Goal: Task Accomplishment & Management: Use online tool/utility

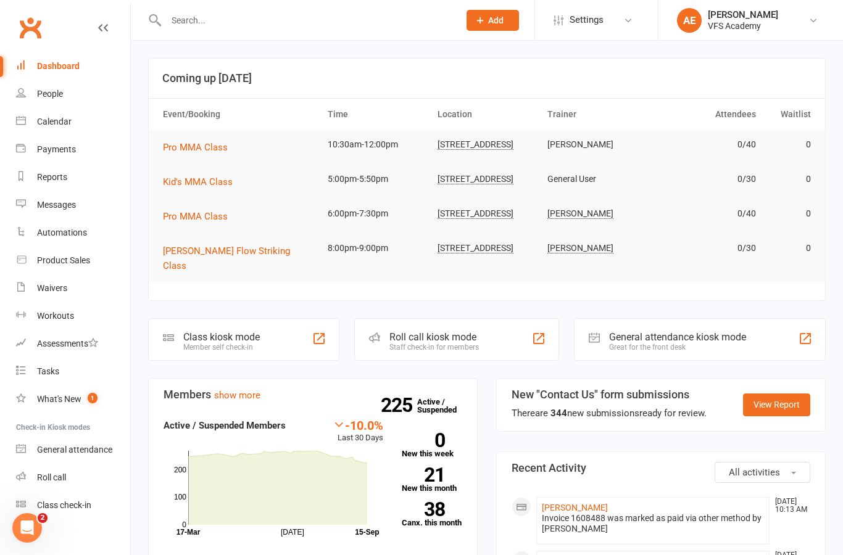
click at [260, 346] on div "Member self check-in" at bounding box center [221, 347] width 77 height 9
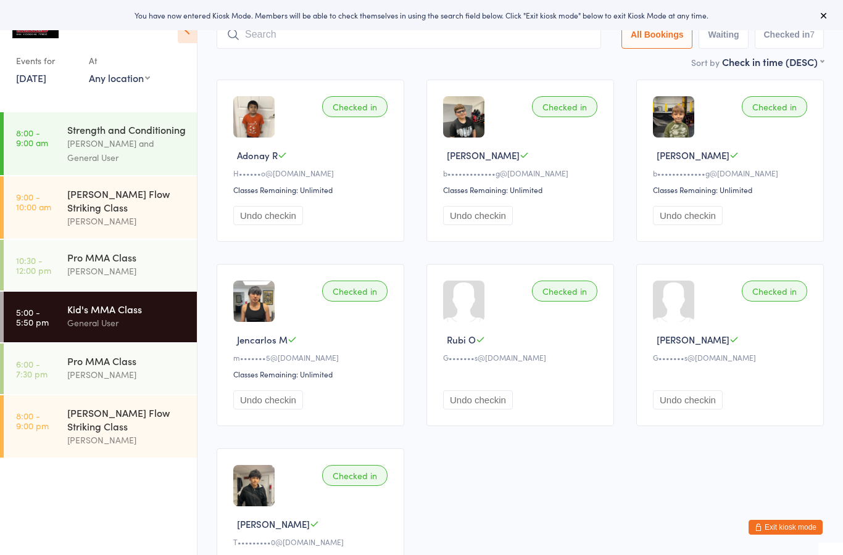
scroll to position [72, 0]
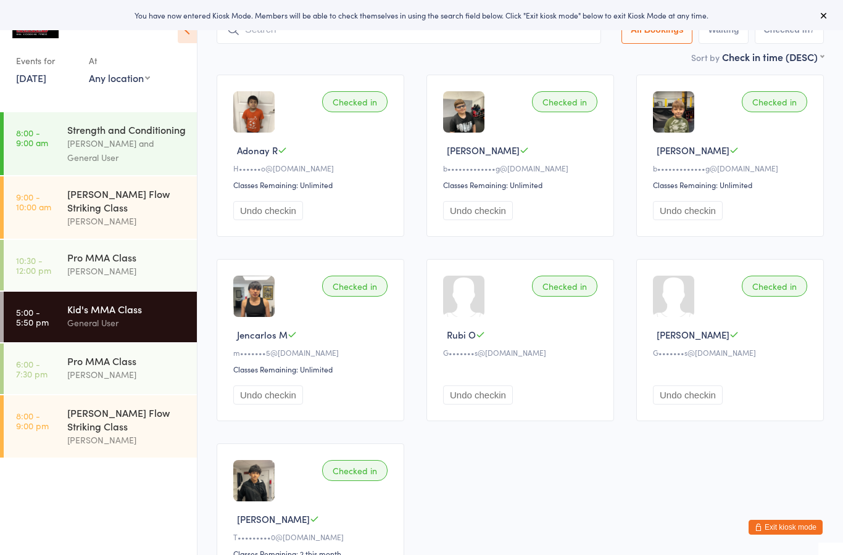
click at [778, 535] on button "Exit kiosk mode" at bounding box center [786, 527] width 74 height 15
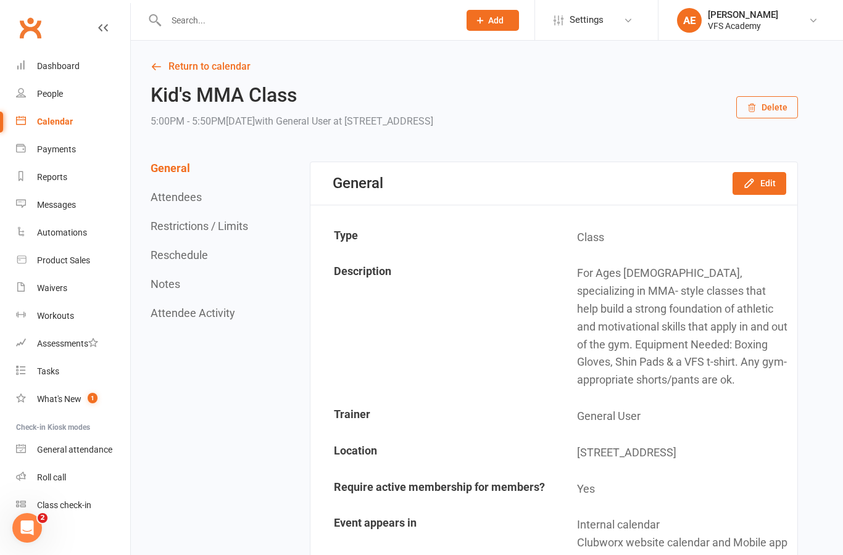
click at [331, 27] on input "text" at bounding box center [306, 20] width 288 height 17
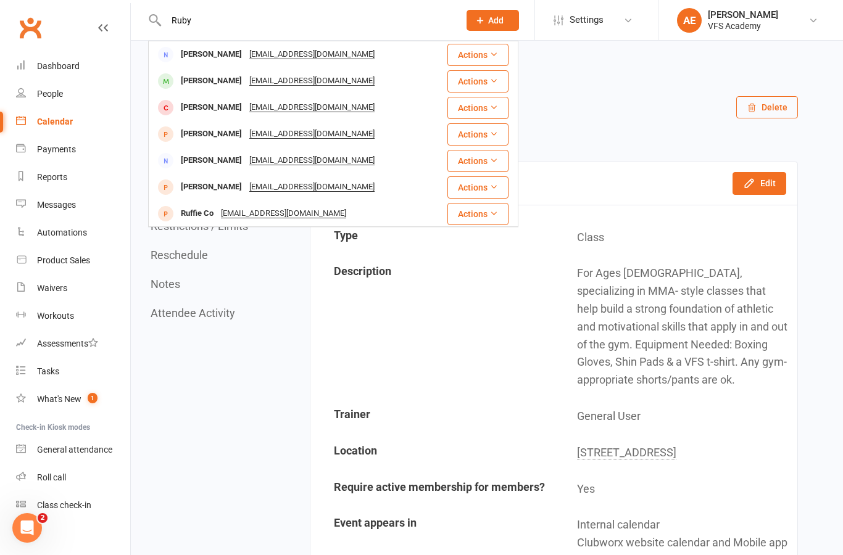
type input "Ruby"
click at [380, 134] on div "Rubi Ortiz Gizelrios@yahoo.com" at bounding box center [290, 134] width 282 height 25
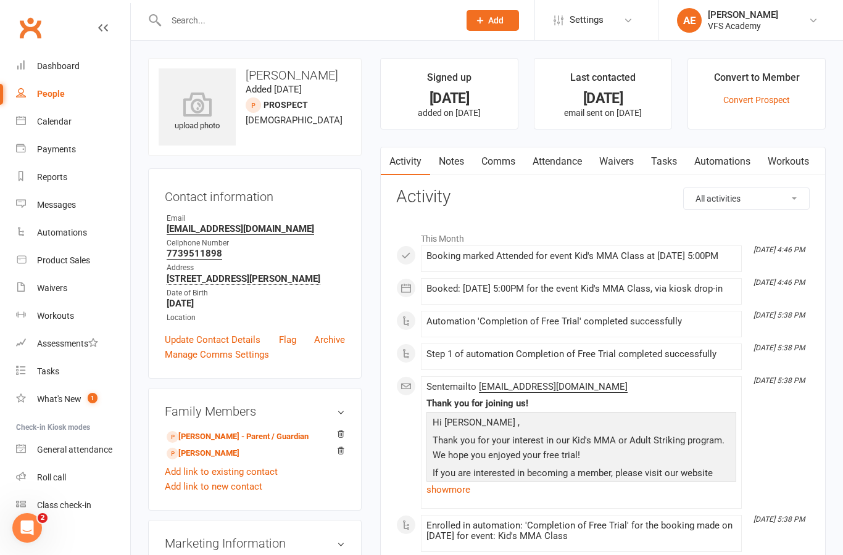
click at [400, 23] on input "text" at bounding box center [306, 20] width 288 height 17
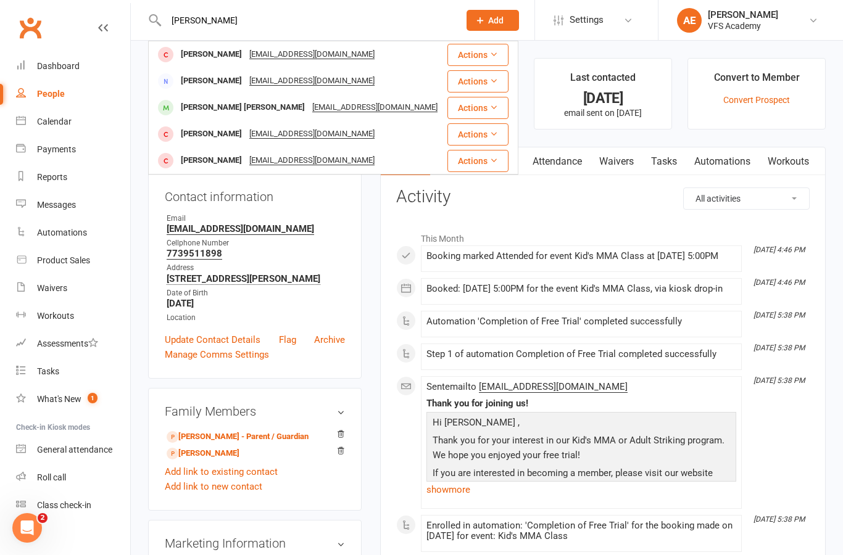
type input "Louie"
click at [447, 52] on div "Actions" at bounding box center [477, 55] width 61 height 22
click at [418, 56] on div "Louie Ortiz Louieortiz2887@yahoo.com" at bounding box center [297, 54] width 297 height 25
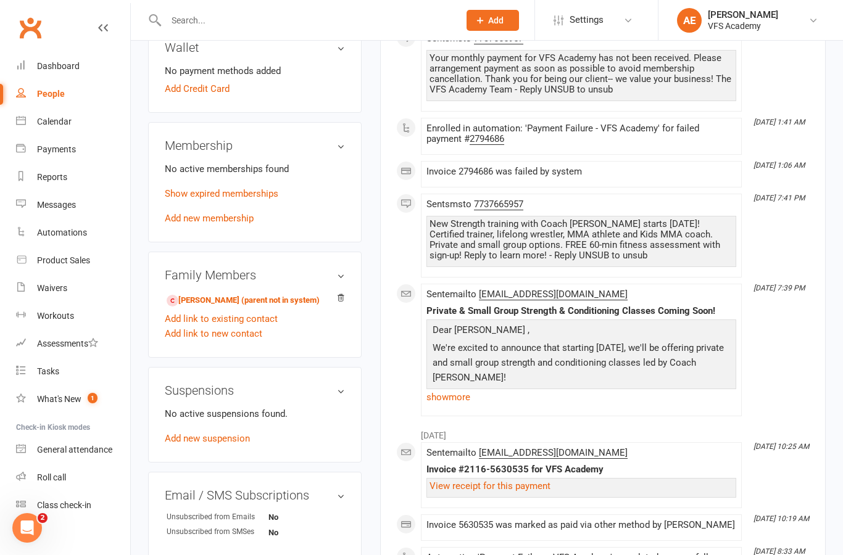
scroll to position [373, 0]
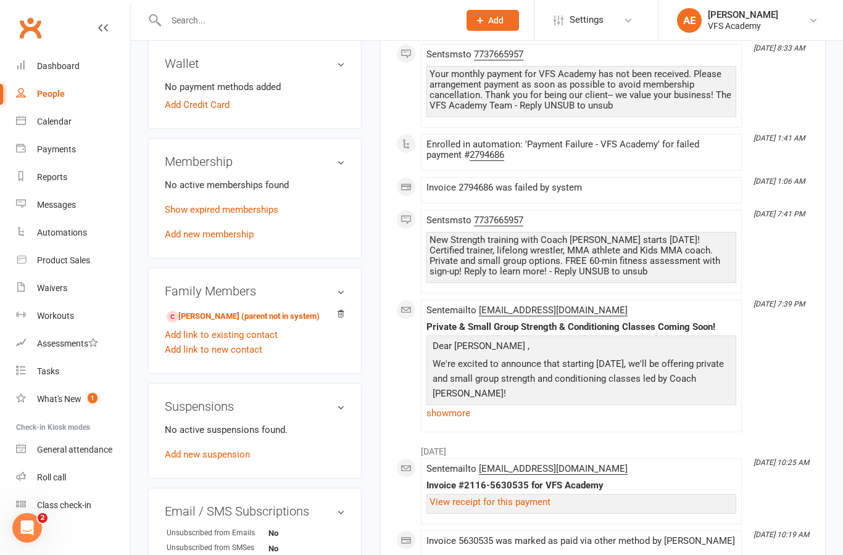
click at [304, 323] on link "giovanni ortiz - Sibling (parent not in system)" at bounding box center [243, 316] width 153 height 13
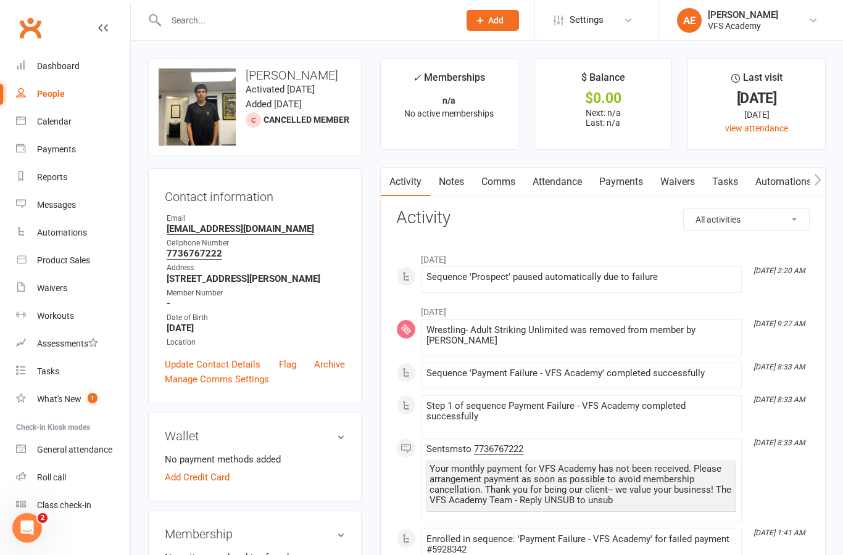
click at [268, 12] on input "text" at bounding box center [306, 20] width 288 height 17
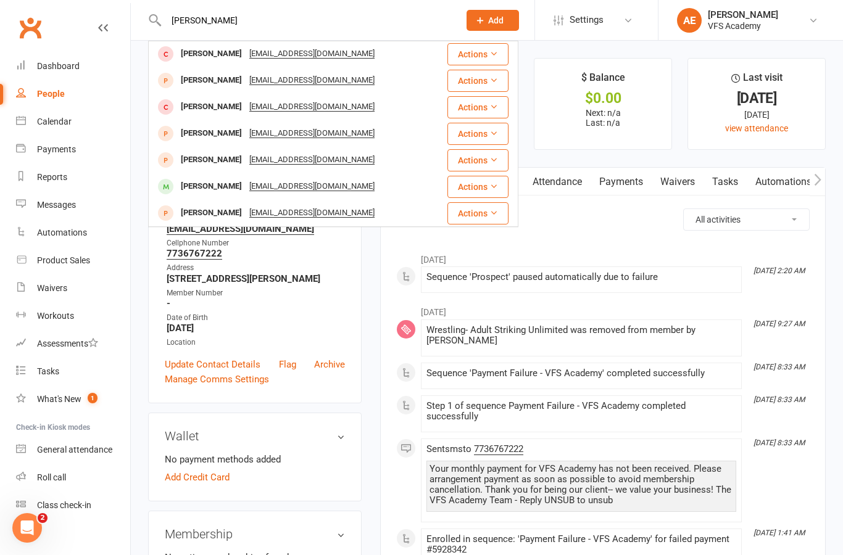
scroll to position [80, 0]
type input "Ortiz"
click at [373, 137] on div "Rubi Ortiz Gizelrios@yahoo.com" at bounding box center [290, 133] width 282 height 25
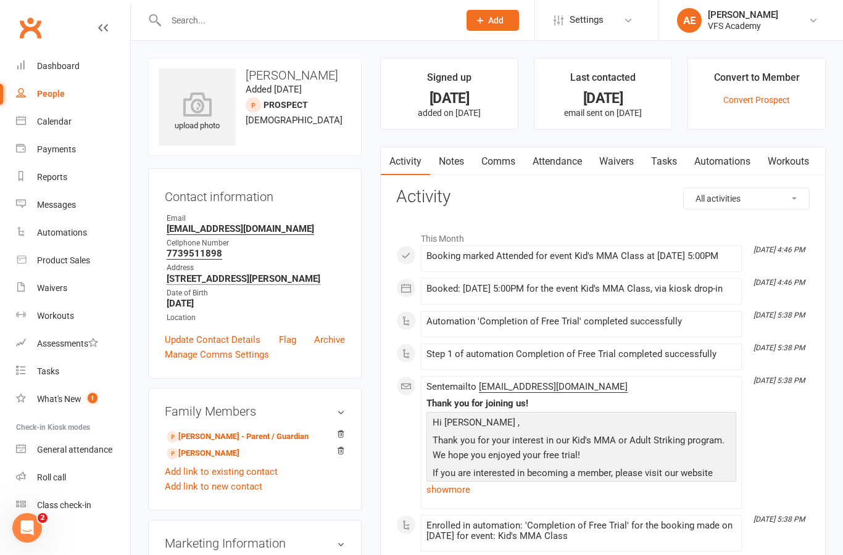
click at [254, 439] on link "[PERSON_NAME] - Parent / Guardian" at bounding box center [238, 437] width 142 height 13
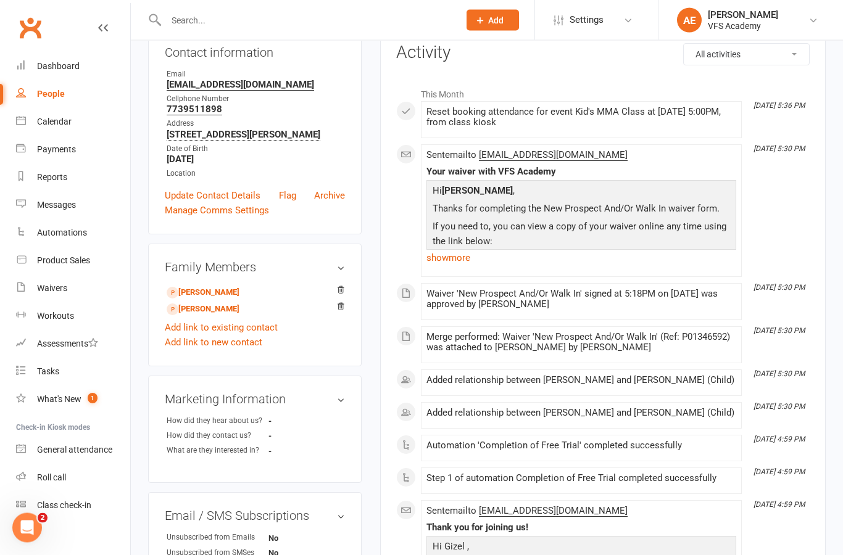
scroll to position [144, 0]
click at [327, 317] on relationship-list "Esmeralda Ortiz - Child Rubi Ortiz - Child Add link to existing contact Add lin…" at bounding box center [255, 316] width 180 height 67
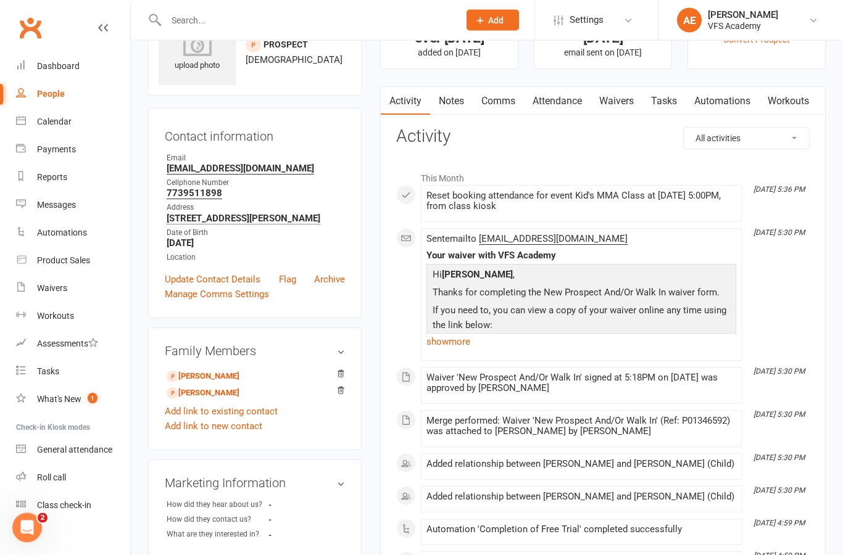
scroll to position [60, 0]
click at [197, 371] on link "Esmeralda Ortiz - Child" at bounding box center [203, 376] width 73 height 13
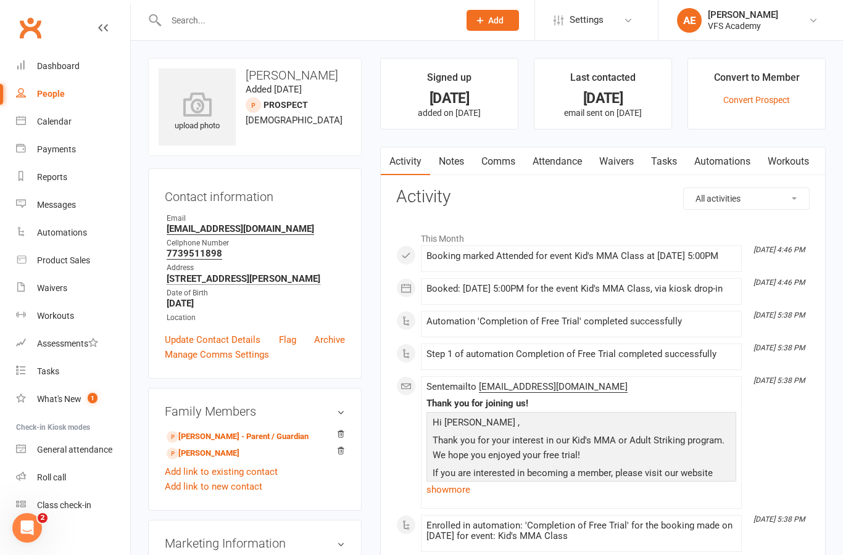
click at [761, 103] on link "Convert Prospect" at bounding box center [756, 100] width 67 height 10
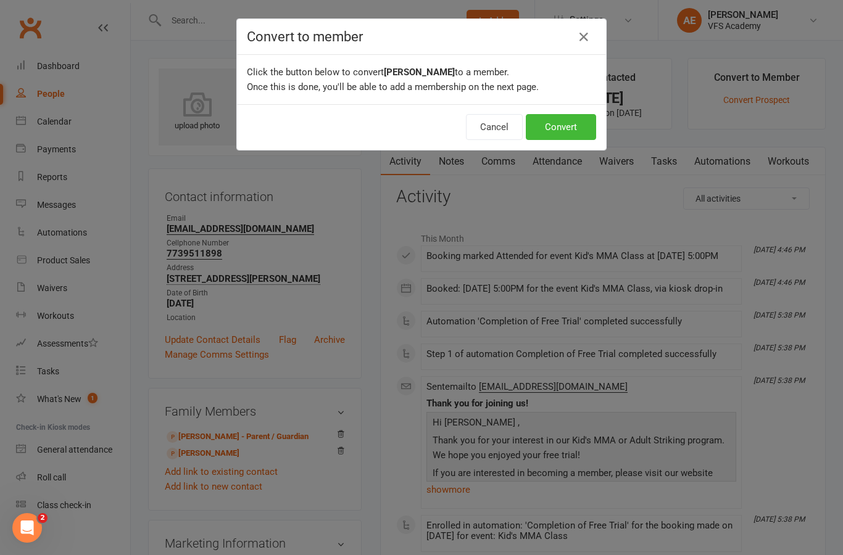
click at [587, 117] on button "Convert" at bounding box center [561, 127] width 70 height 26
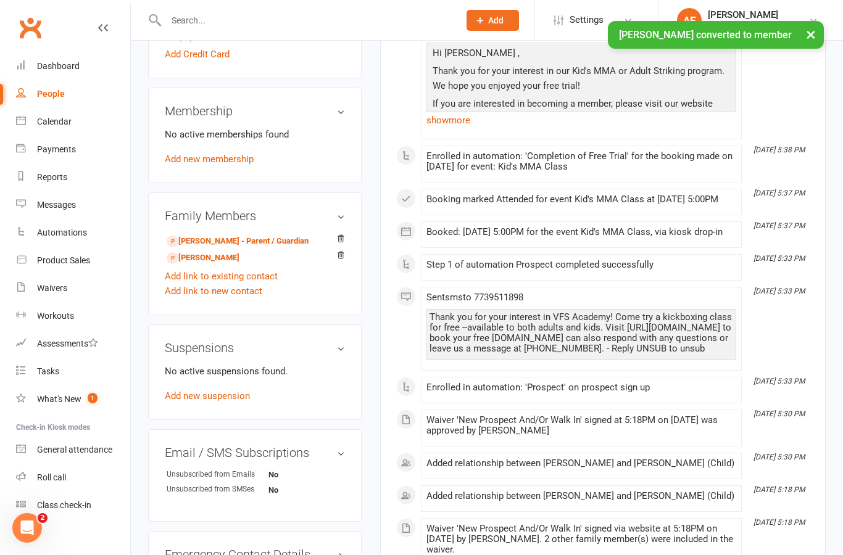
scroll to position [428, 0]
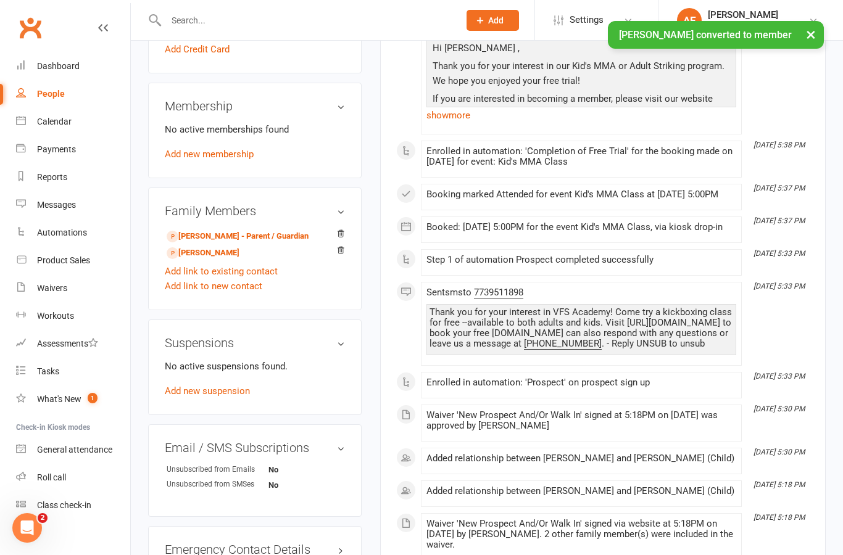
click at [197, 258] on link "[PERSON_NAME]" at bounding box center [203, 253] width 73 height 13
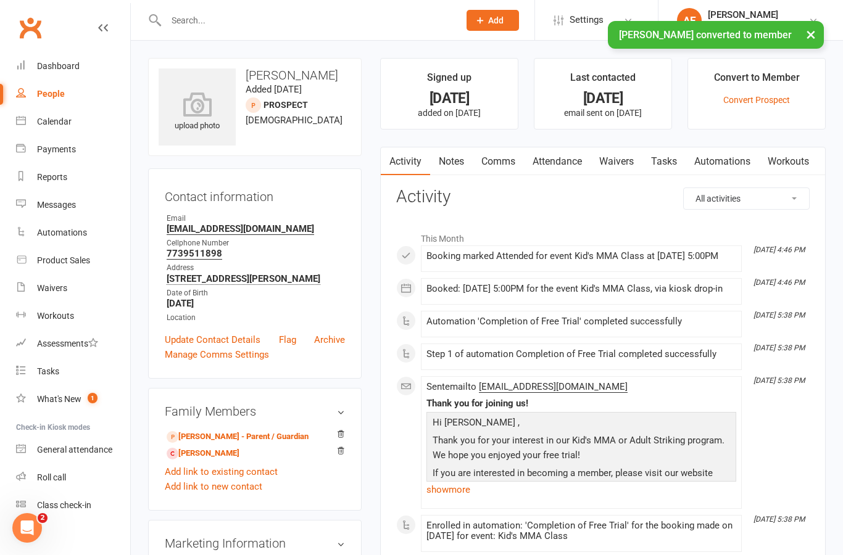
click at [763, 112] on li "Convert to Member Convert Prospect" at bounding box center [756, 94] width 138 height 72
click at [768, 101] on link "Convert Prospect" at bounding box center [756, 100] width 67 height 10
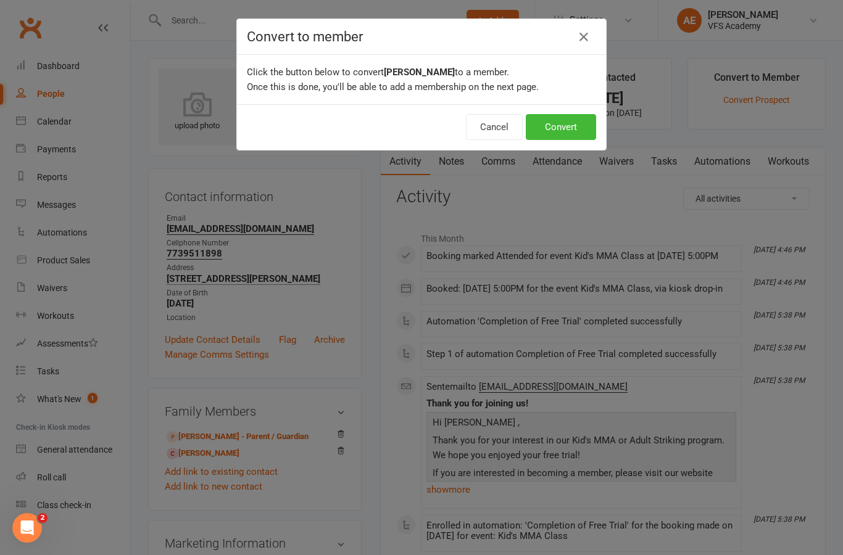
click at [589, 129] on button "Convert" at bounding box center [561, 127] width 70 height 26
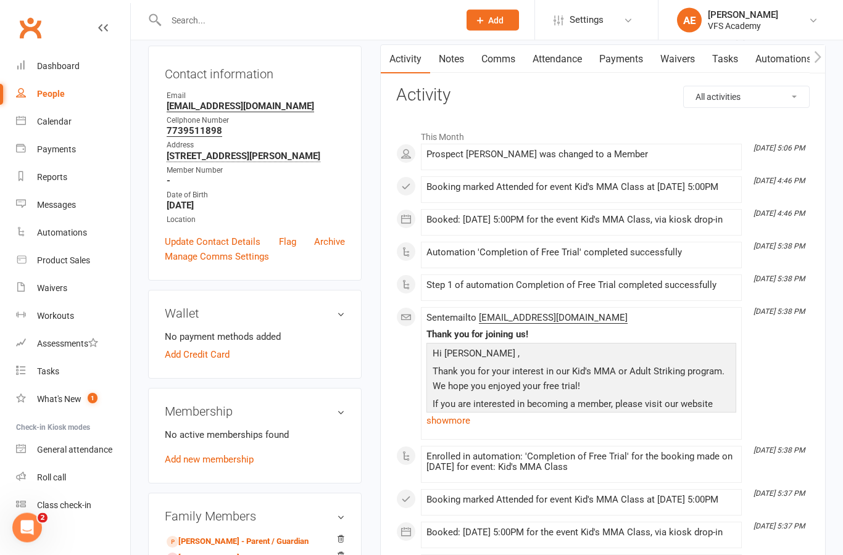
click at [194, 460] on link "Add new membership" at bounding box center [209, 460] width 89 height 11
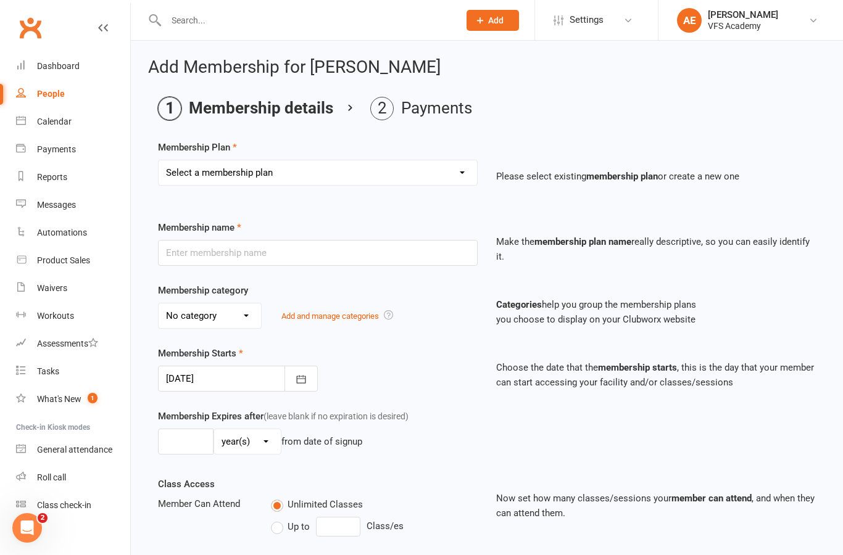
click at [454, 178] on select "Select a membership plan Create new Membership Plan Kid's Monthly Unlimited Kid…" at bounding box center [318, 172] width 318 height 25
select select "10"
type input "Family of 2 - 8 times per month"
select select "3"
type input "0"
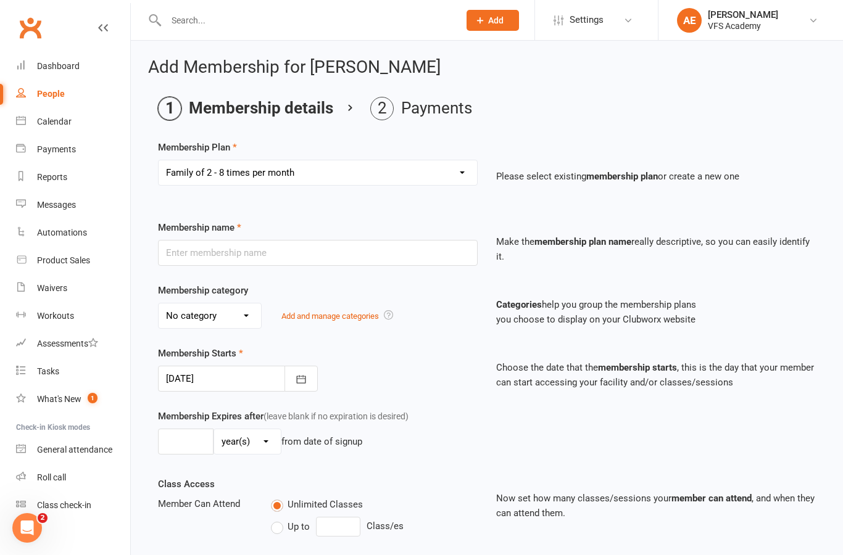
type input "8"
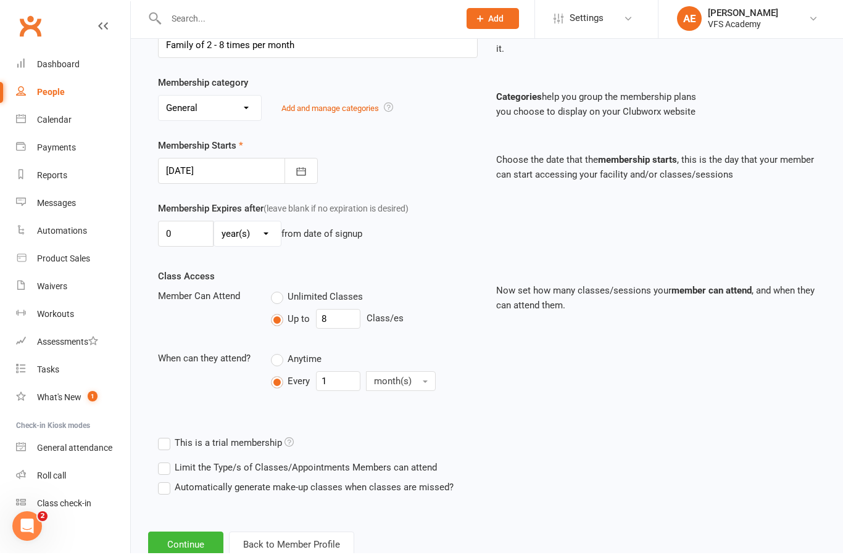
scroll to position [255, 0]
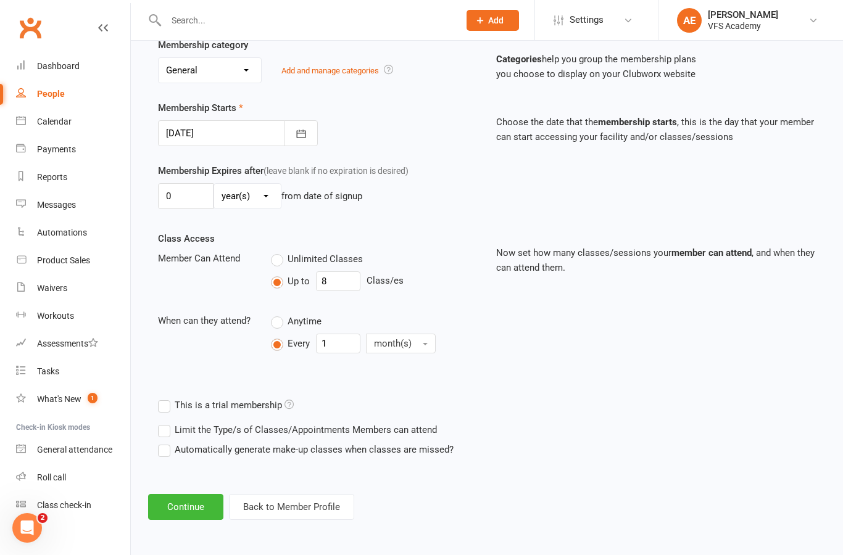
click at [180, 497] on button "Continue" at bounding box center [185, 507] width 75 height 26
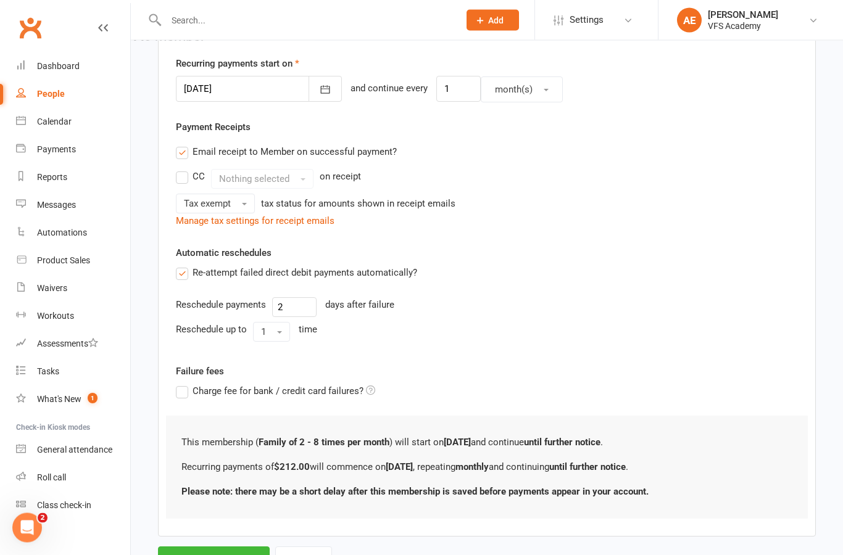
scroll to position [302, 0]
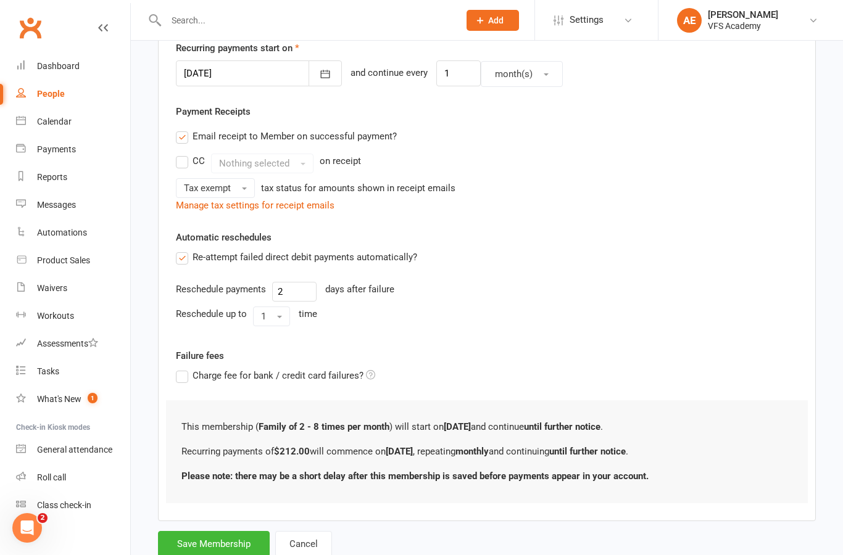
click at [217, 541] on button "Save Membership" at bounding box center [214, 544] width 112 height 26
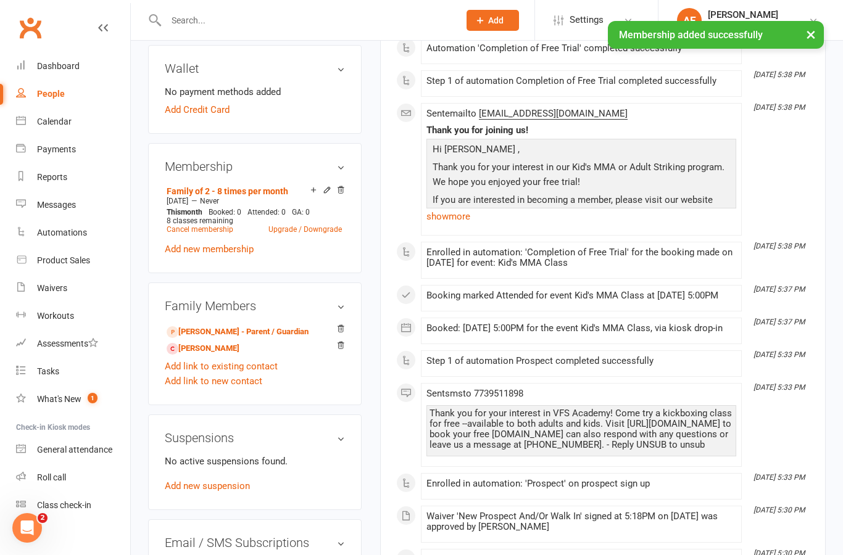
scroll to position [394, 0]
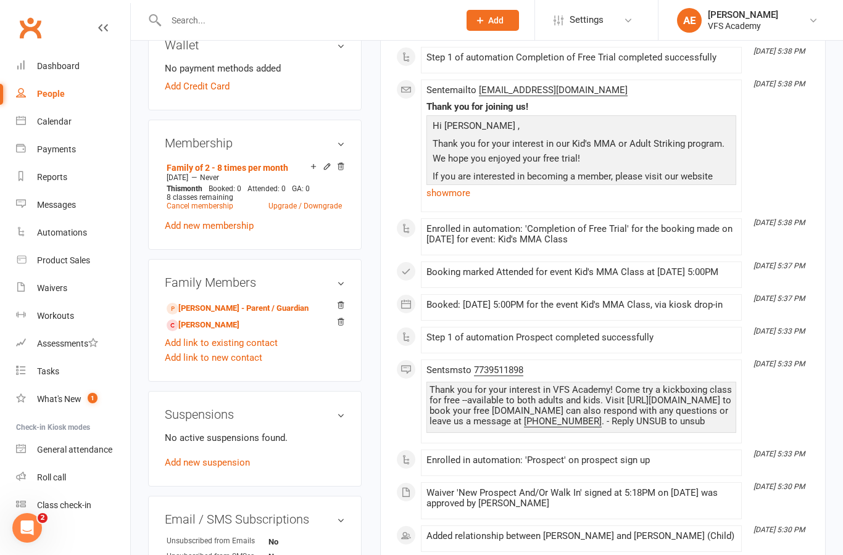
click at [239, 332] on link "[PERSON_NAME]" at bounding box center [203, 325] width 73 height 13
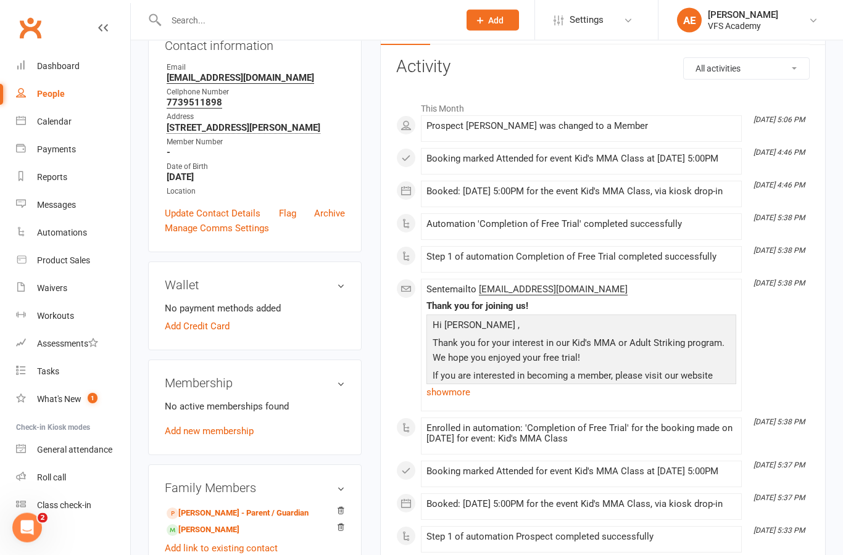
scroll to position [151, 0]
click at [233, 435] on link "Add new membership" at bounding box center [209, 431] width 89 height 11
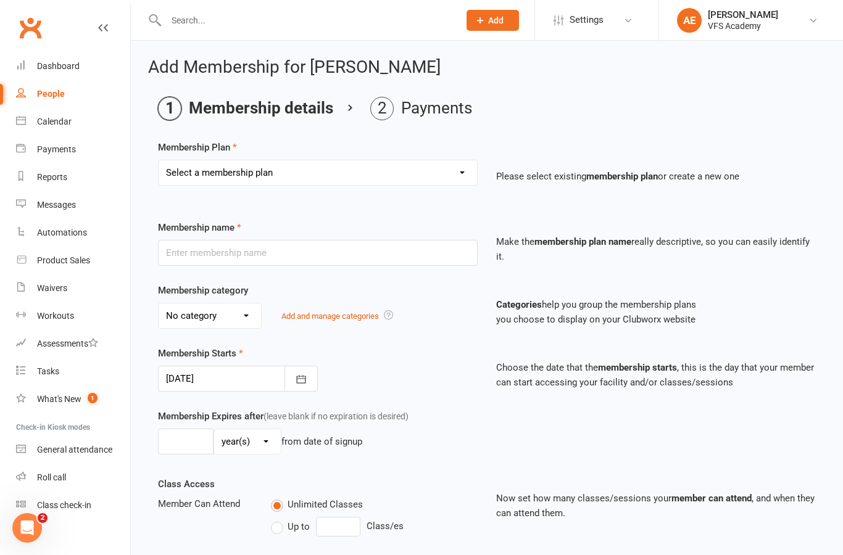
click at [447, 172] on select "Select a membership plan Create new Membership Plan Kid's Monthly Unlimited Kid…" at bounding box center [318, 172] width 318 height 25
select select "9"
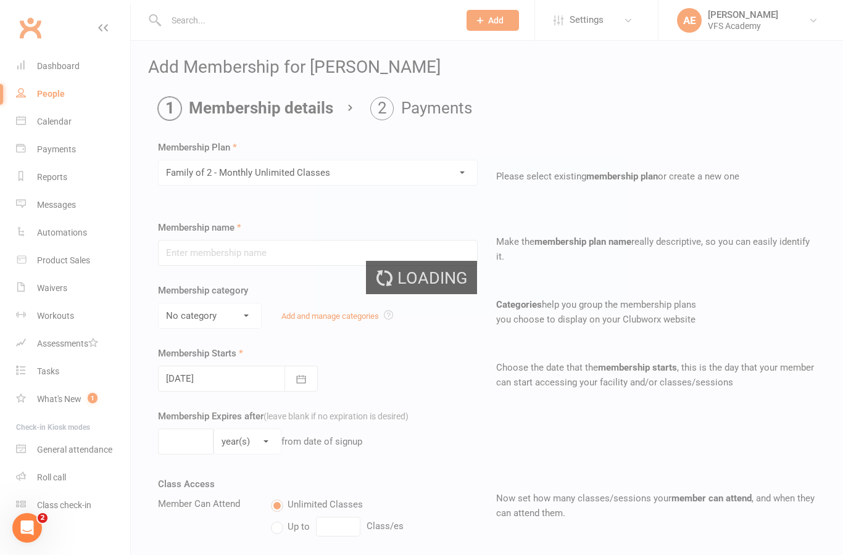
type input "Family of 2 - Monthly Unlimited Classes"
select select "3"
type input "0"
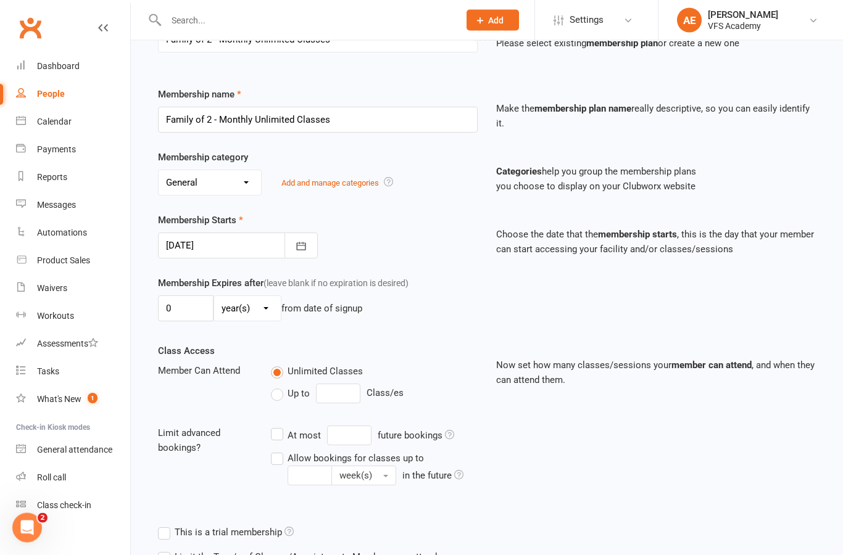
scroll to position [189, 0]
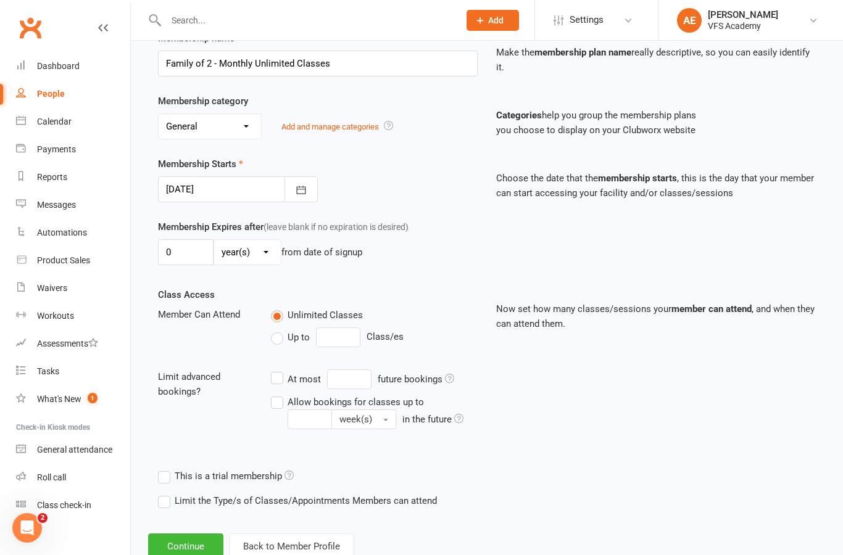
click at [209, 549] on button "Continue" at bounding box center [185, 547] width 75 height 26
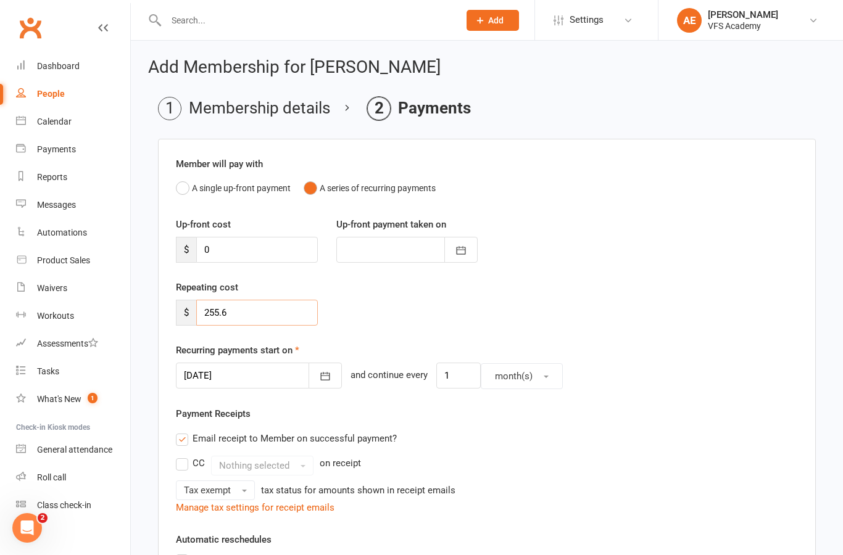
click at [300, 310] on input "255.6" at bounding box center [257, 313] width 122 height 26
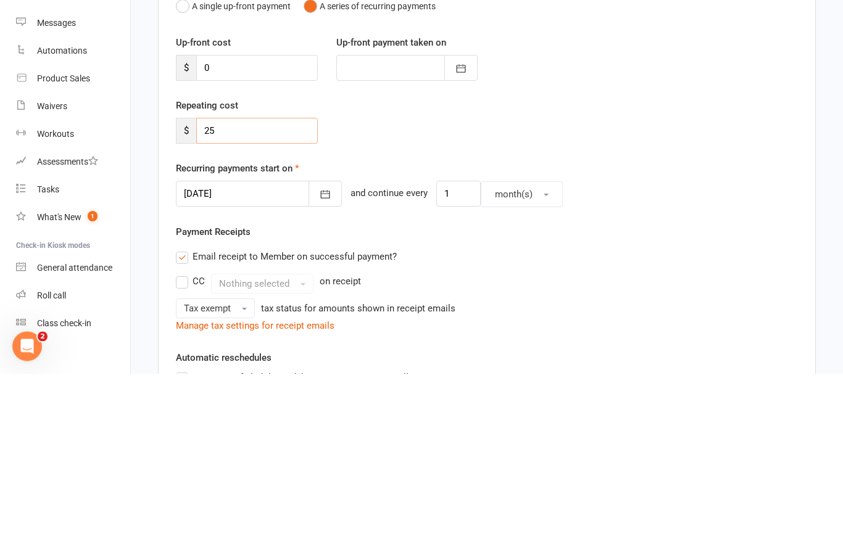
type input "2"
click at [707, 343] on div "Recurring payments start on 15 Sep 2025 September 2025 Sun Mon Tue Wed Thu Fri …" at bounding box center [487, 366] width 622 height 46
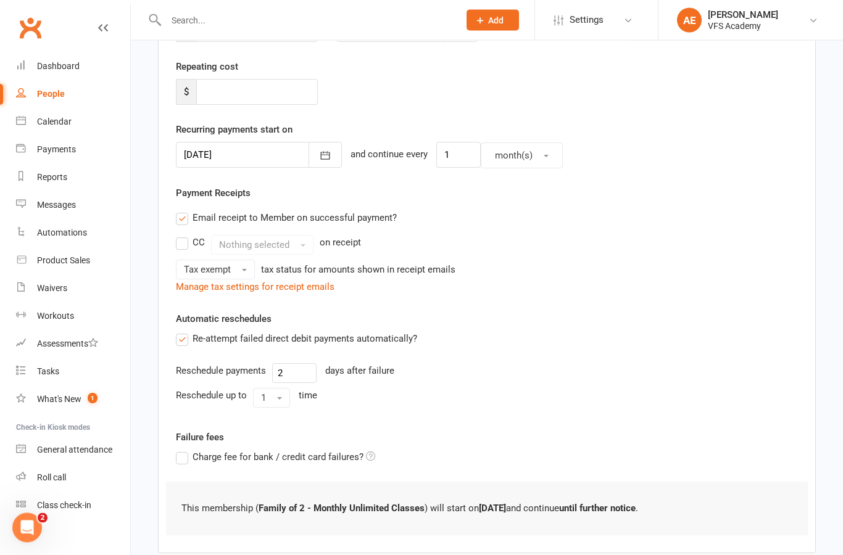
scroll to position [302, 0]
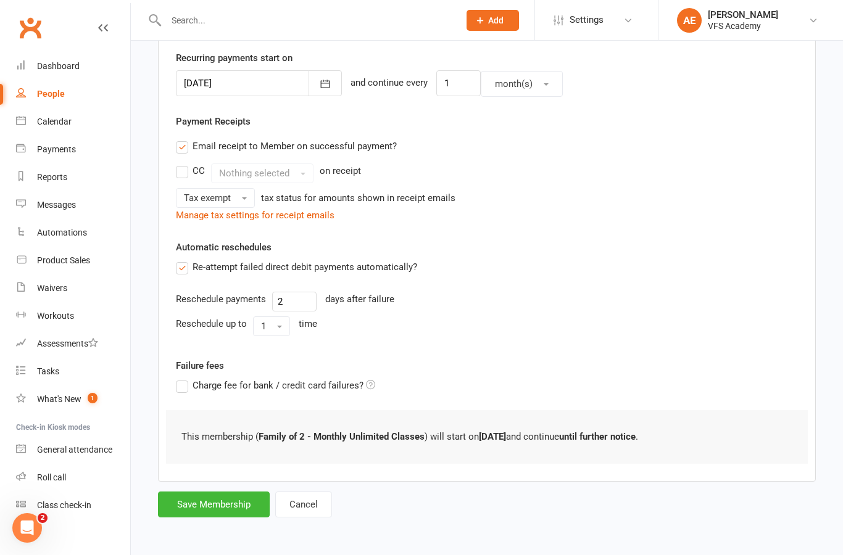
click at [294, 504] on button "Cancel" at bounding box center [303, 505] width 57 height 26
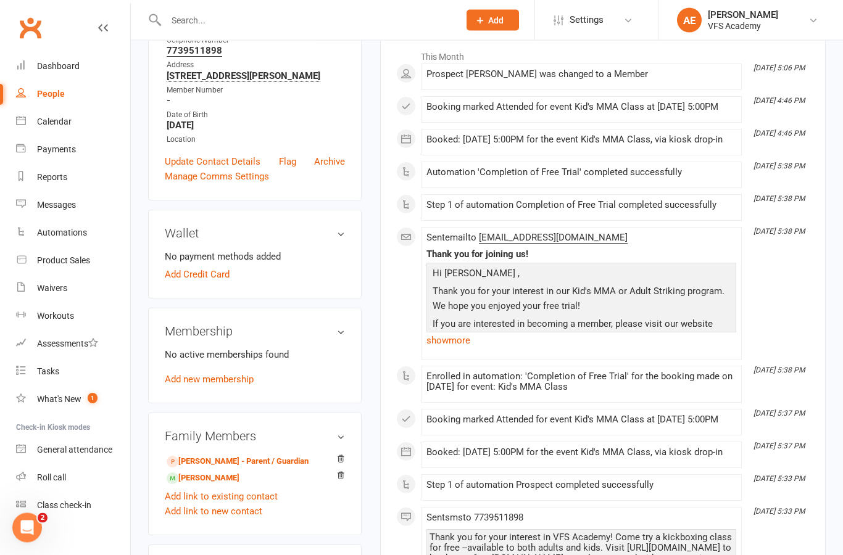
click at [178, 382] on link "Add new membership" at bounding box center [209, 380] width 89 height 11
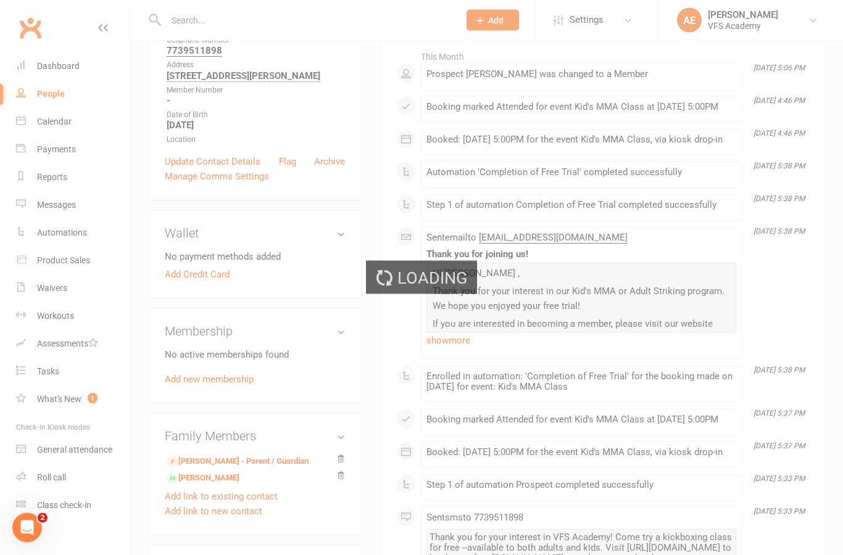
scroll to position [203, 0]
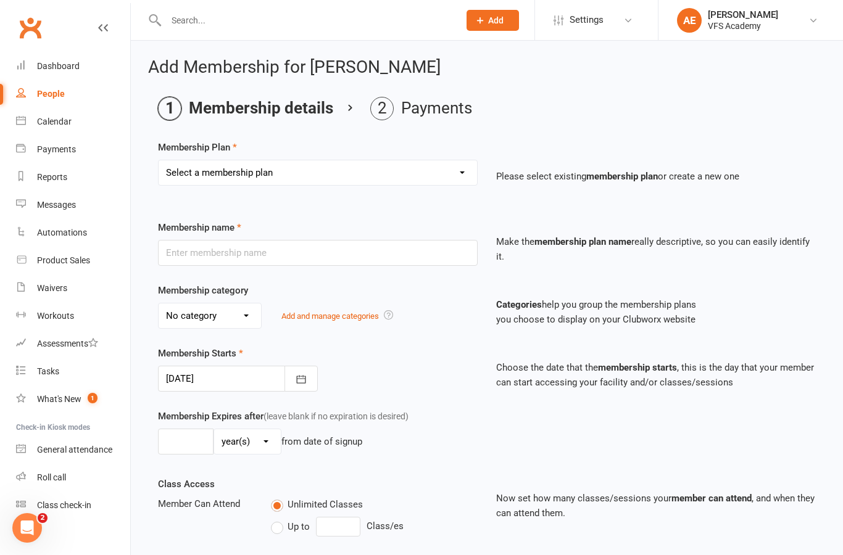
click at [447, 181] on select "Select a membership plan Create new Membership Plan Kid's Monthly Unlimited Kid…" at bounding box center [318, 172] width 318 height 25
select select "10"
type input "Family of 2 - 8 times per month"
select select "3"
type input "0"
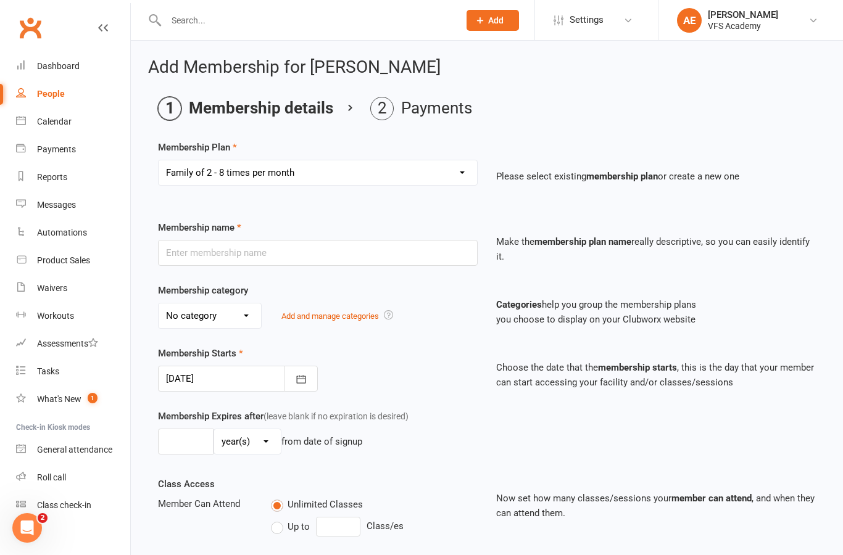
type input "8"
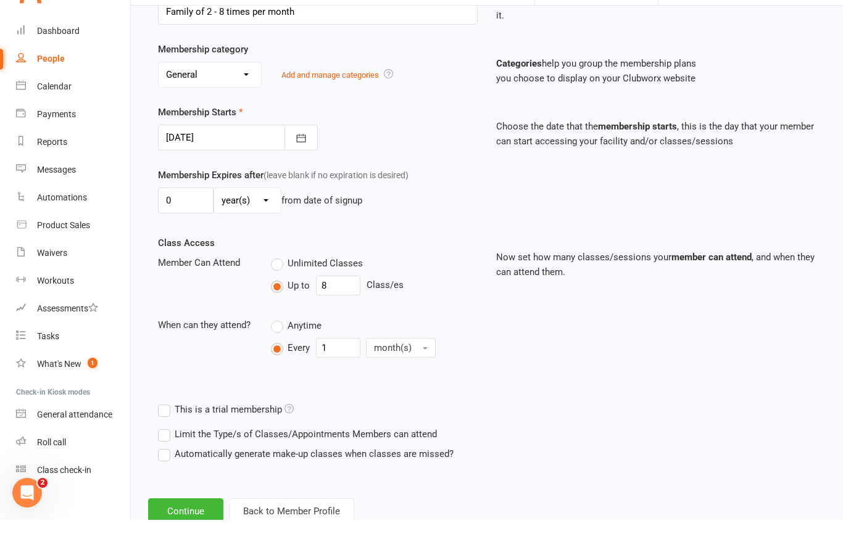
scroll to position [255, 0]
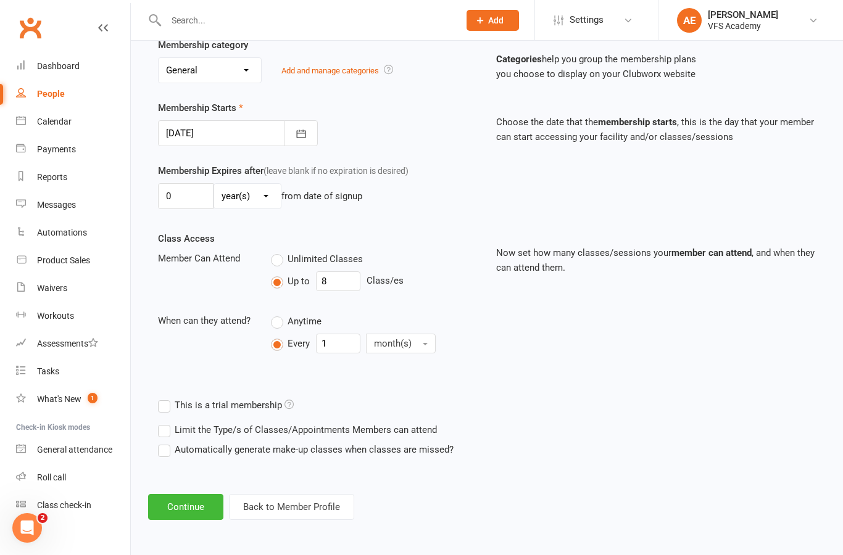
click at [197, 494] on button "Continue" at bounding box center [185, 507] width 75 height 26
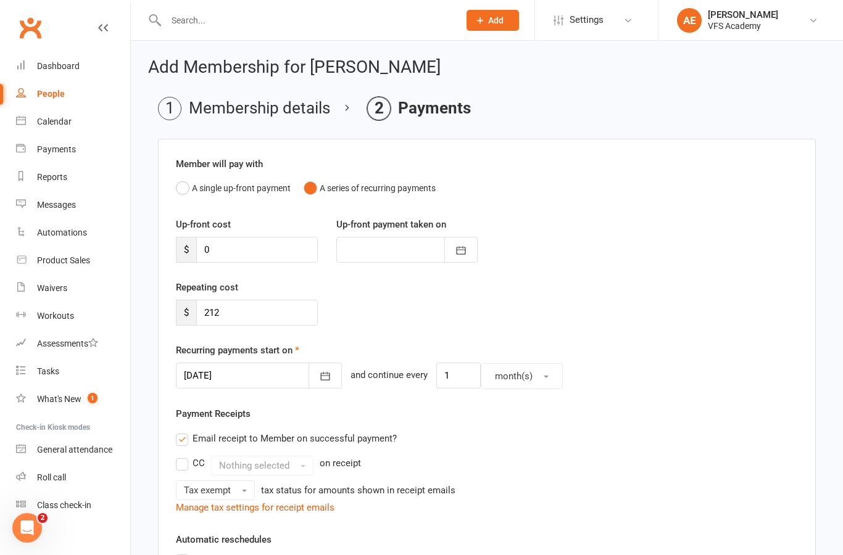
click at [301, 294] on div "Repeating cost $ 212" at bounding box center [247, 303] width 160 height 46
click at [271, 310] on input "212" at bounding box center [257, 313] width 122 height 26
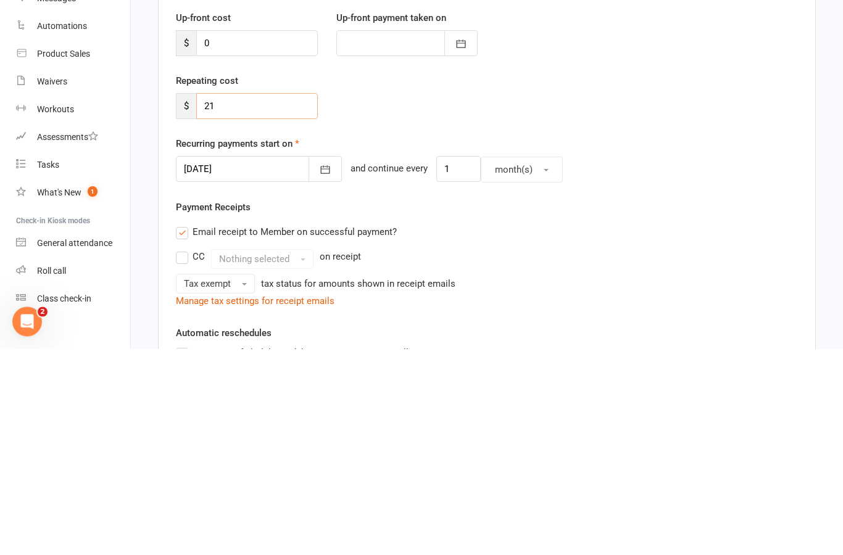
type input "2"
click at [699, 186] on div "Member will pay with A single up-front payment A series of recurring payments U…" at bounding box center [487, 457] width 658 height 636
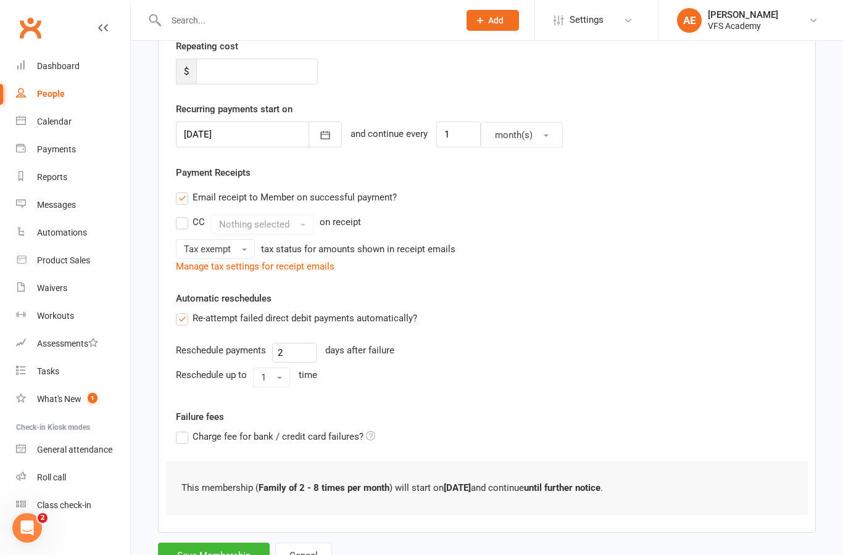
scroll to position [253, 0]
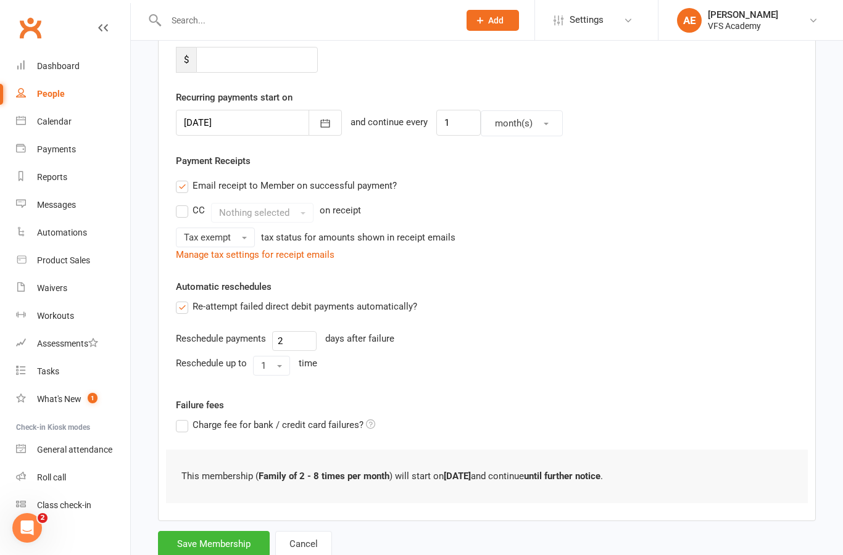
click at [232, 544] on button "Save Membership" at bounding box center [214, 544] width 112 height 26
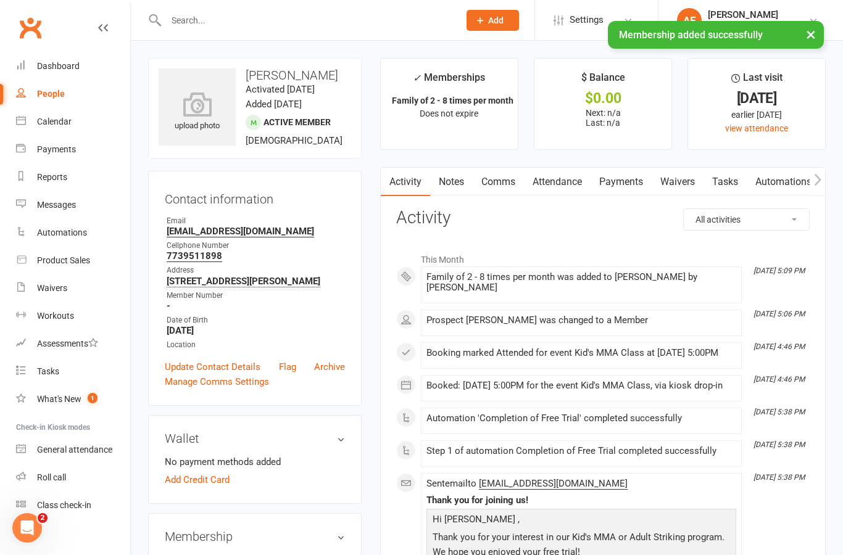
click at [636, 178] on link "Payments" at bounding box center [621, 182] width 61 height 28
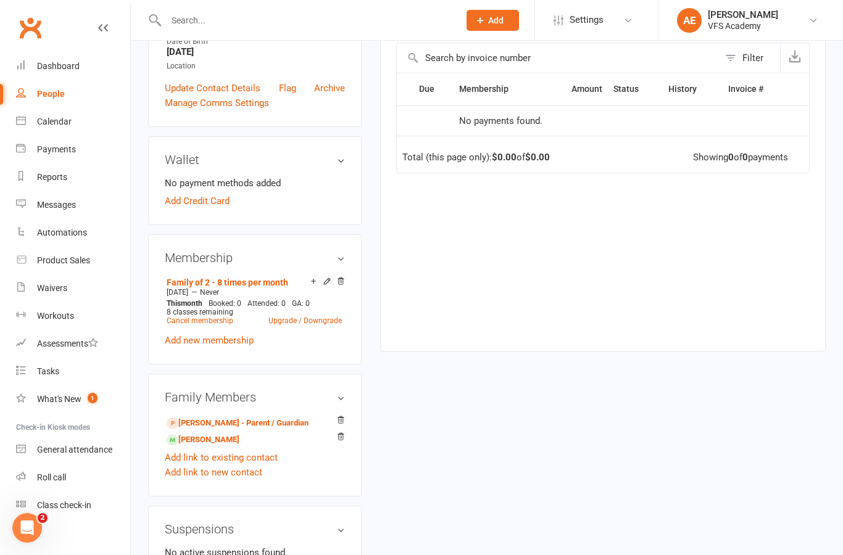
scroll to position [278, 0]
click at [239, 448] on link "Rubi Ortiz - Sibling" at bounding box center [203, 441] width 73 height 13
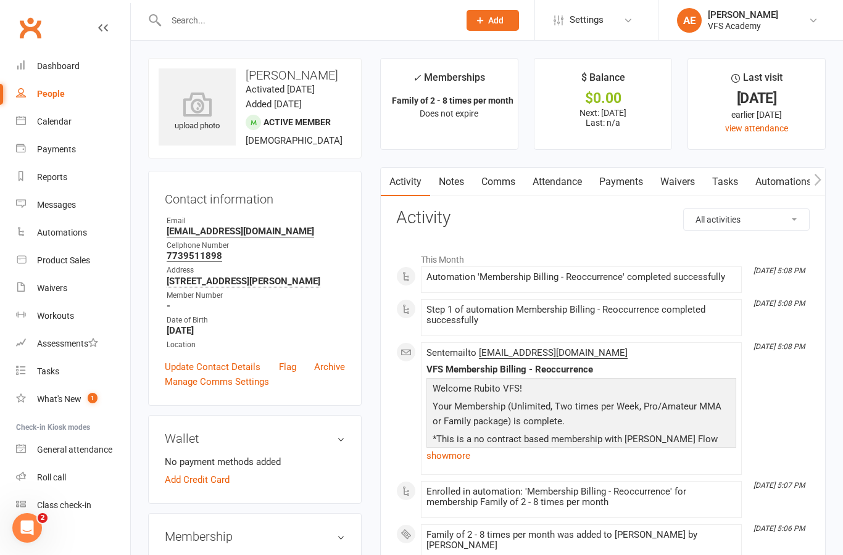
click at [634, 178] on link "Payments" at bounding box center [621, 182] width 61 height 28
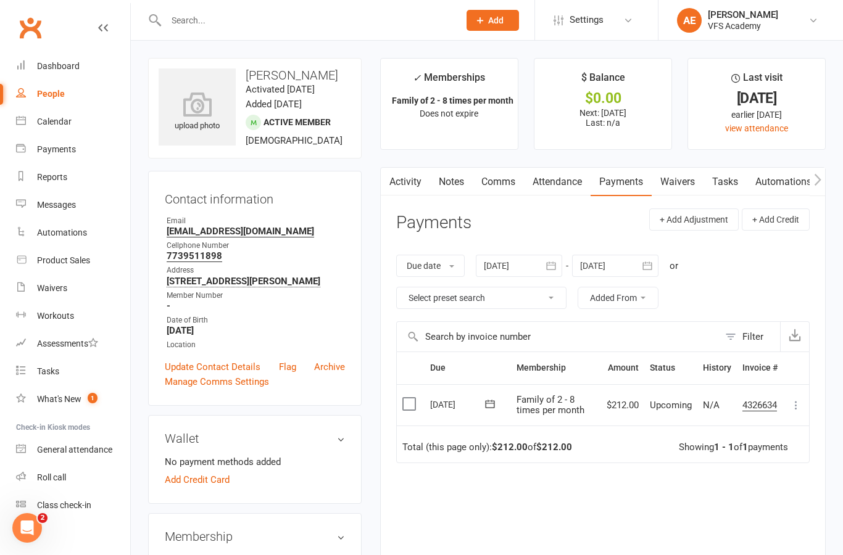
click at [811, 405] on div "Activity Notes Comms Attendance Payments Waivers Tasks Automations Workouts Cre…" at bounding box center [603, 404] width 446 height 474
click at [795, 409] on button at bounding box center [796, 405] width 15 height 15
click at [773, 429] on link "Mark as Paid (Cash)" at bounding box center [742, 429] width 122 height 25
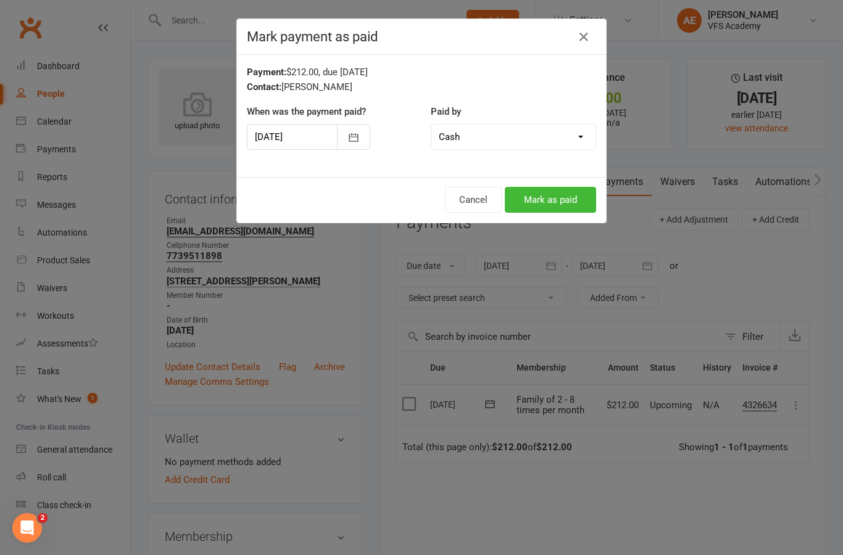
click at [560, 210] on button "Mark as paid" at bounding box center [550, 200] width 91 height 26
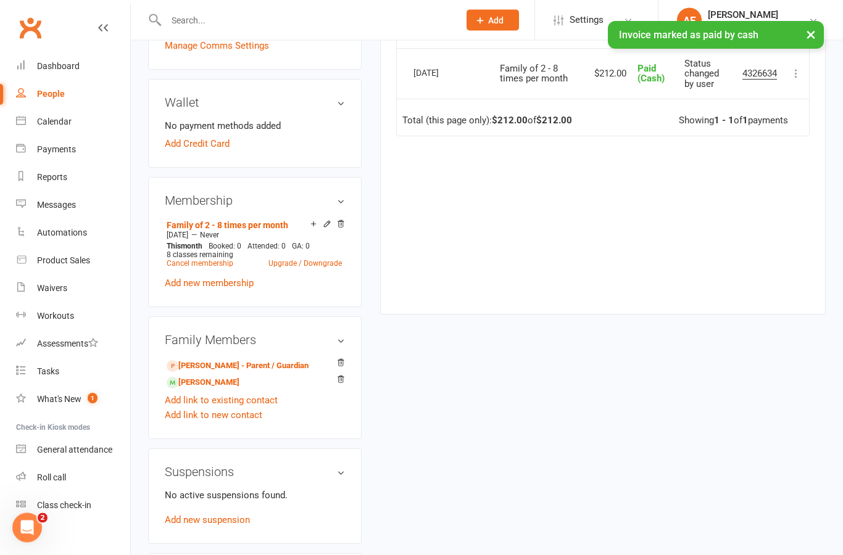
scroll to position [336, 0]
click at [239, 389] on link "Esmeralda Ortiz - Sibling" at bounding box center [203, 382] width 73 height 13
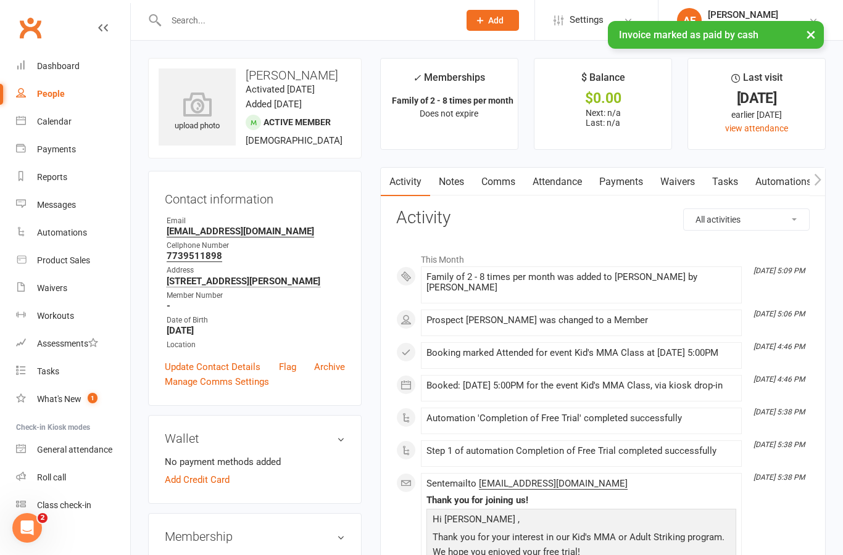
click at [637, 188] on link "Payments" at bounding box center [621, 182] width 61 height 28
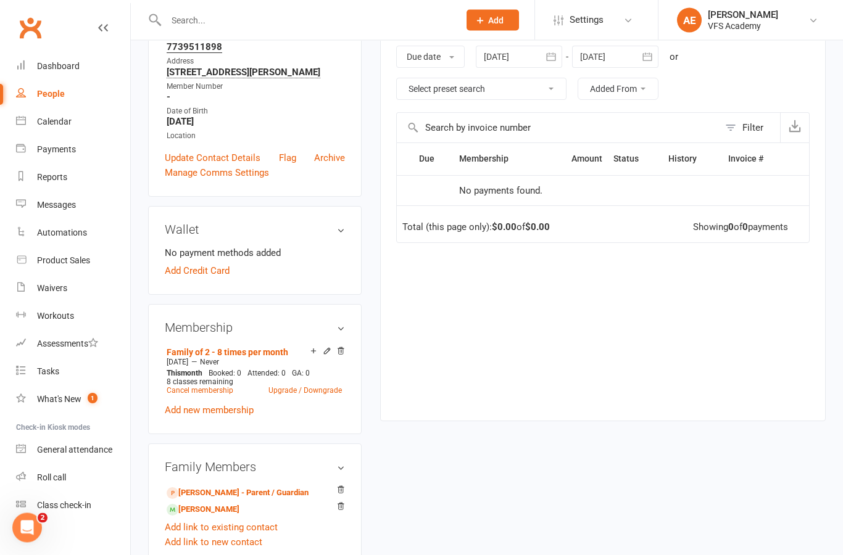
scroll to position [207, 0]
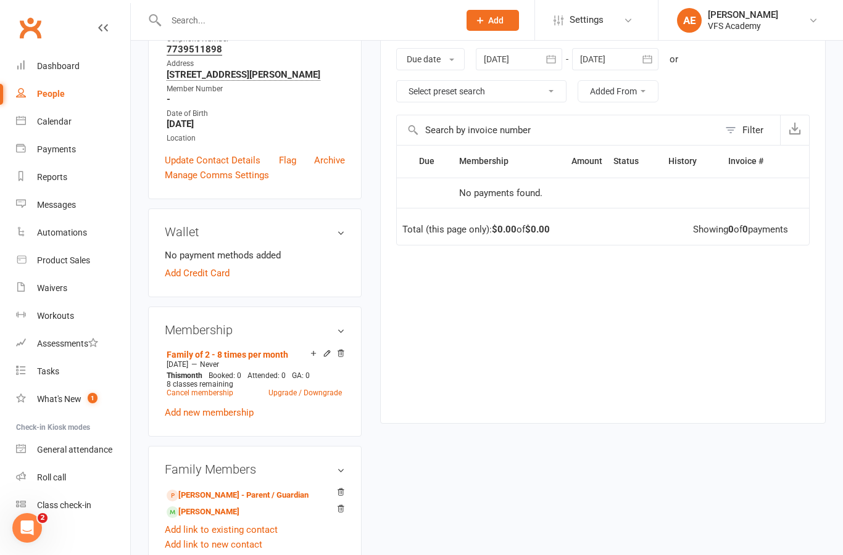
click at [326, 360] on icon at bounding box center [327, 355] width 9 height 10
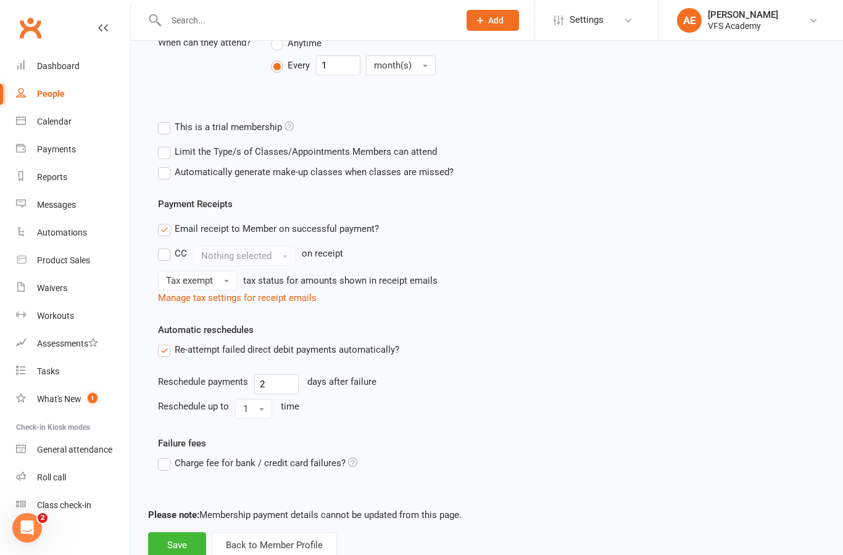
scroll to position [372, 0]
click at [252, 549] on button "Back to Member Profile" at bounding box center [274, 547] width 125 height 26
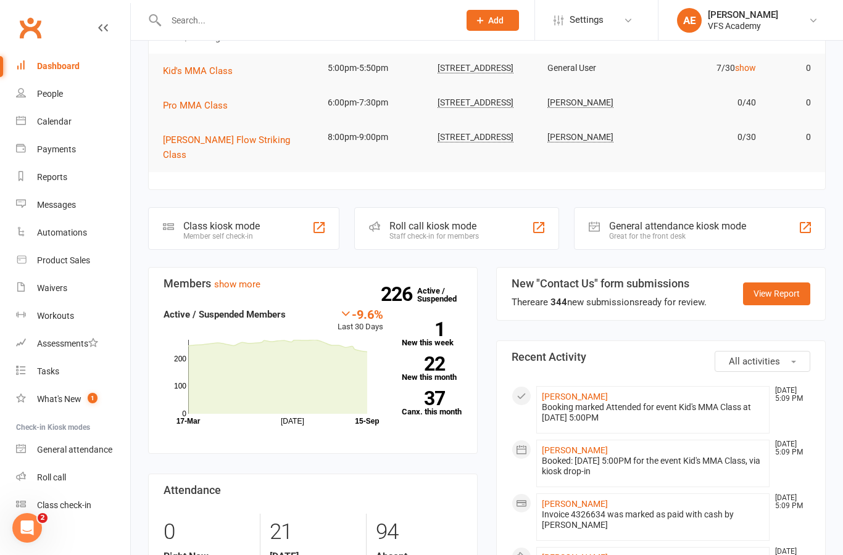
click at [59, 294] on link "Waivers" at bounding box center [73, 289] width 114 height 28
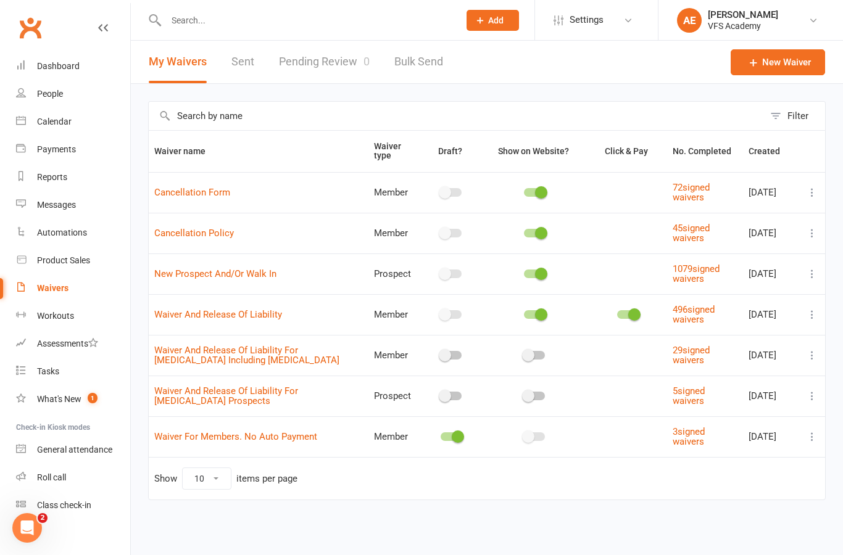
scroll to position [23, 0]
click at [547, 268] on span at bounding box center [541, 274] width 12 height 12
click at [524, 272] on input "checkbox" at bounding box center [524, 272] width 0 height 0
click at [545, 278] on div at bounding box center [534, 274] width 21 height 9
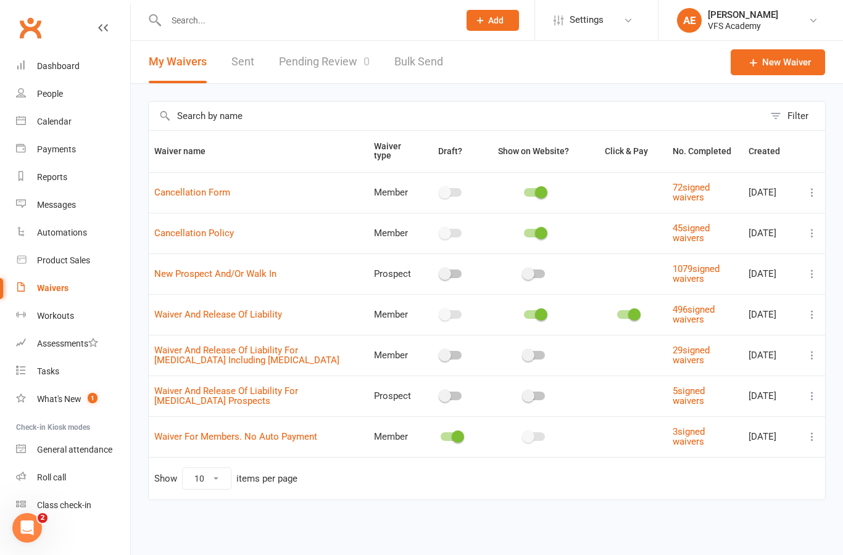
click at [524, 272] on input "checkbox" at bounding box center [524, 272] width 0 height 0
checkbox input "true"
click at [78, 71] on div "Dashboard" at bounding box center [58, 66] width 43 height 10
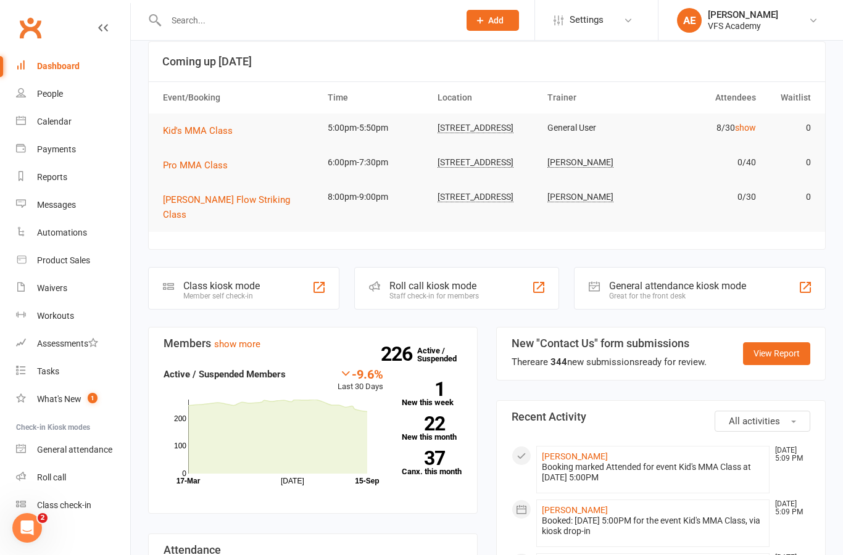
scroll to position [39, 0]
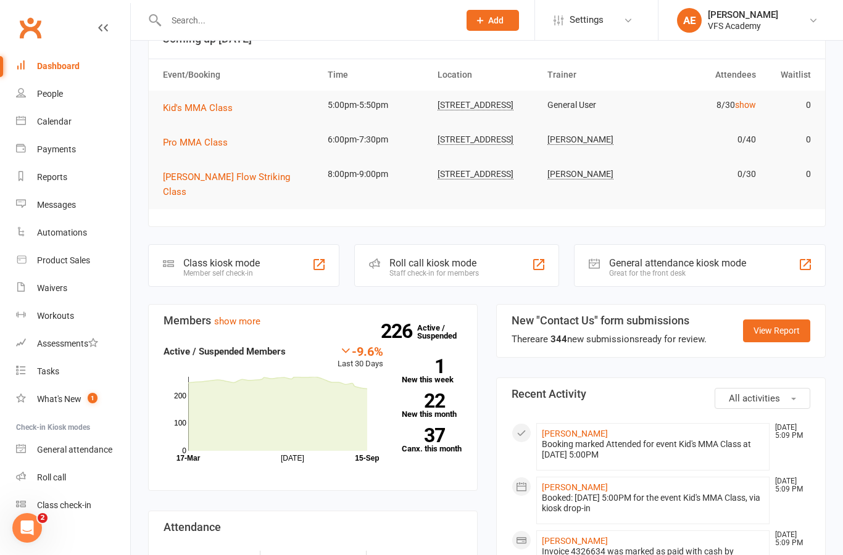
click at [50, 241] on link "Automations" at bounding box center [73, 233] width 114 height 28
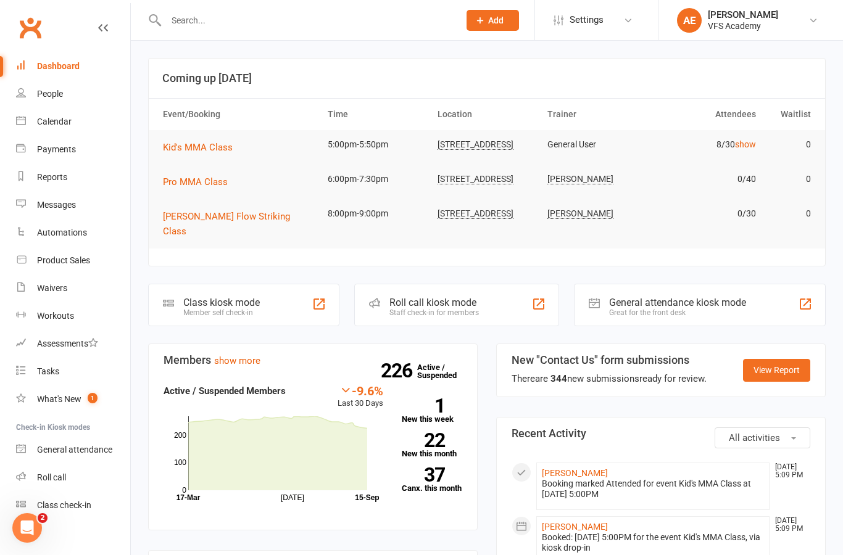
select select "100"
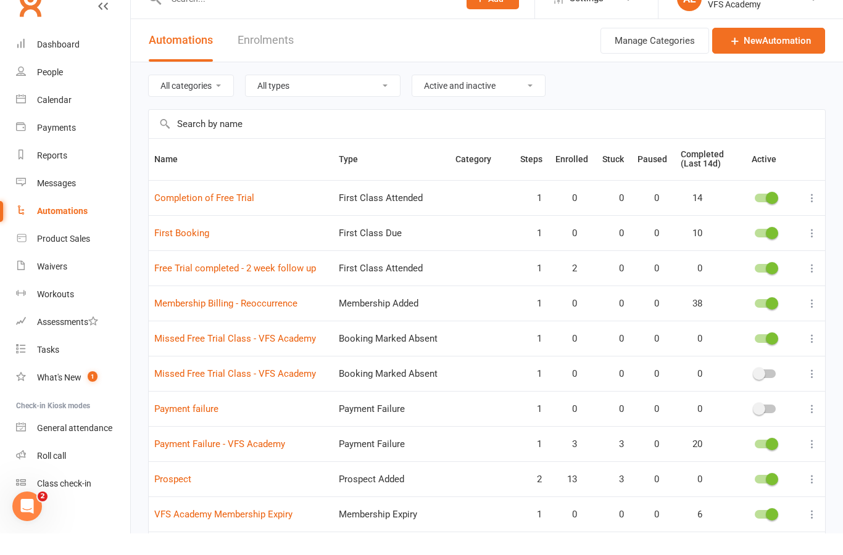
scroll to position [104, 0]
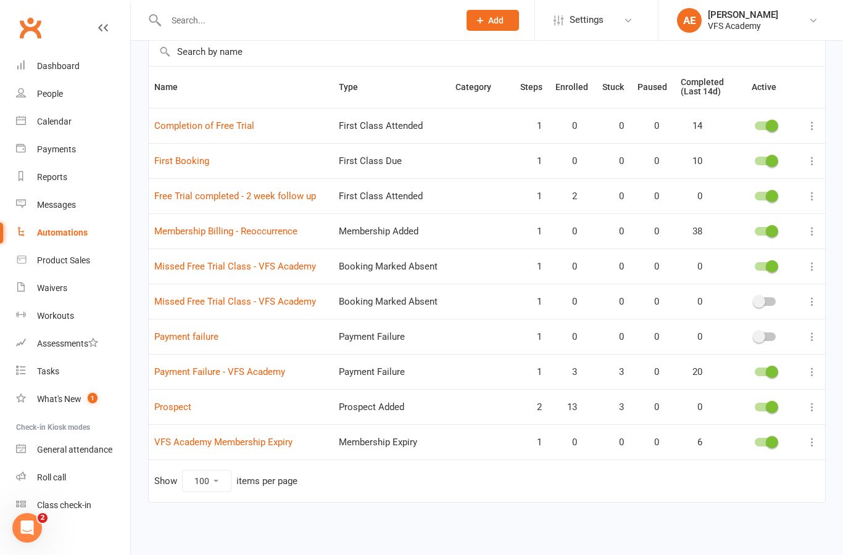
click at [168, 402] on link "Prospect" at bounding box center [172, 407] width 37 height 11
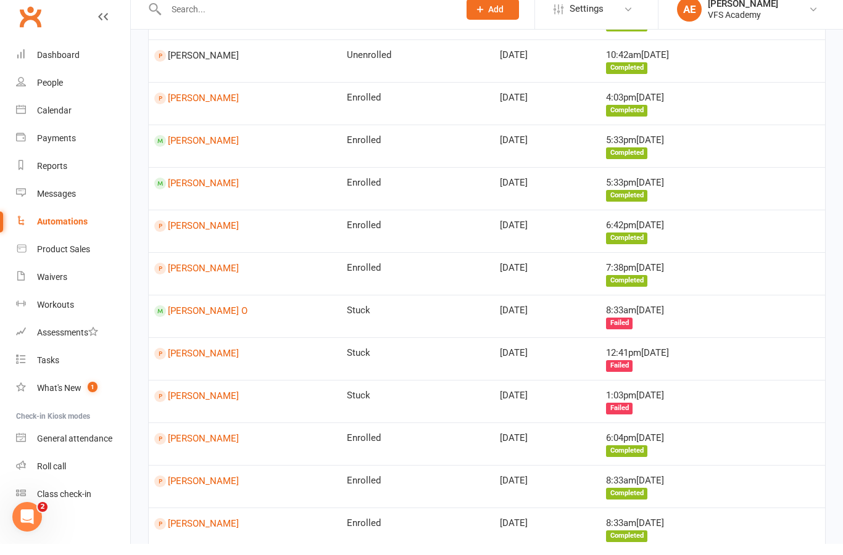
scroll to position [1024, 0]
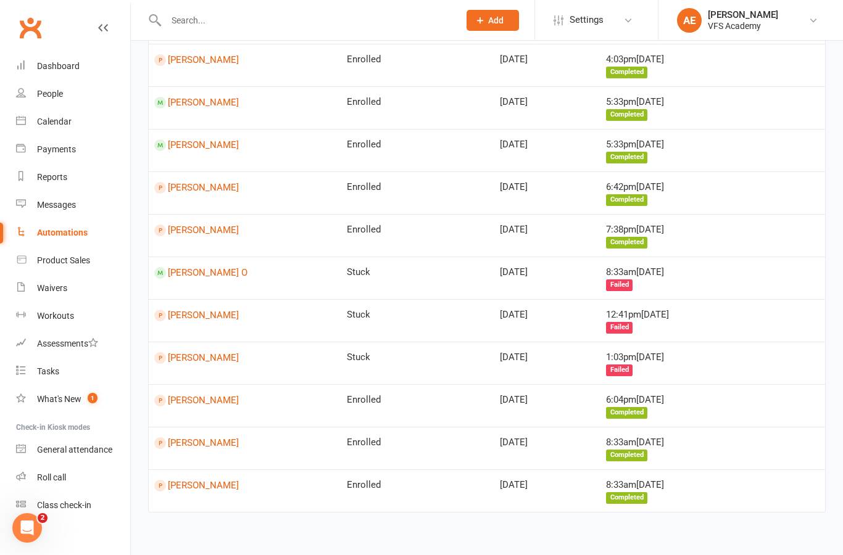
click at [171, 438] on link "[PERSON_NAME]" at bounding box center [244, 444] width 181 height 12
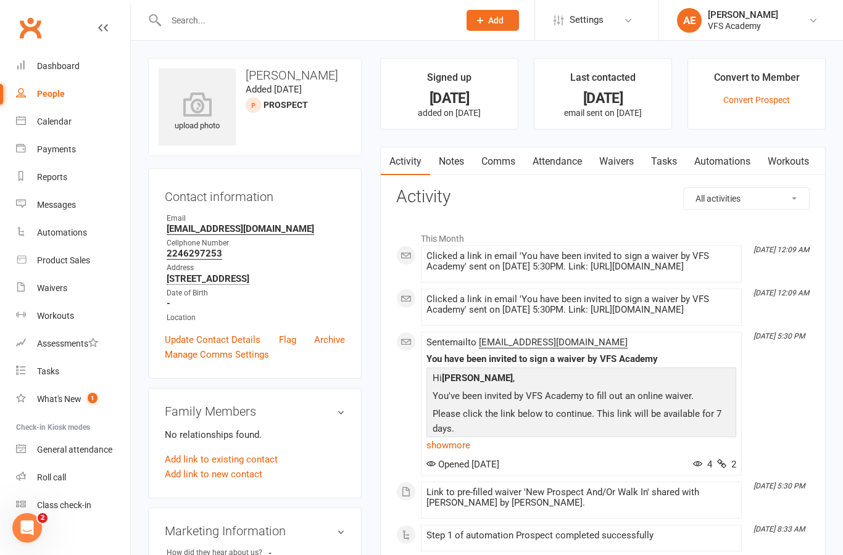
click at [633, 168] on link "Waivers" at bounding box center [617, 161] width 52 height 28
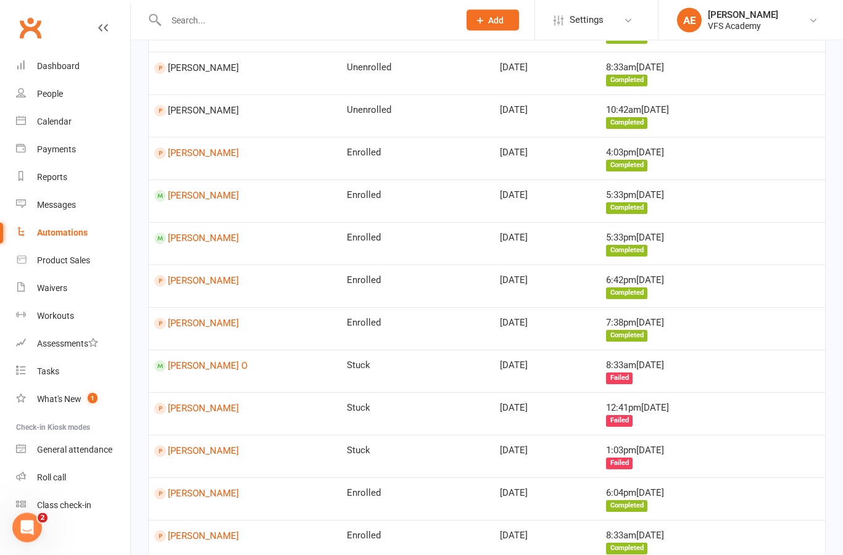
scroll to position [974, 0]
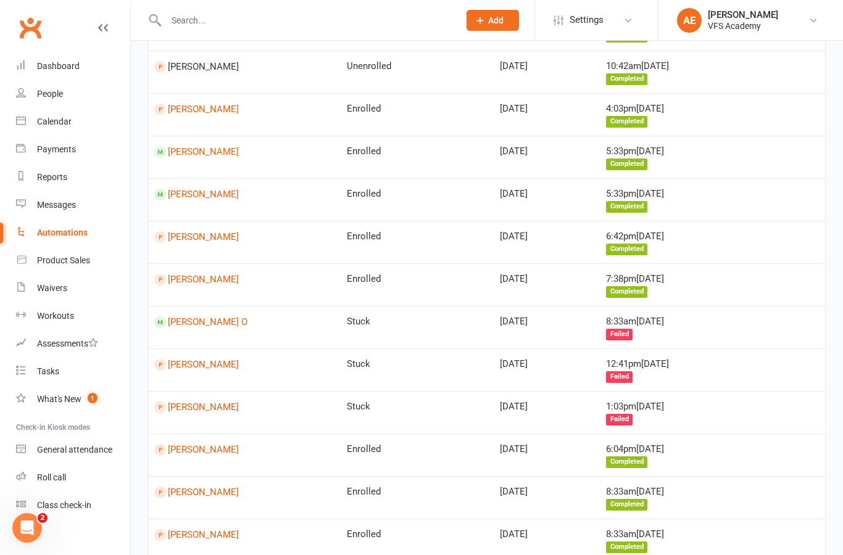
click at [356, 519] on td "Enrolled" at bounding box center [417, 540] width 153 height 43
click at [215, 529] on td "[PERSON_NAME]" at bounding box center [245, 540] width 193 height 43
click at [208, 529] on link "[PERSON_NAME]" at bounding box center [244, 535] width 181 height 12
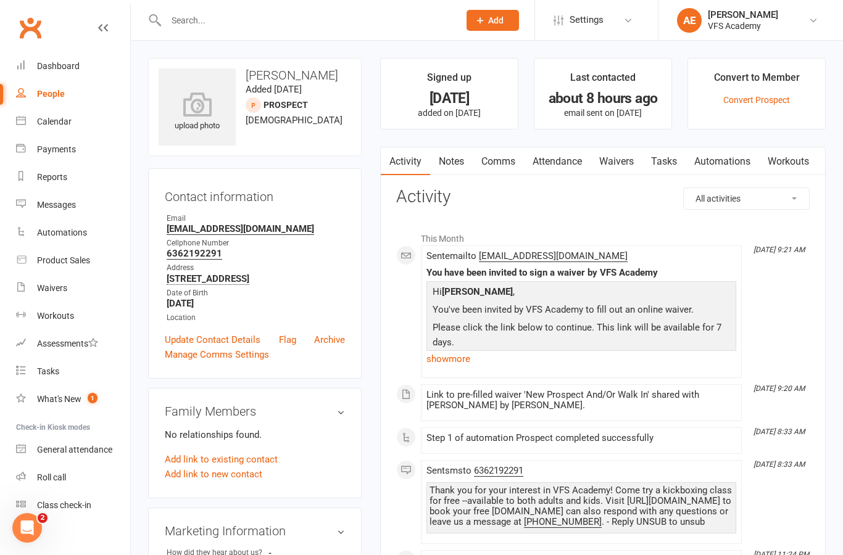
click at [627, 170] on link "Waivers" at bounding box center [617, 161] width 52 height 28
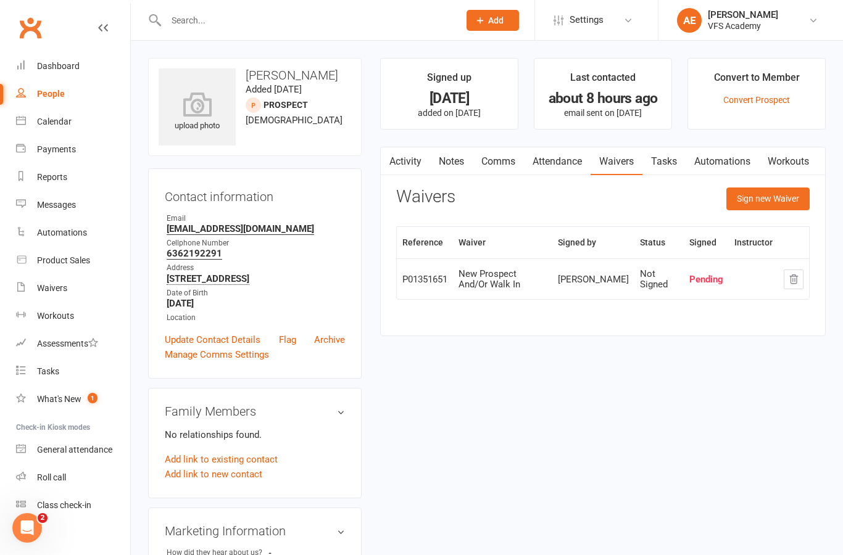
click at [43, 63] on div "Dashboard" at bounding box center [58, 66] width 43 height 10
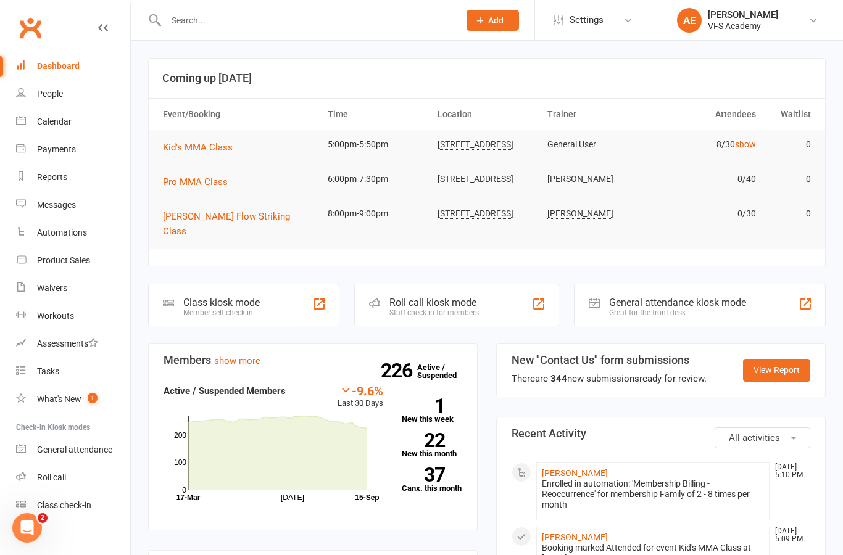
click at [82, 234] on div "Automations" at bounding box center [62, 233] width 50 height 10
select select "100"
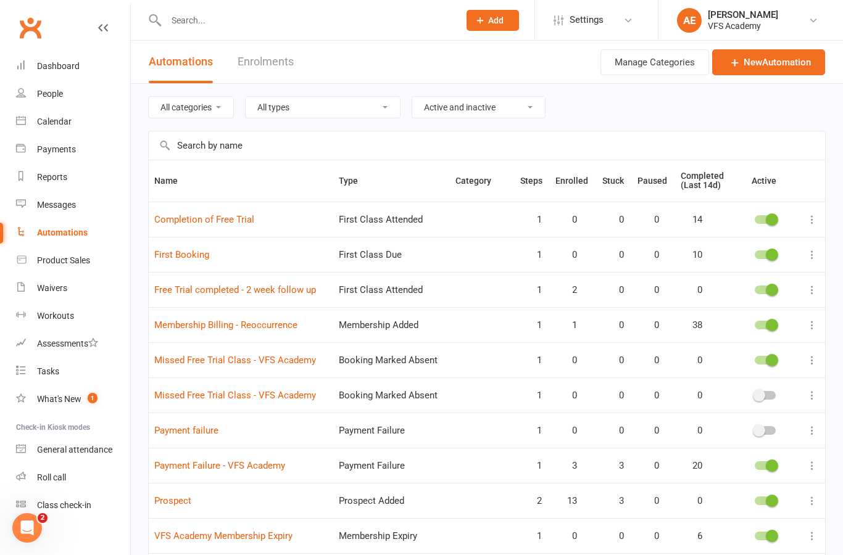
scroll to position [104, 0]
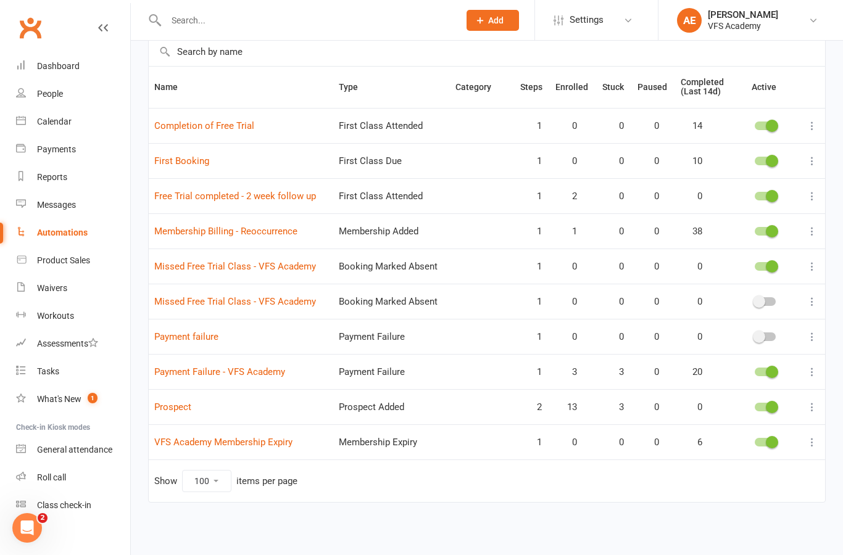
click at [265, 367] on link "Payment Failure - VFS Academy" at bounding box center [219, 372] width 131 height 11
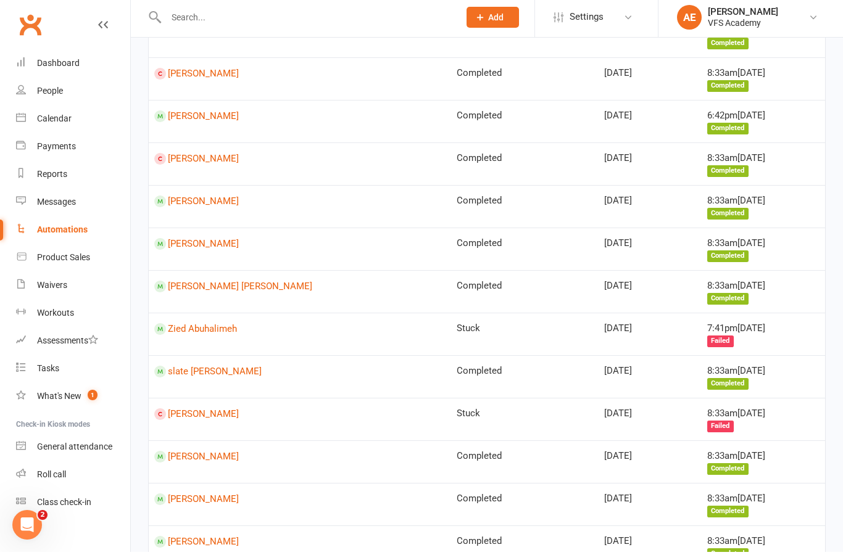
scroll to position [1821, 0]
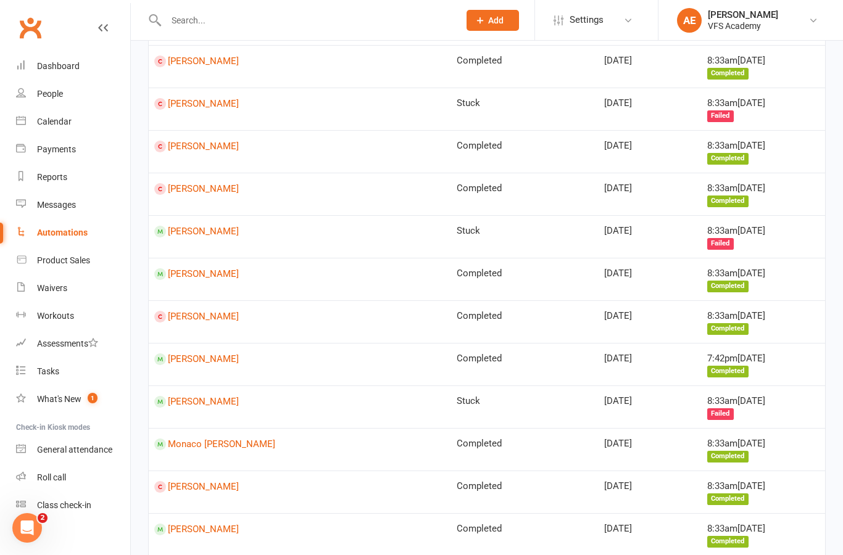
click at [384, 14] on input "text" at bounding box center [306, 20] width 288 height 17
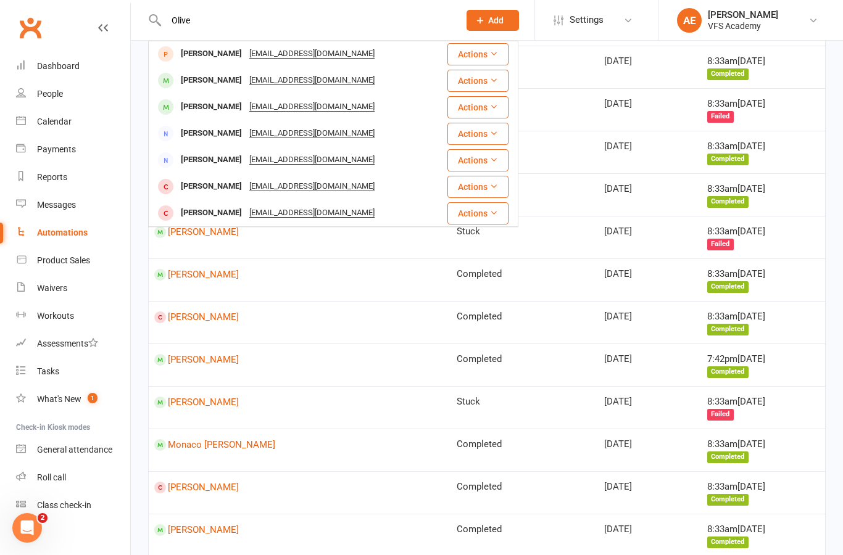
scroll to position [213, 0]
click at [391, 12] on input "Olive" at bounding box center [306, 20] width 288 height 17
click at [233, 22] on input "Olive" at bounding box center [306, 20] width 288 height 17
type input "O"
type input "Elias"
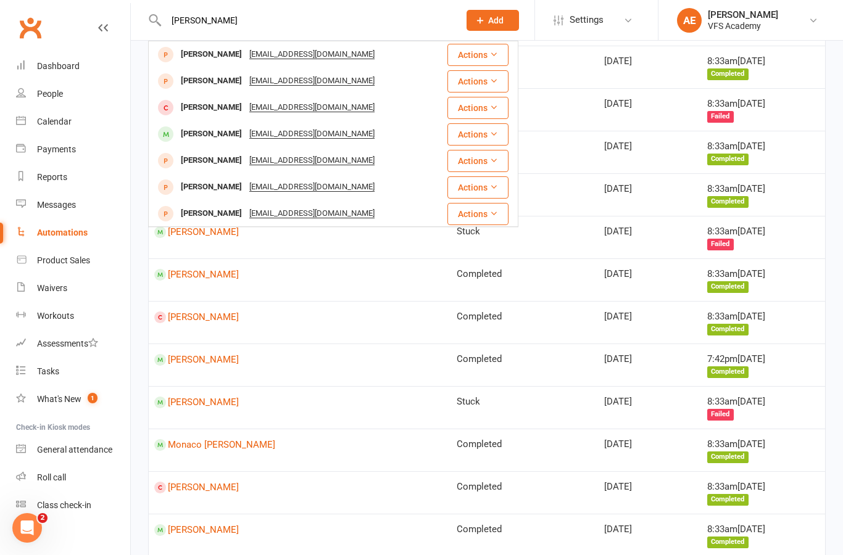
click at [209, 134] on div "[PERSON_NAME]" at bounding box center [211, 134] width 68 height 18
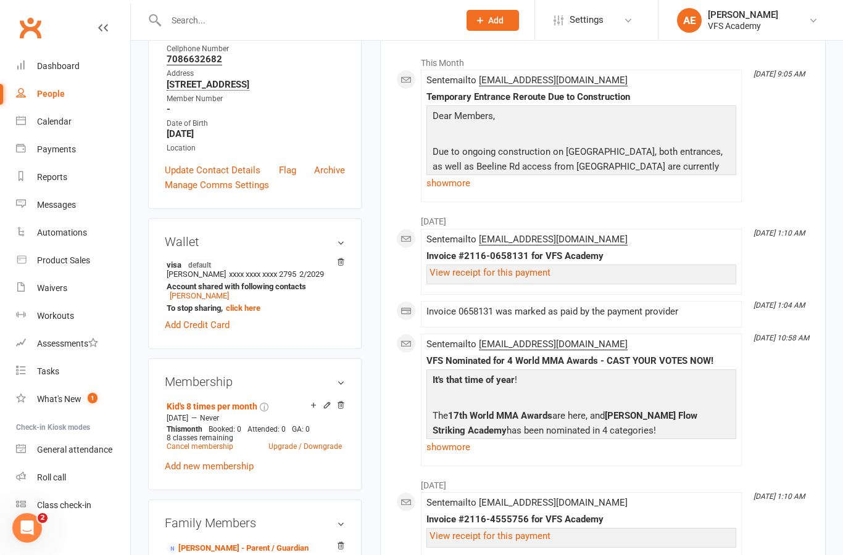
scroll to position [196, 0]
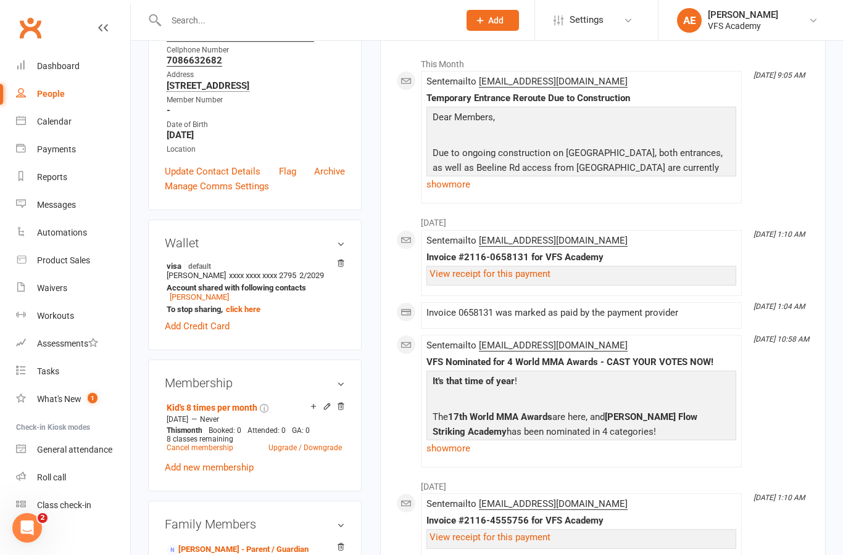
click at [164, 452] on div "This month Booked: 0 Attended: 0 GA: 0 8 classes remaining Cancel membership Up…" at bounding box center [254, 439] width 181 height 26
click at [184, 452] on link "Cancel membership" at bounding box center [200, 448] width 67 height 9
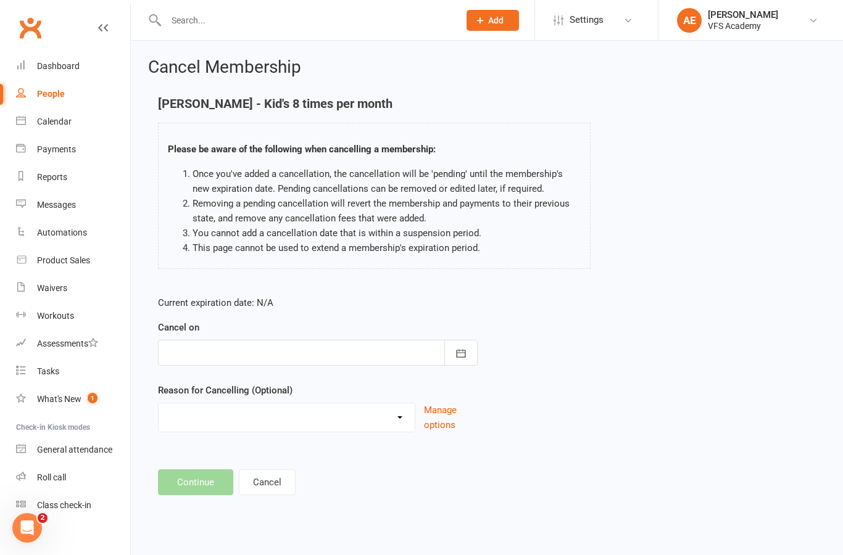
click at [463, 341] on button "button" at bounding box center [460, 353] width 33 height 26
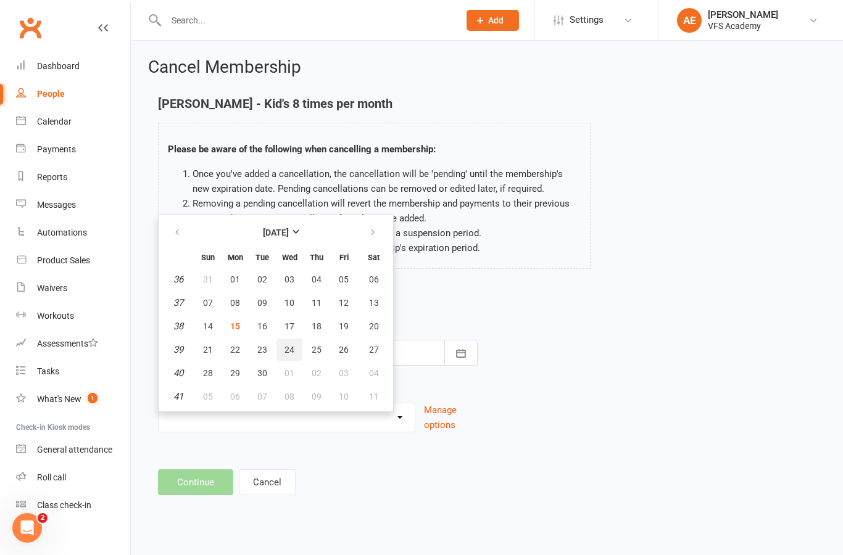
click at [281, 359] on button "24" at bounding box center [289, 350] width 26 height 22
type input "24 Sep 2025"
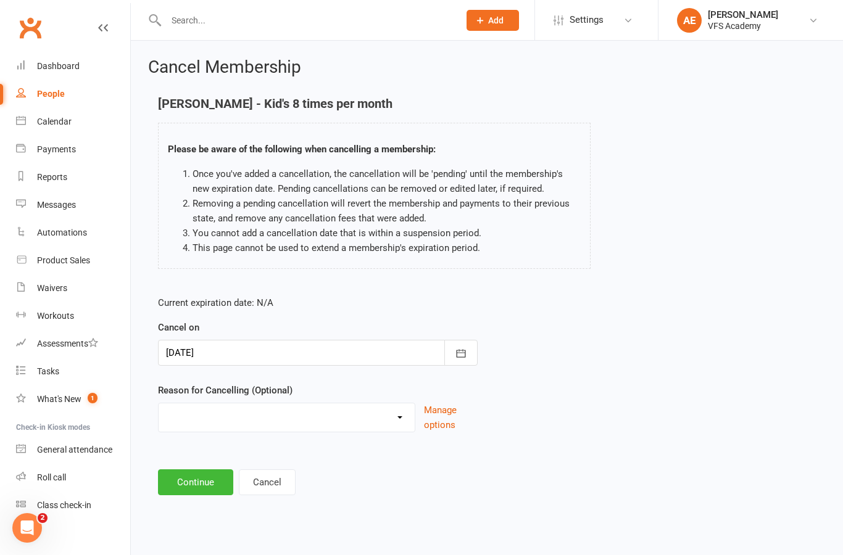
click at [183, 484] on button "Continue" at bounding box center [195, 483] width 75 height 26
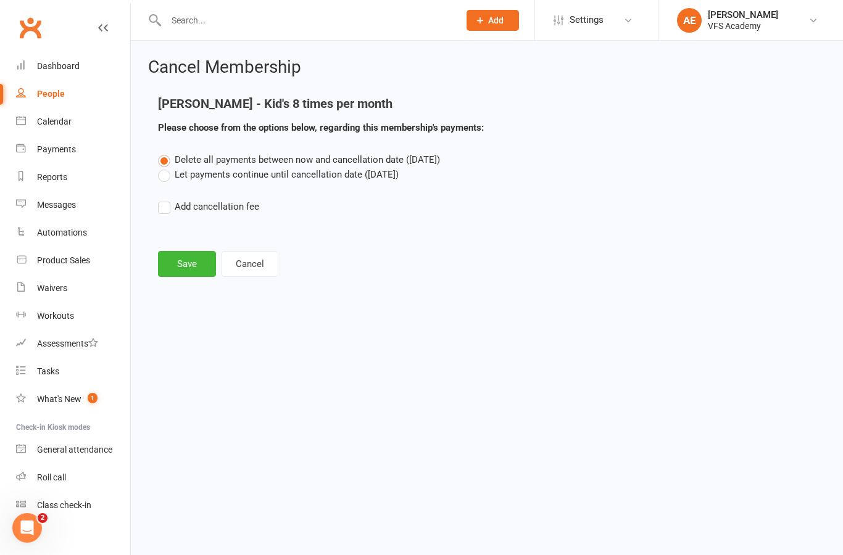
click at [184, 251] on button "Save" at bounding box center [187, 264] width 58 height 26
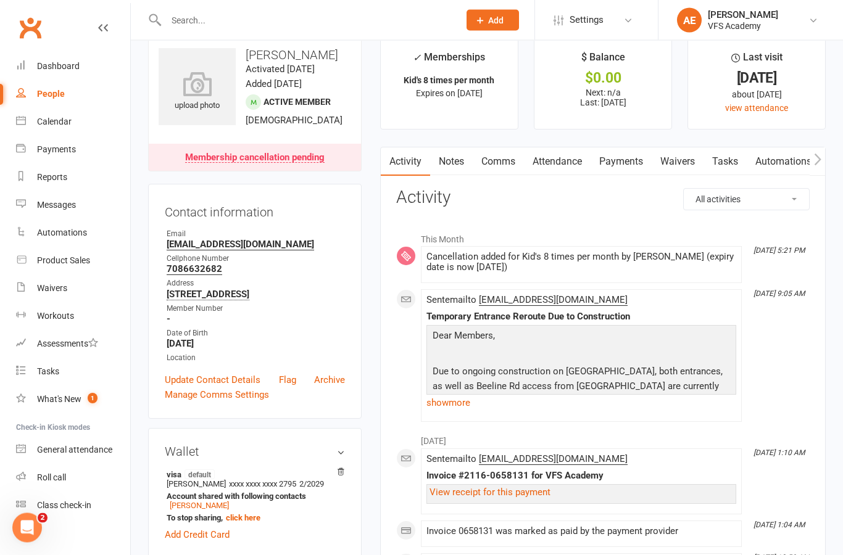
scroll to position [19, 0]
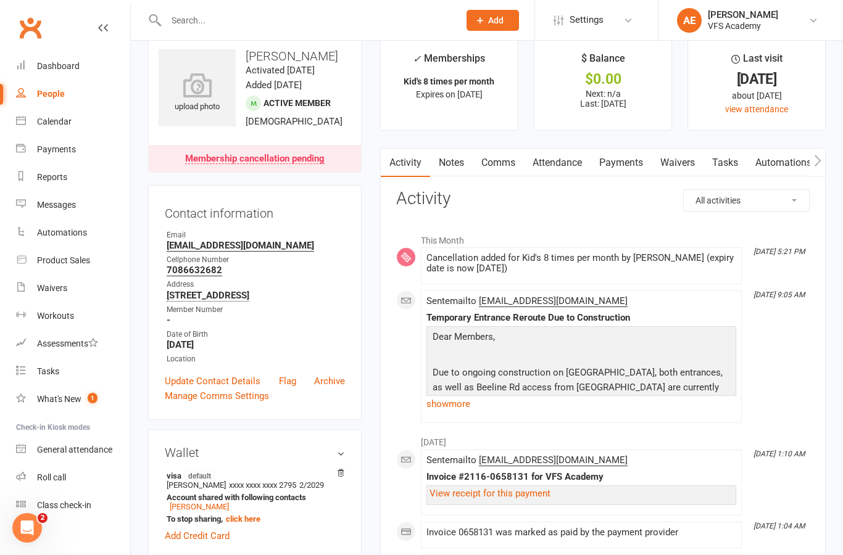
click at [634, 170] on link "Payments" at bounding box center [621, 163] width 61 height 28
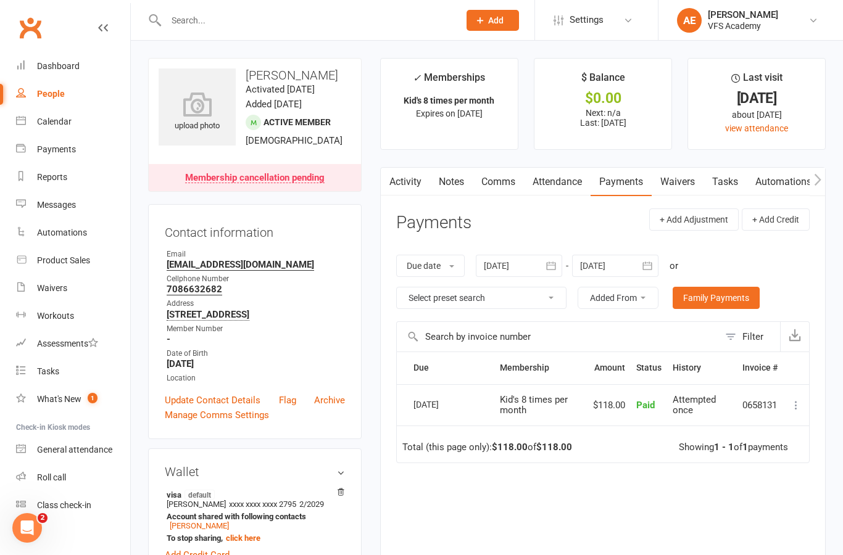
click at [561, 186] on link "Attendance" at bounding box center [557, 182] width 67 height 28
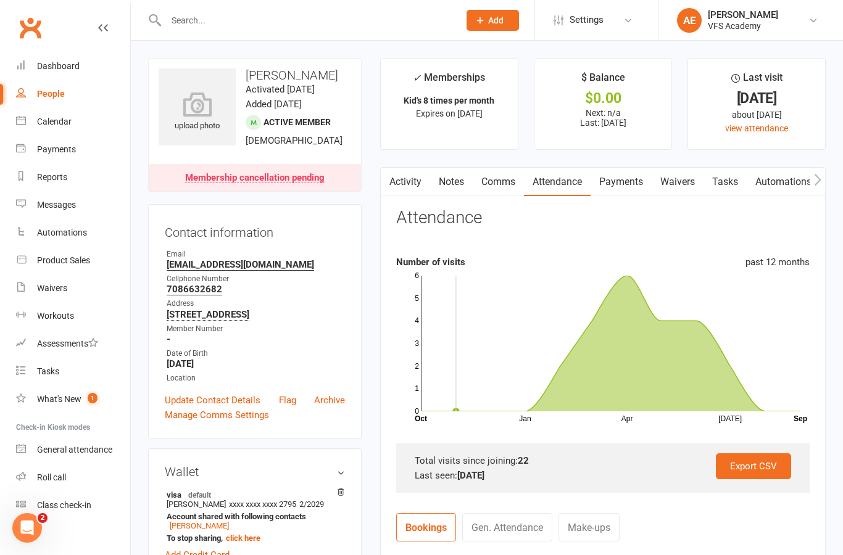
click at [360, 15] on input "text" at bounding box center [306, 20] width 288 height 17
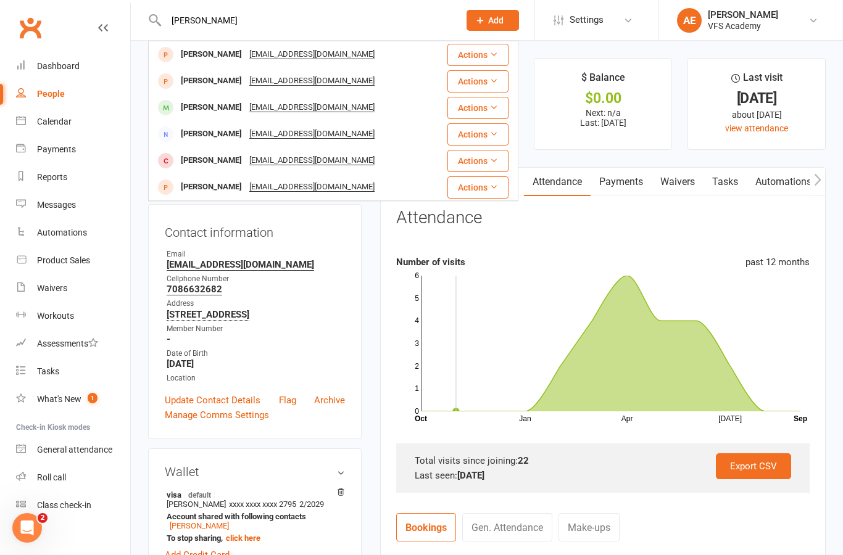
type input "Jens"
click at [419, 115] on div "Jencarlos Munoz mmmaster5@aol.com" at bounding box center [290, 107] width 282 height 25
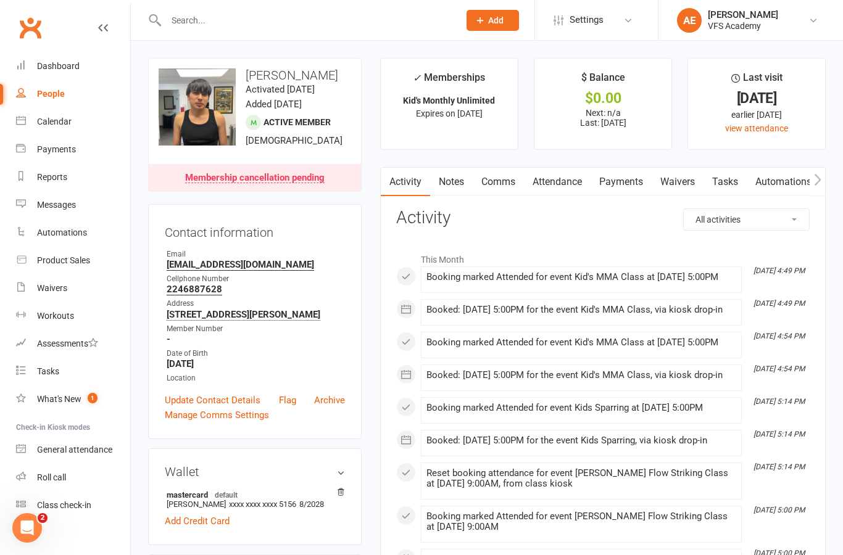
click at [73, 68] on div "Dashboard" at bounding box center [58, 66] width 43 height 10
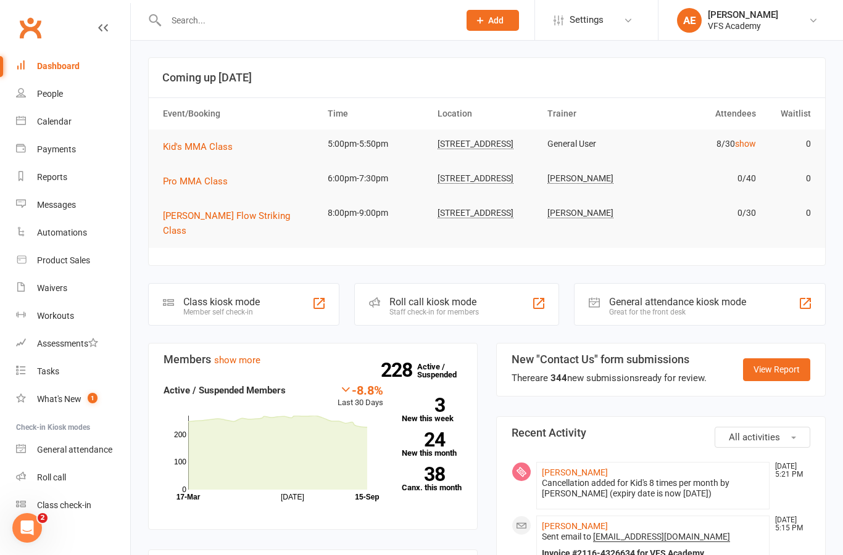
scroll to position [4, 0]
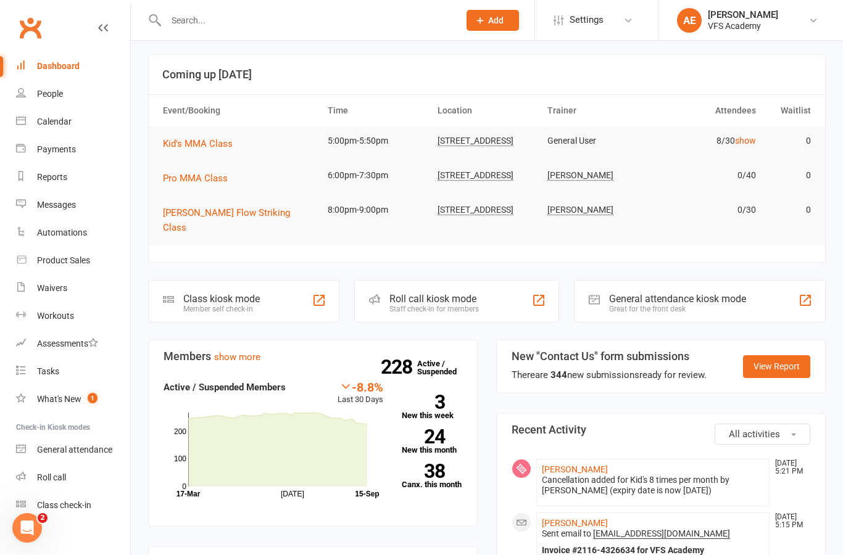
click at [41, 55] on link "Dashboard" at bounding box center [73, 66] width 114 height 28
click at [43, 94] on div "People" at bounding box center [50, 94] width 26 height 10
select select "100"
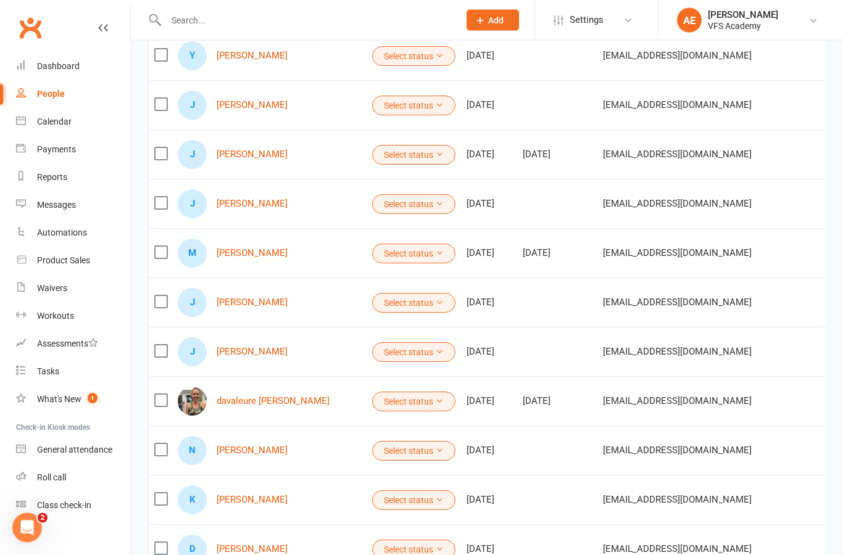
scroll to position [975, 0]
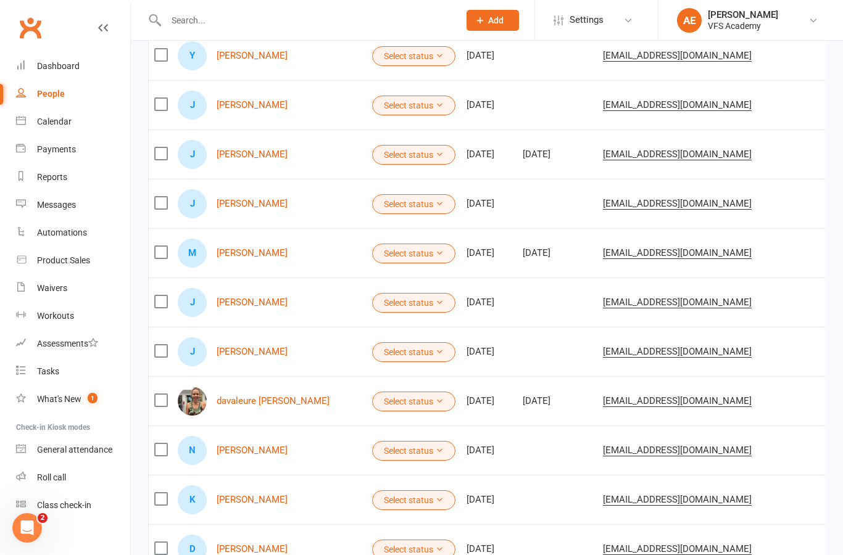
click at [57, 231] on div "Automations" at bounding box center [62, 233] width 50 height 10
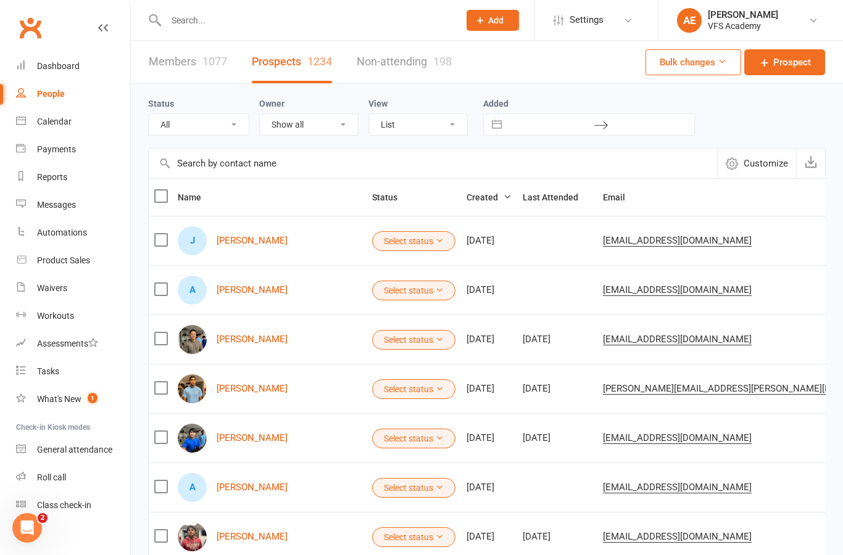
select select "100"
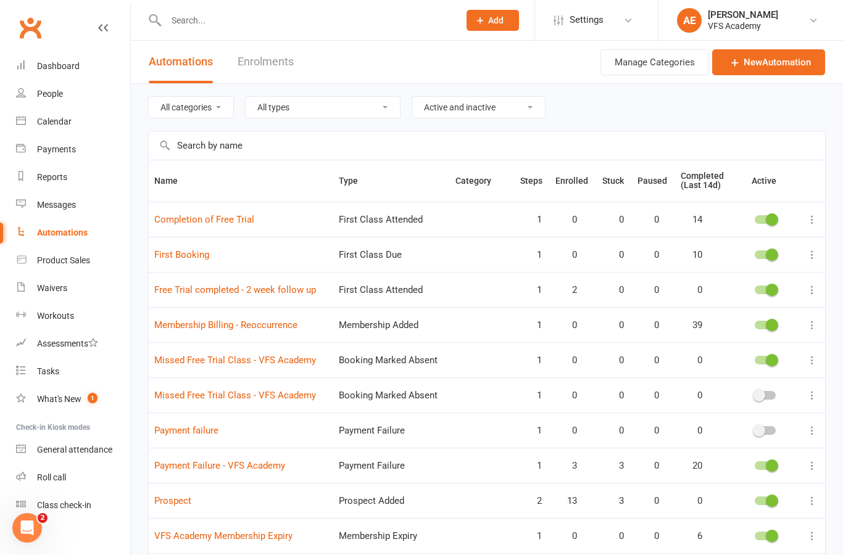
click at [165, 498] on link "Prospect" at bounding box center [172, 501] width 37 height 11
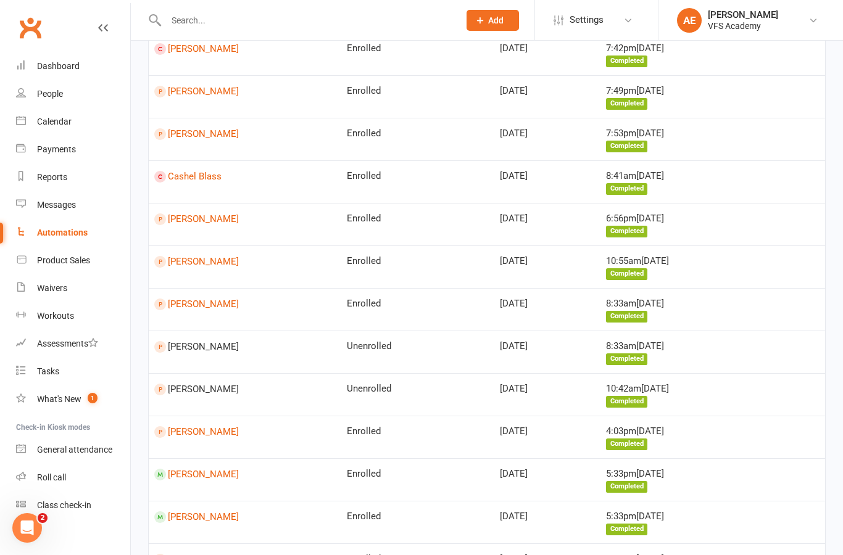
scroll to position [974, 0]
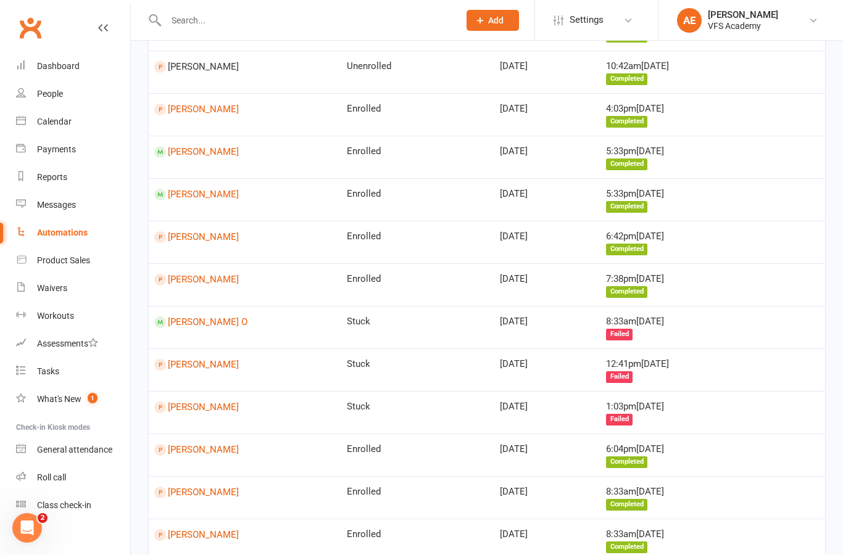
click at [54, 290] on div "Waivers" at bounding box center [52, 288] width 30 height 10
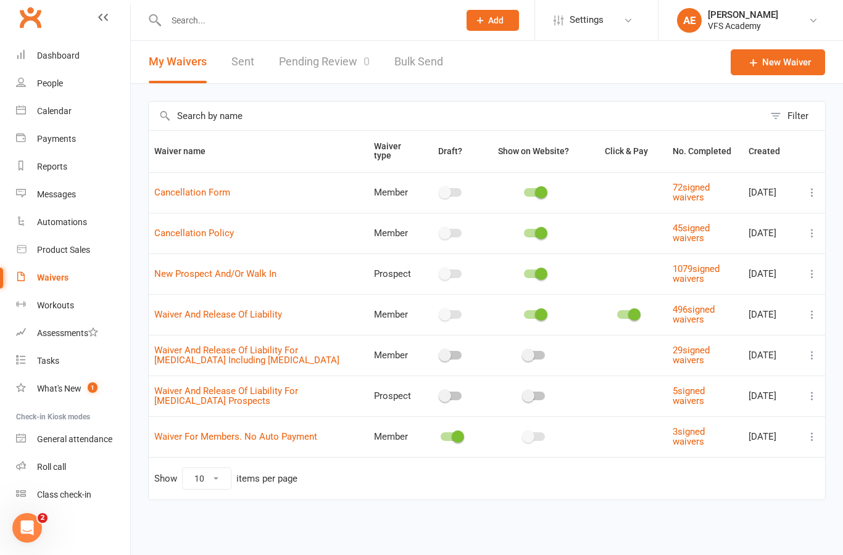
scroll to position [10, 0]
click at [58, 219] on div "Automations" at bounding box center [62, 222] width 50 height 10
select select "100"
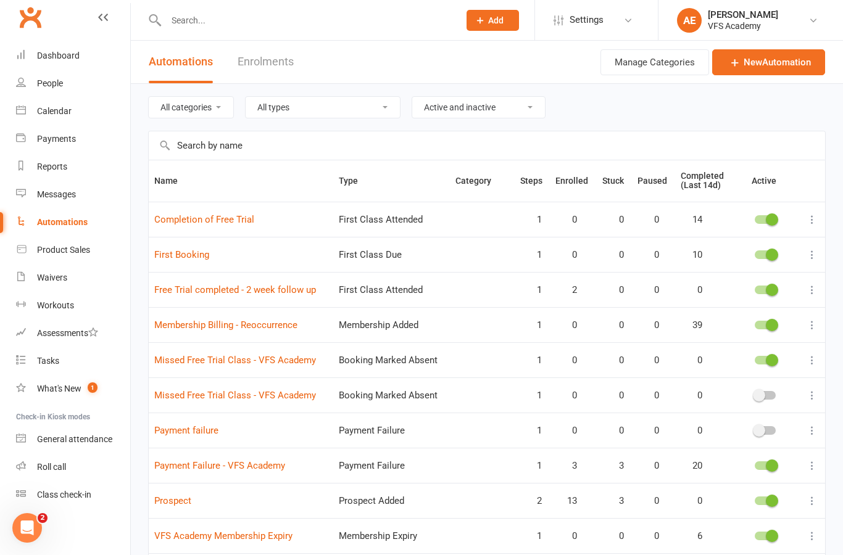
click at [184, 223] on link "Completion of Free Trial" at bounding box center [204, 219] width 100 height 11
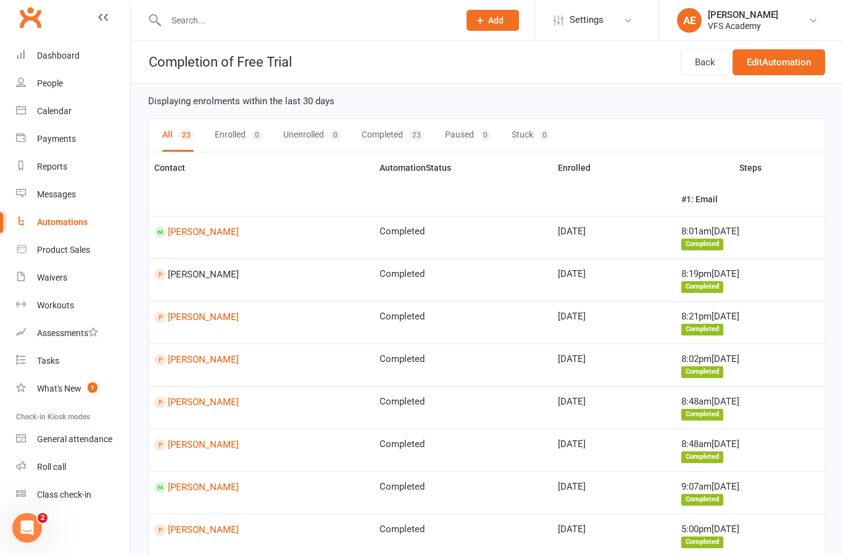
select select "100"
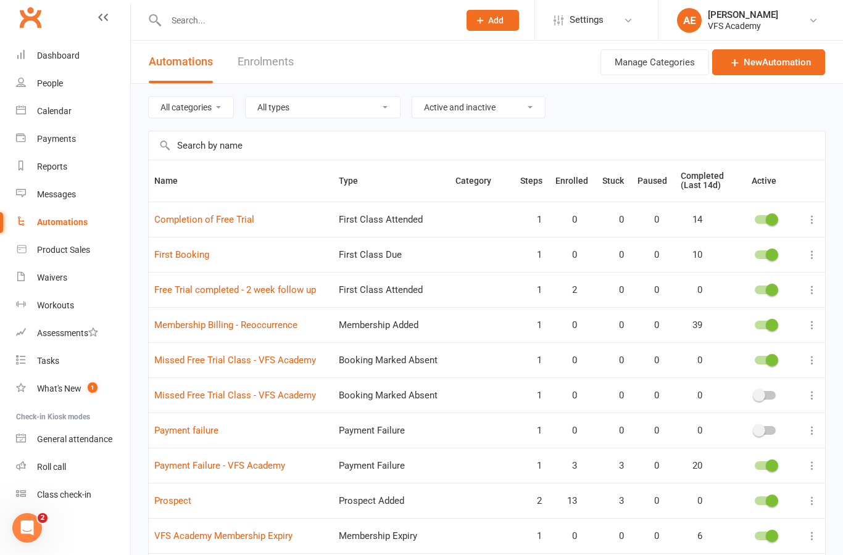
click at [170, 259] on link "First Booking" at bounding box center [181, 254] width 55 height 11
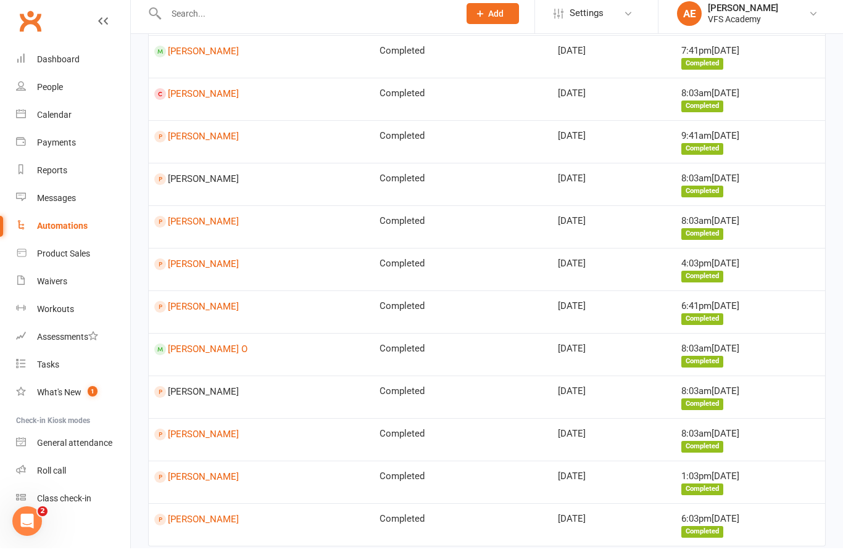
scroll to position [513, 0]
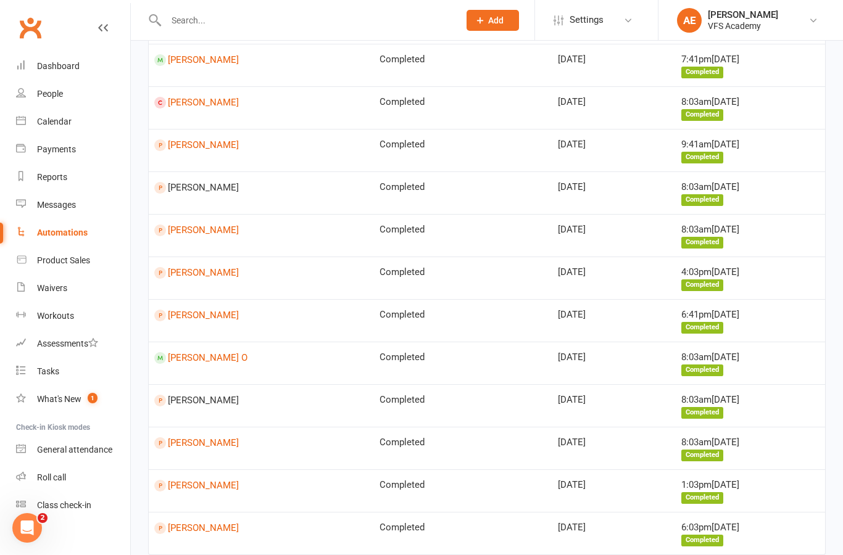
click at [59, 71] on div "Dashboard" at bounding box center [58, 66] width 43 height 10
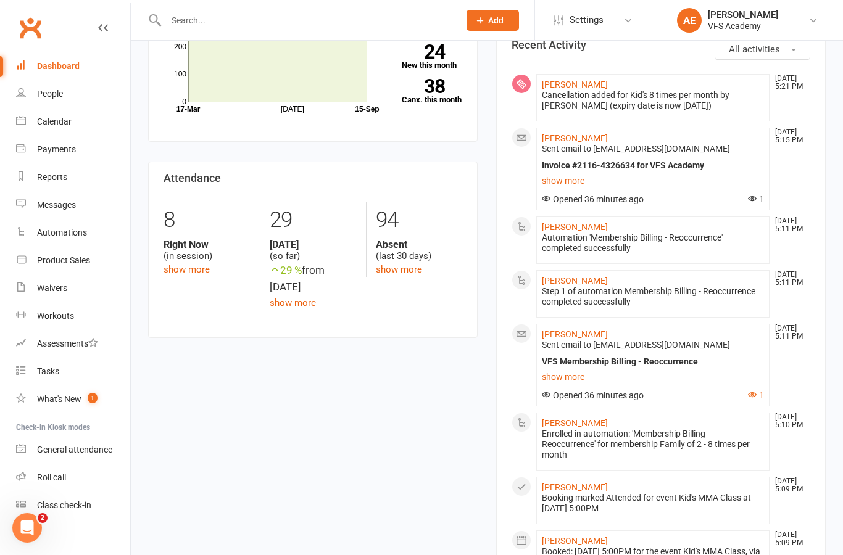
scroll to position [355, 0]
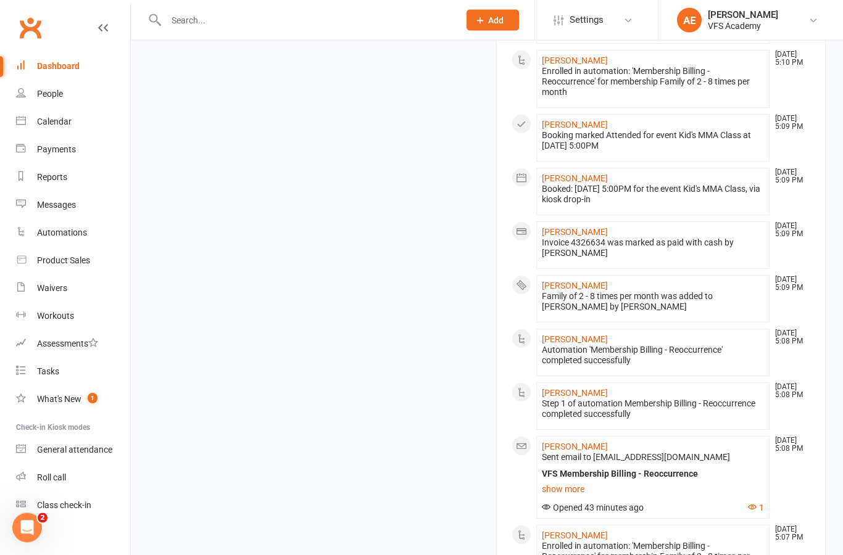
click at [286, 281] on div "Members show more -8.8% Last 30 Days Active / Suspended Members Jul Month 17-Ma…" at bounding box center [487, 263] width 696 height 1341
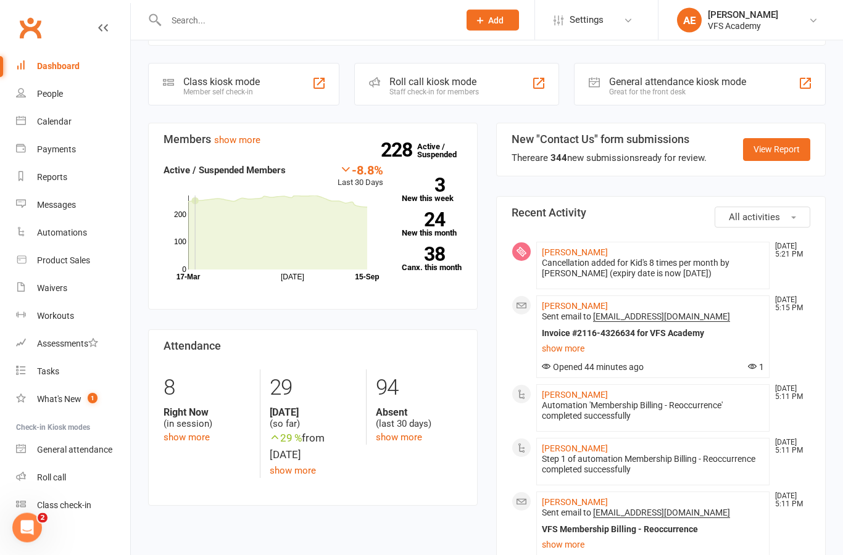
scroll to position [183, 0]
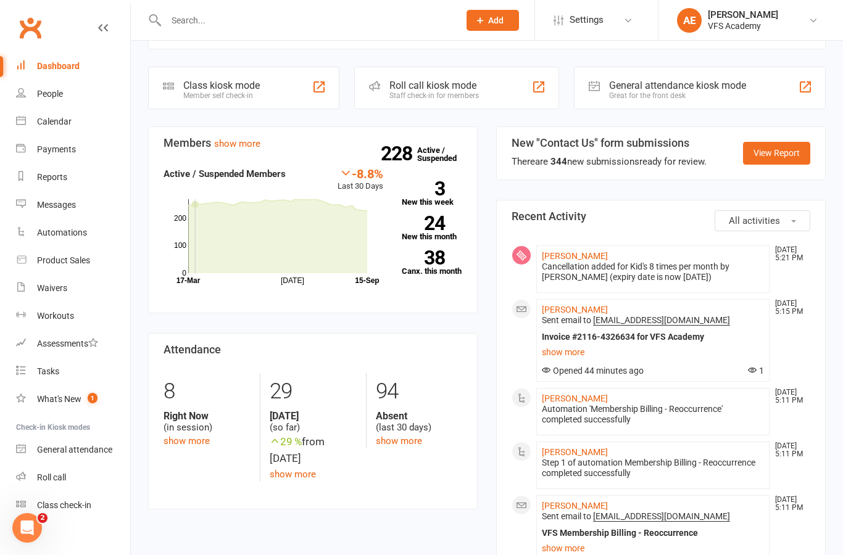
click at [73, 289] on link "Waivers" at bounding box center [73, 289] width 114 height 28
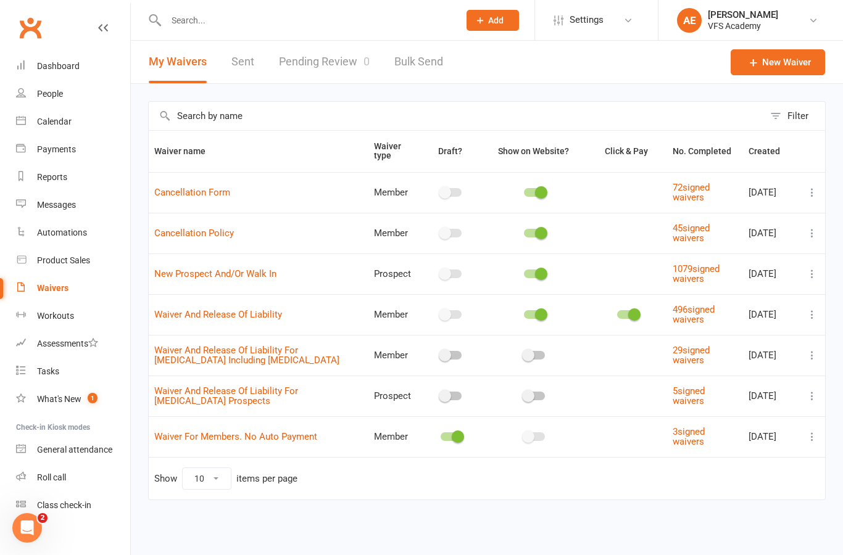
click at [83, 234] on div "Automations" at bounding box center [62, 233] width 50 height 10
select select "100"
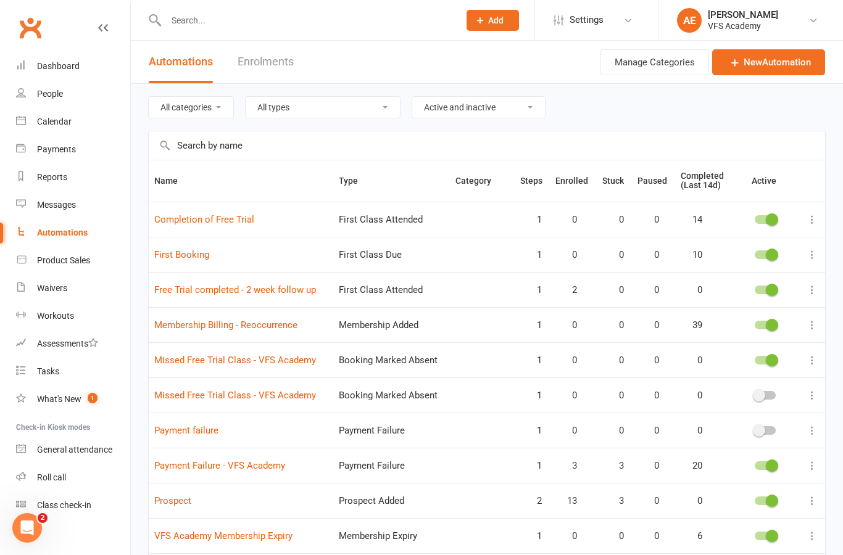
scroll to position [104, 0]
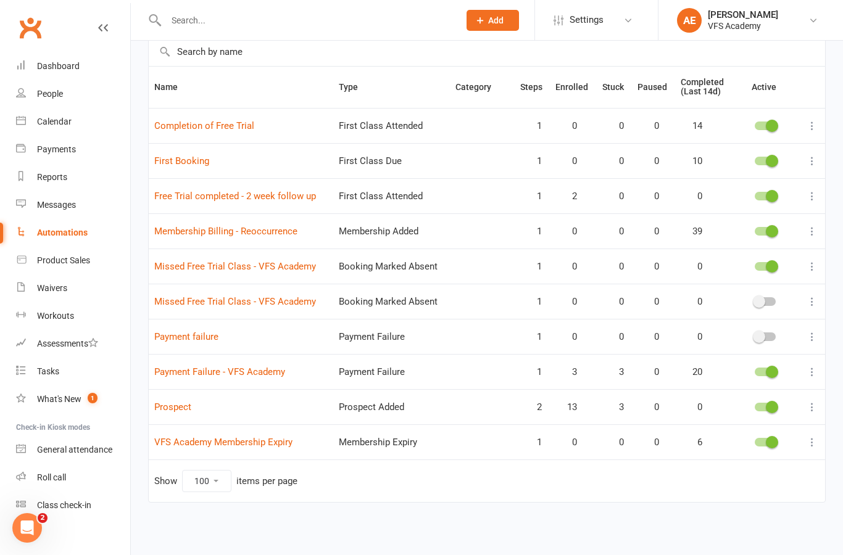
click at [186, 402] on link "Prospect" at bounding box center [172, 407] width 37 height 11
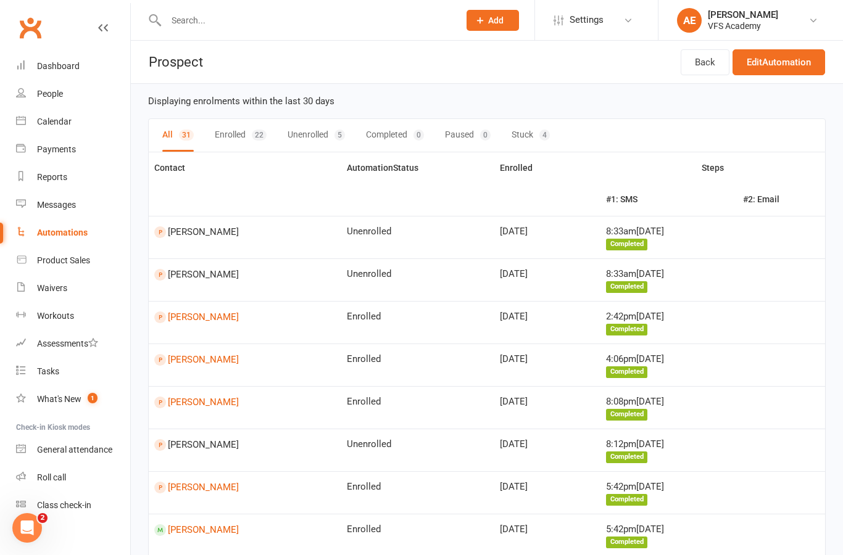
scroll to position [3, 0]
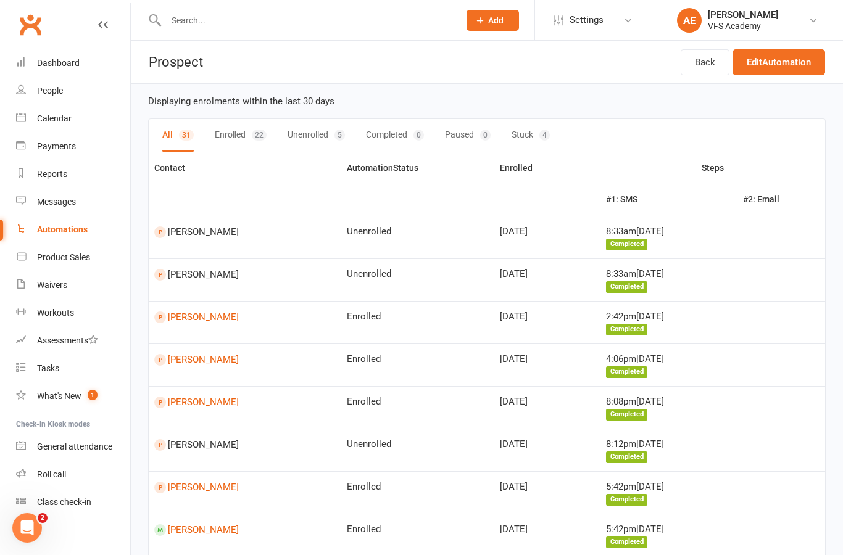
click at [60, 68] on link "Dashboard" at bounding box center [73, 63] width 114 height 28
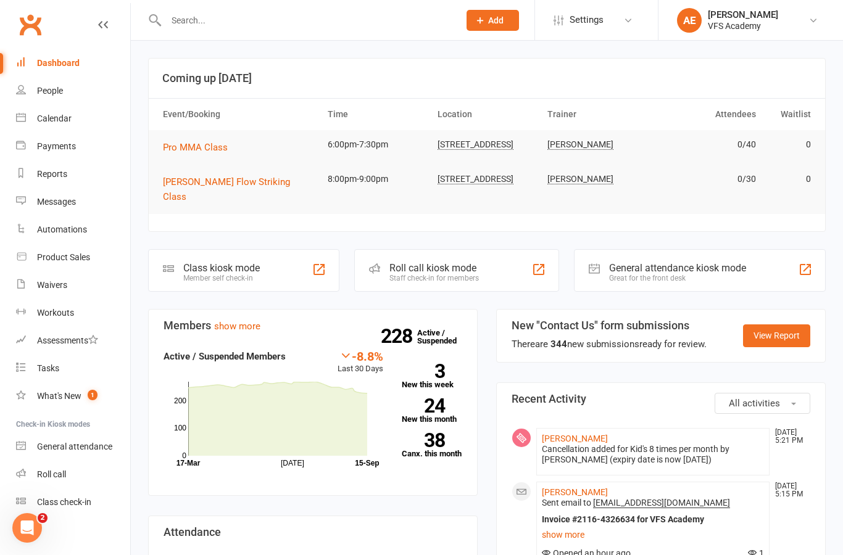
click at [214, 262] on div "Class kiosk mode" at bounding box center [221, 268] width 77 height 12
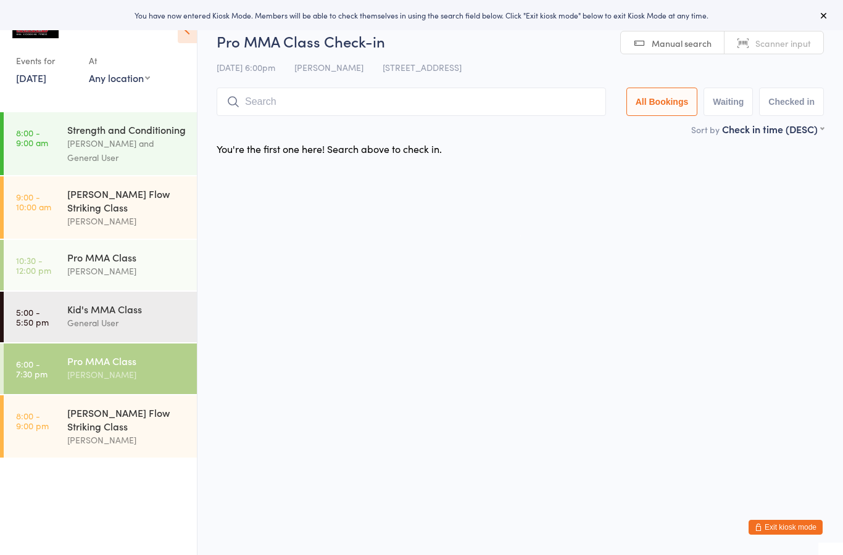
click at [42, 267] on time "10:30 - 12:00 pm" at bounding box center [33, 265] width 35 height 20
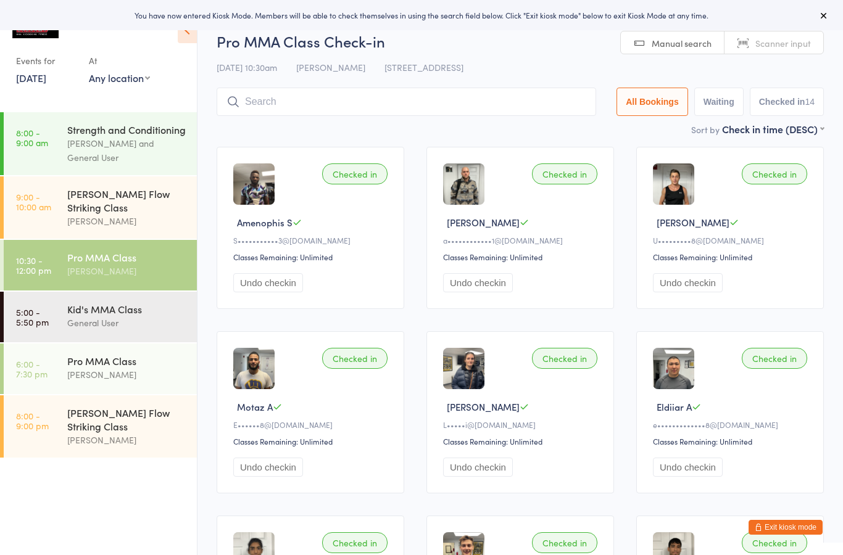
click at [60, 316] on link "5:00 - 5:50 pm Kid's MMA Class General User" at bounding box center [100, 317] width 193 height 51
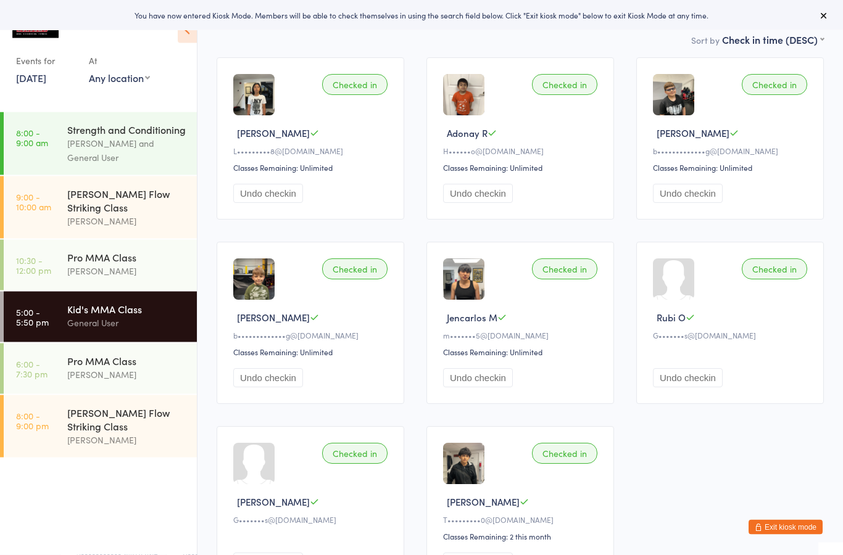
scroll to position [182, 0]
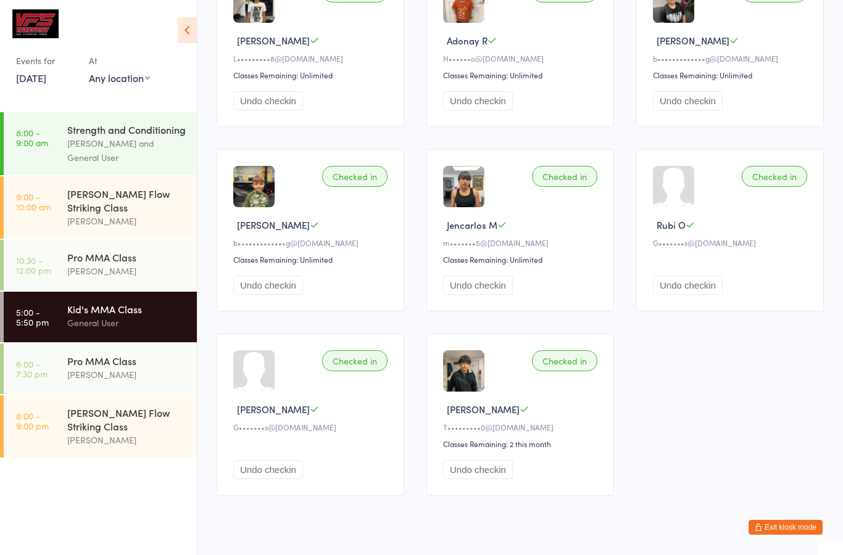
click at [83, 433] on div "[PERSON_NAME]" at bounding box center [126, 440] width 119 height 14
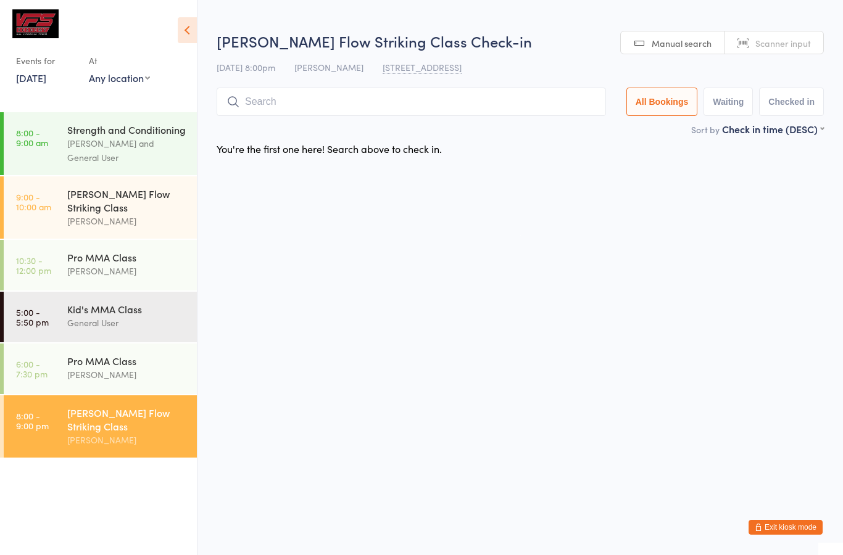
click at [787, 527] on button "Exit kiosk mode" at bounding box center [786, 527] width 74 height 15
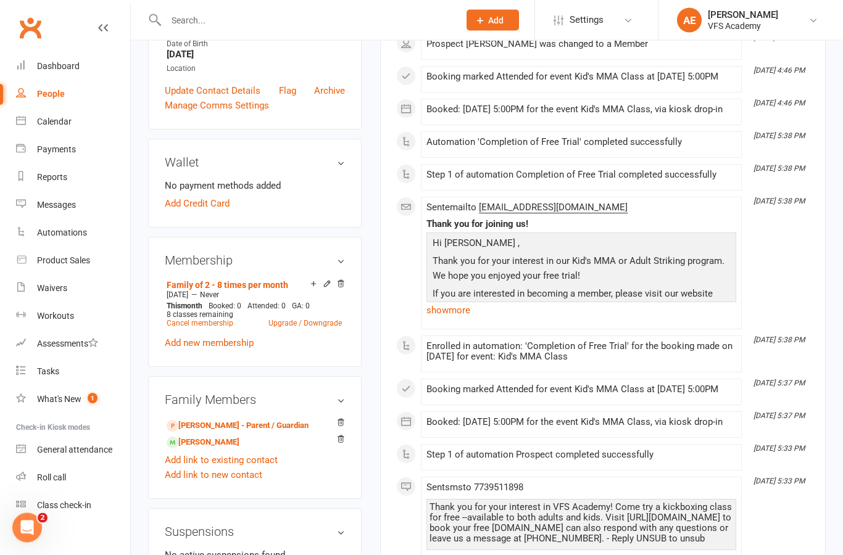
scroll to position [276, 0]
click at [239, 449] on link "[PERSON_NAME]" at bounding box center [203, 442] width 73 height 13
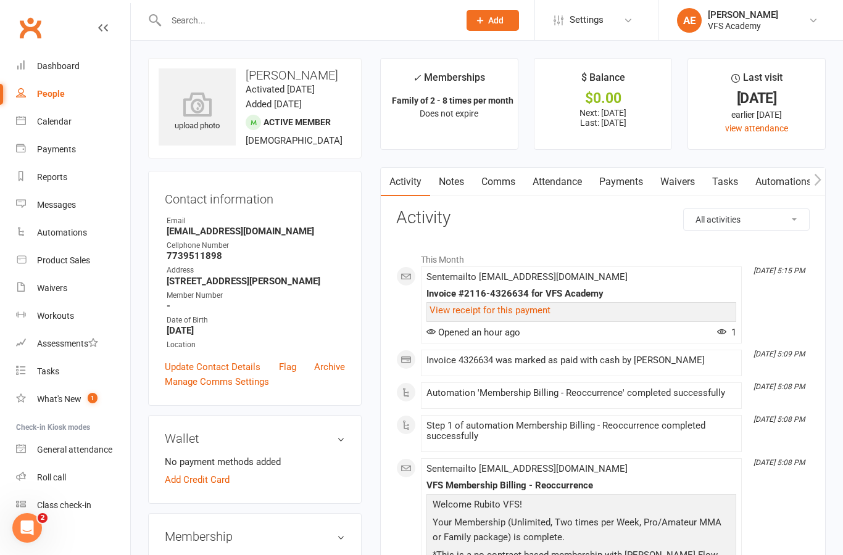
click at [226, 145] on div "upload photo" at bounding box center [197, 106] width 77 height 77
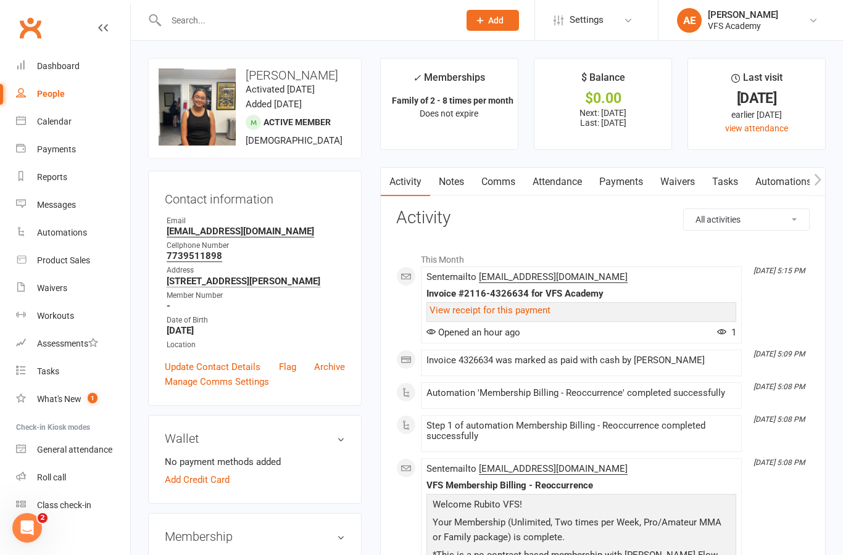
click at [61, 65] on div "Dashboard" at bounding box center [58, 66] width 43 height 10
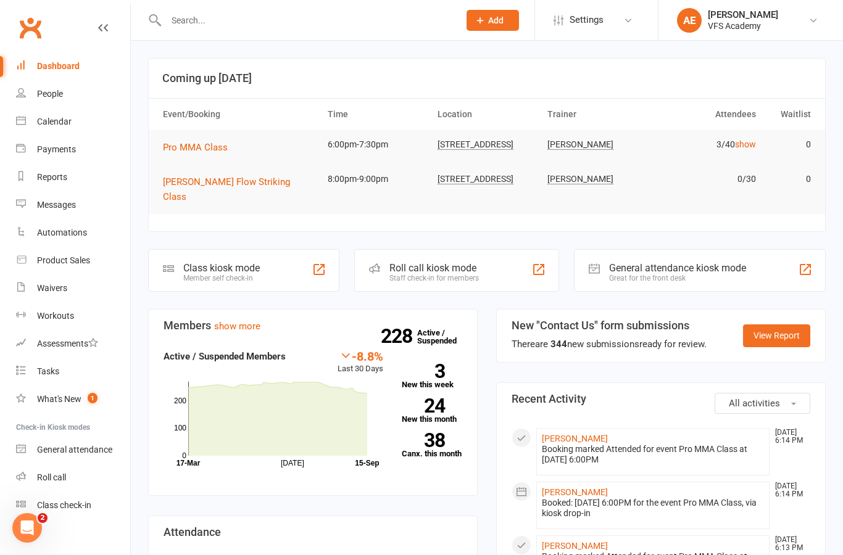
click at [326, 17] on input "text" at bounding box center [306, 20] width 288 height 17
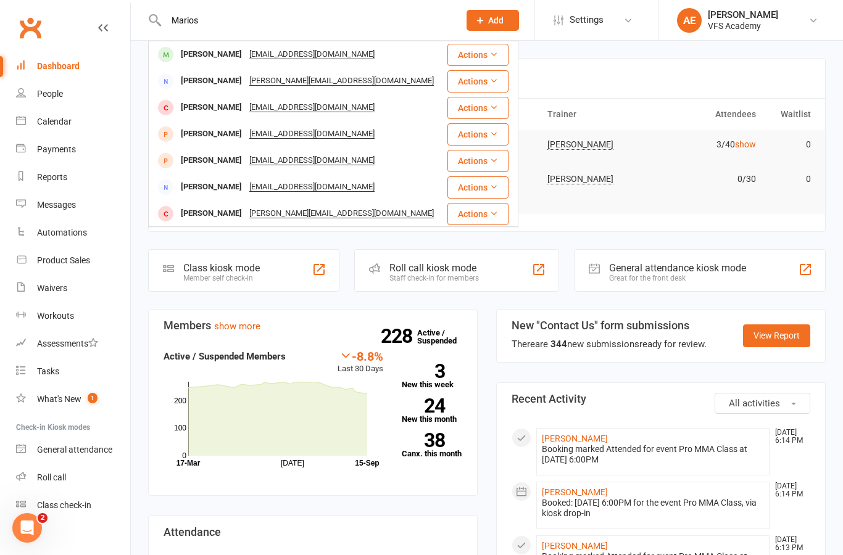
type input "Marios"
click at [235, 46] on div "[PERSON_NAME]" at bounding box center [211, 55] width 68 height 18
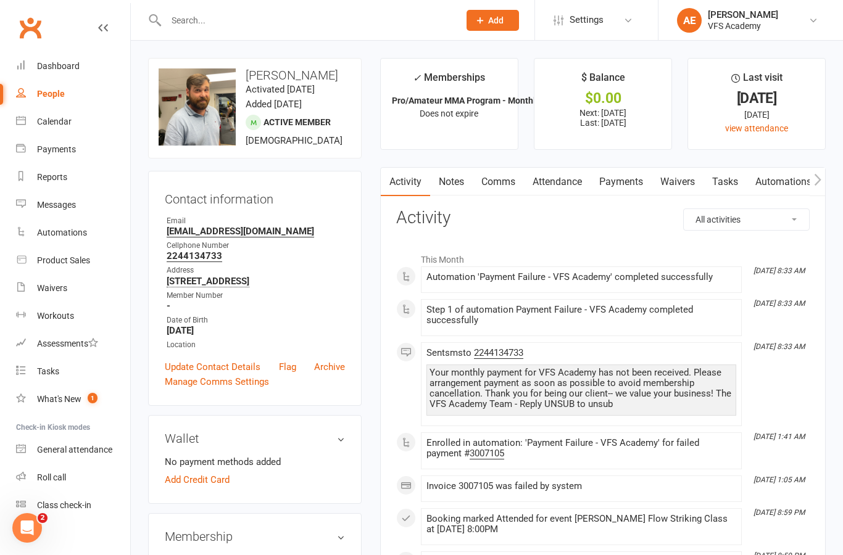
click at [365, 17] on input "text" at bounding box center [306, 20] width 288 height 17
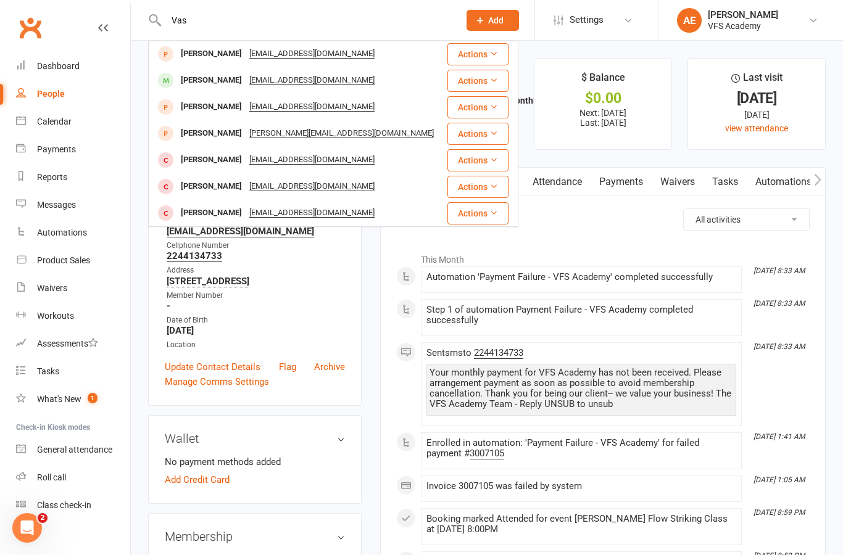
scroll to position [319, 0]
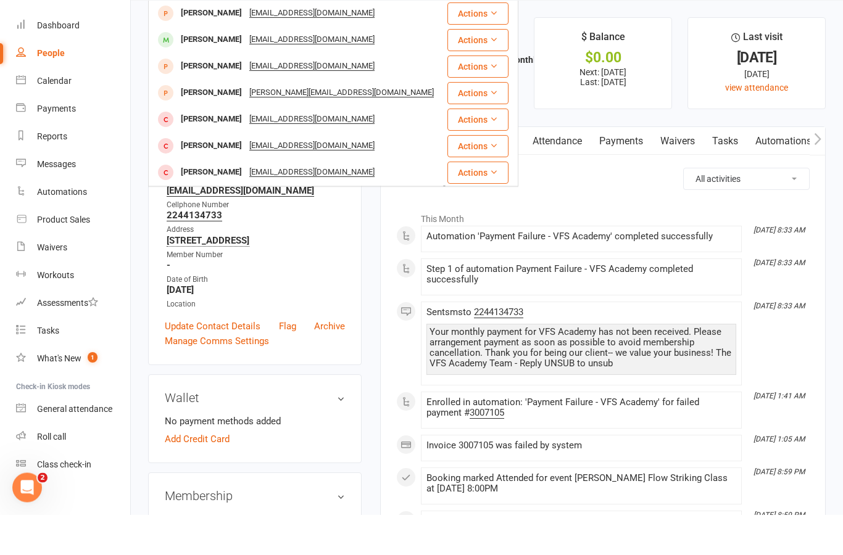
type input "Vas"
click at [391, 201] on div "Vasileios Geliovaris [EMAIL_ADDRESS][DOMAIN_NAME]" at bounding box center [297, 213] width 296 height 25
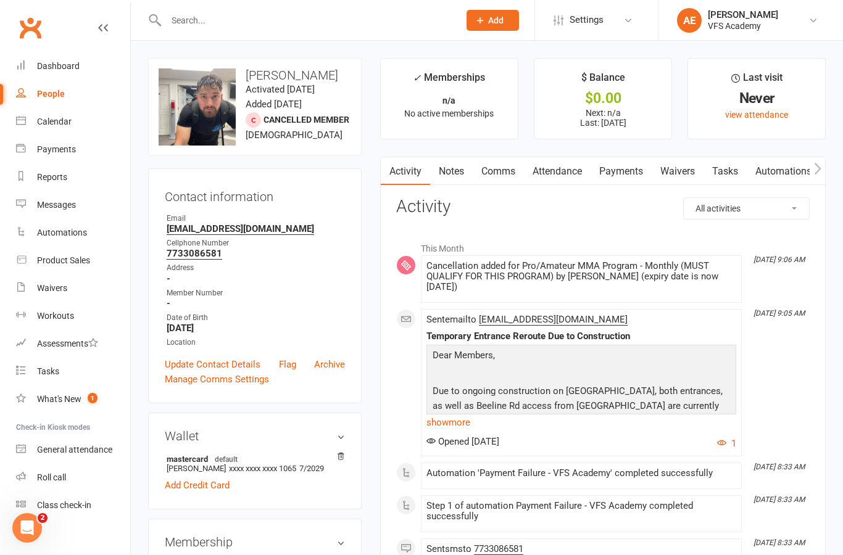
click at [41, 66] on div "Dashboard" at bounding box center [58, 66] width 43 height 10
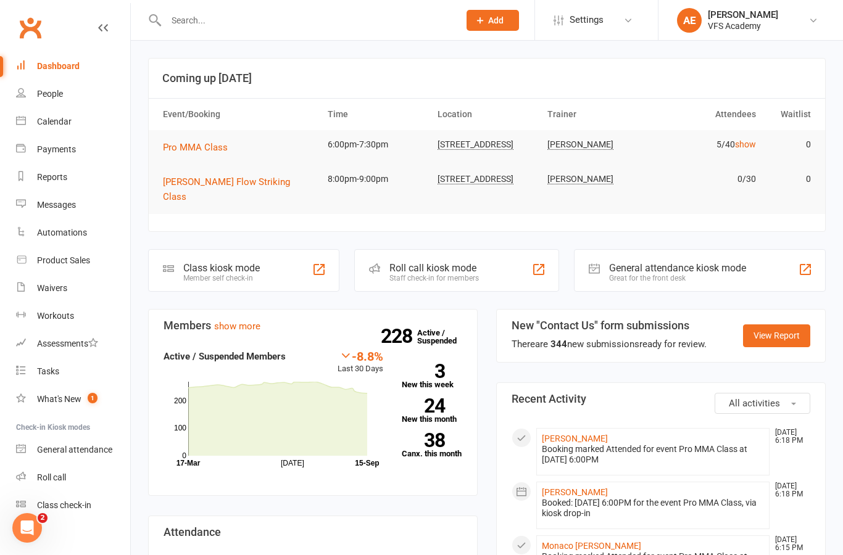
click at [32, 86] on link "People" at bounding box center [73, 94] width 114 height 28
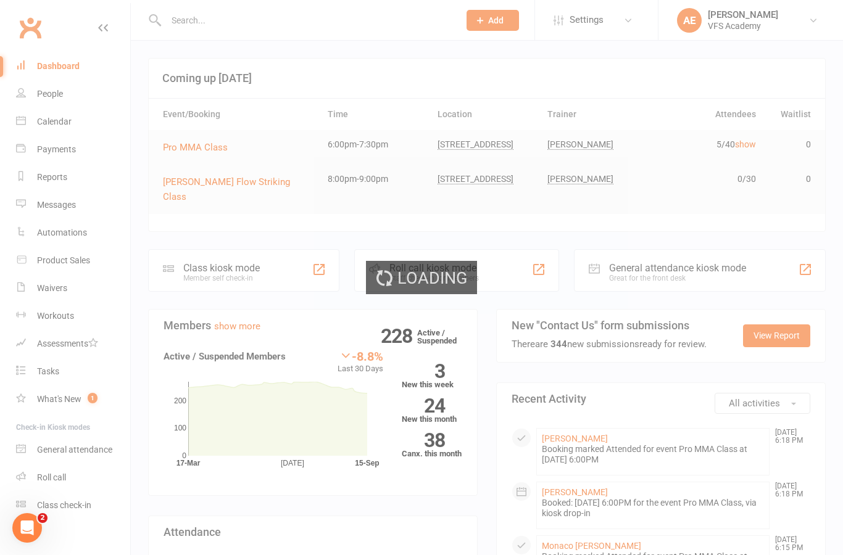
select select "100"
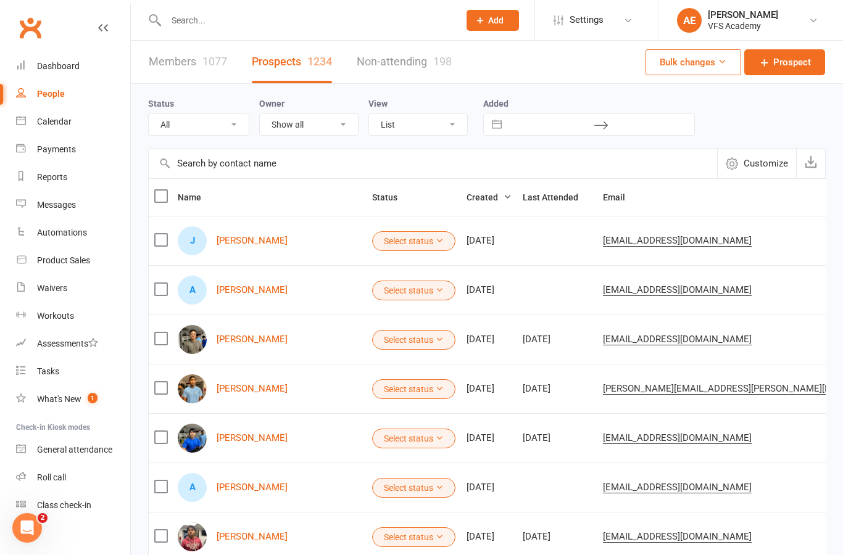
click at [34, 60] on link "Dashboard" at bounding box center [73, 66] width 114 height 28
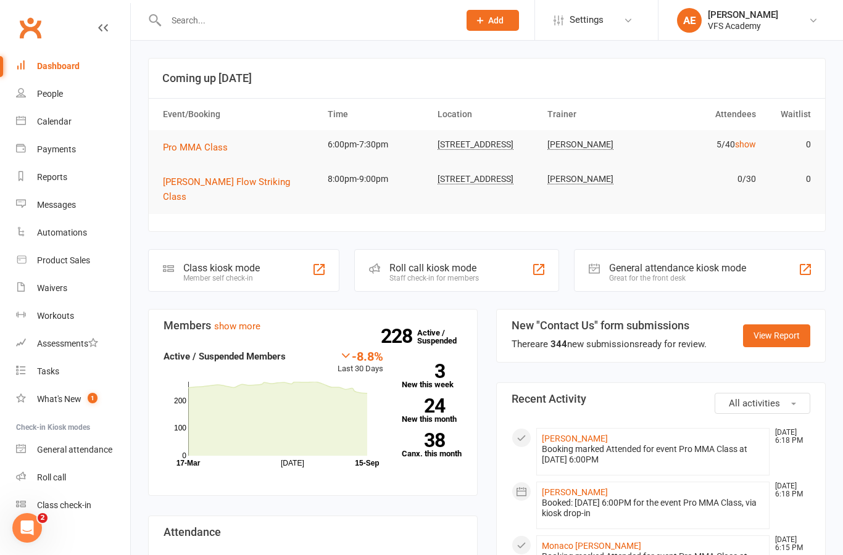
click at [341, 12] on input "text" at bounding box center [306, 20] width 288 height 17
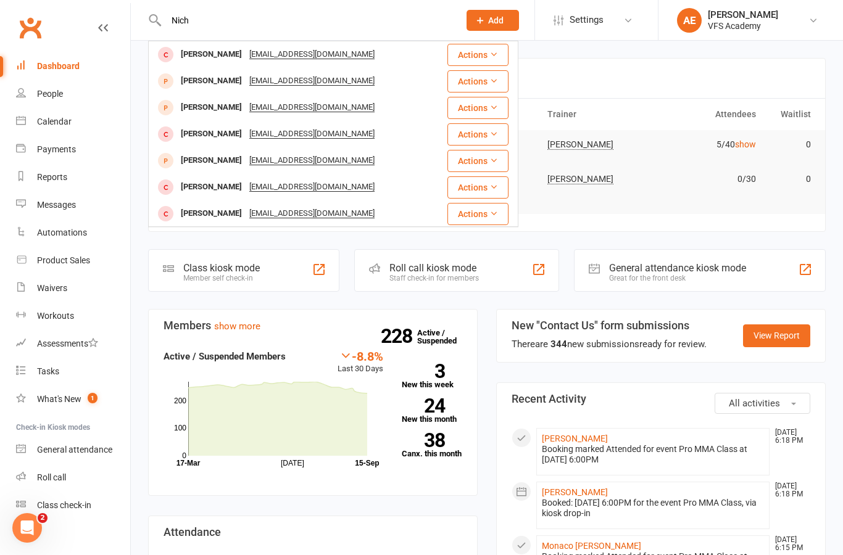
type input "Nich"
click at [389, 48] on div "[PERSON_NAME] [PERSON_NAME][EMAIL_ADDRESS][DOMAIN_NAME]" at bounding box center [297, 54] width 296 height 25
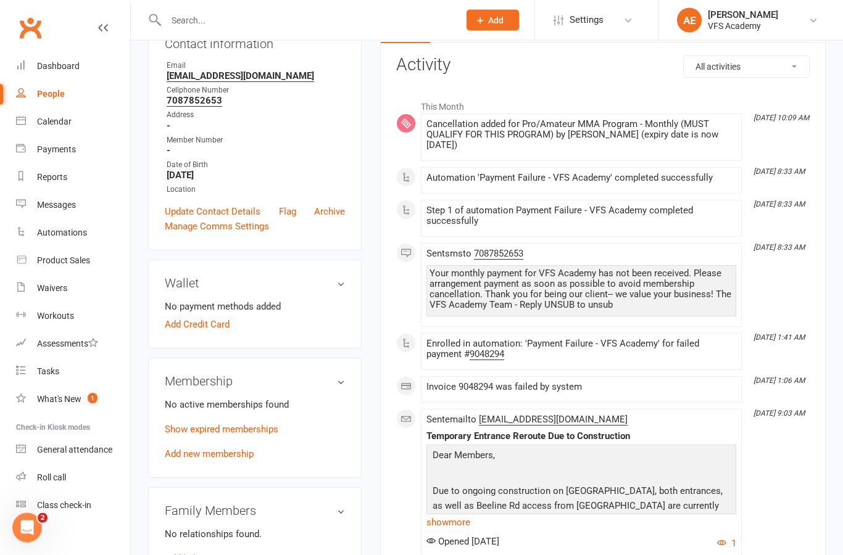
scroll to position [153, 0]
click at [183, 453] on link "Add new membership" at bounding box center [209, 454] width 89 height 11
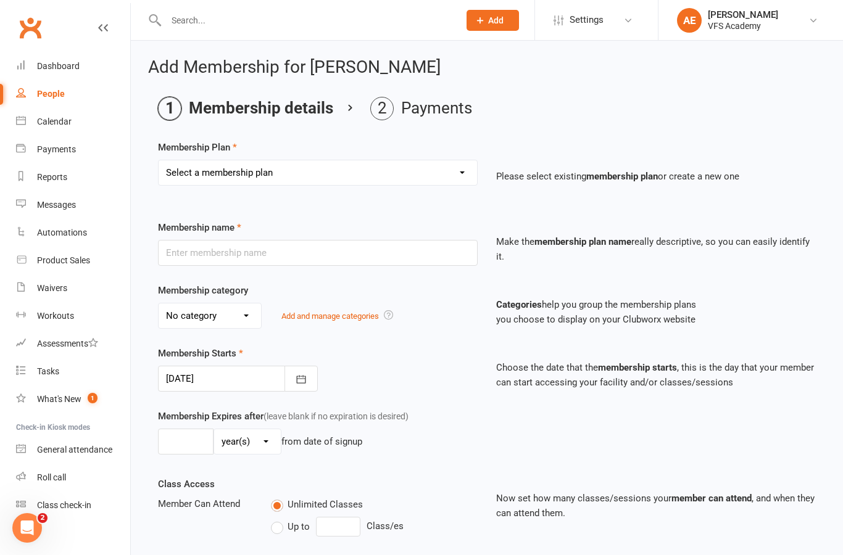
click at [458, 175] on select "Select a membership plan Create new Membership Plan Kid's Monthly Unlimited Kid…" at bounding box center [318, 172] width 318 height 25
select select "7"
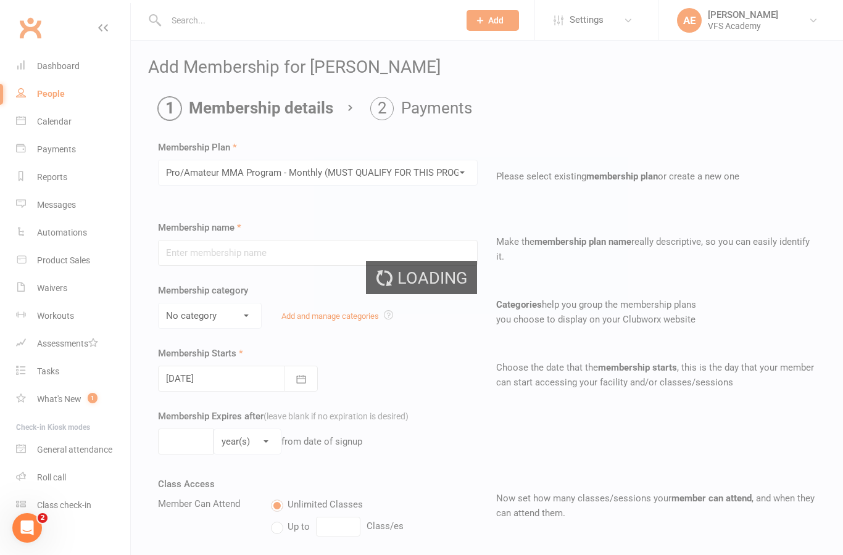
type input "Pro/Amateur MMA Program - Monthly (MUST QUALIFY FOR THIS PROGRAM)"
select select "6"
type input "0"
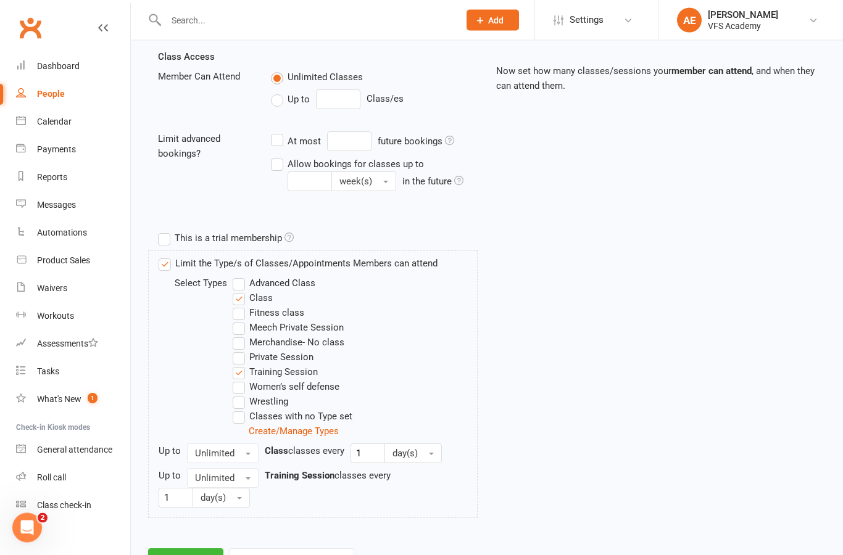
scroll to position [442, 0]
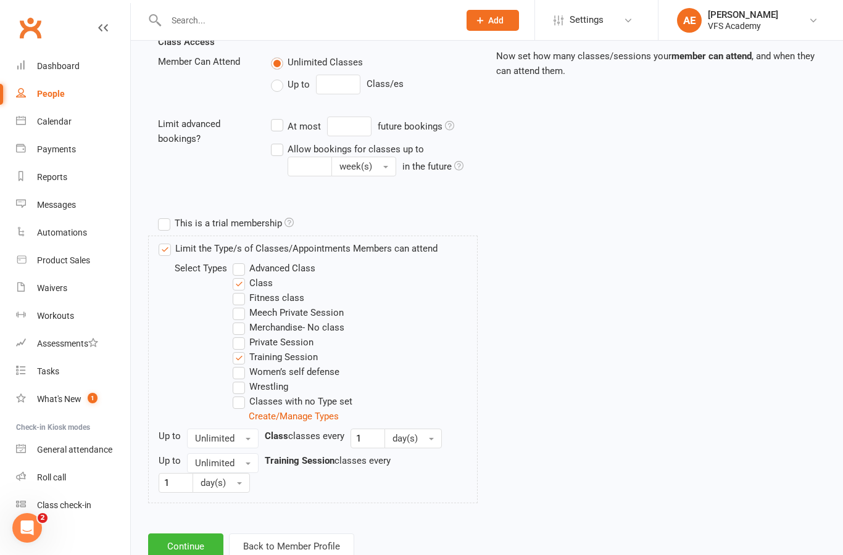
click at [188, 553] on button "Continue" at bounding box center [185, 547] width 75 height 26
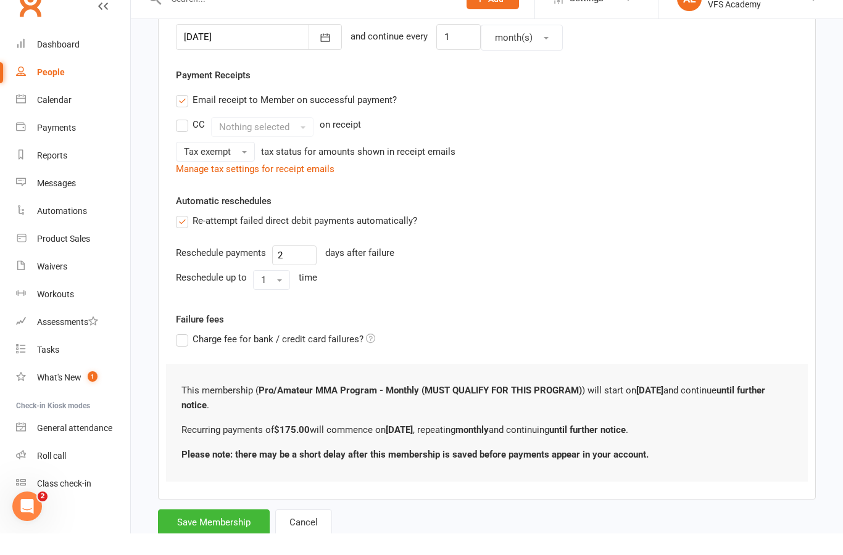
scroll to position [317, 0]
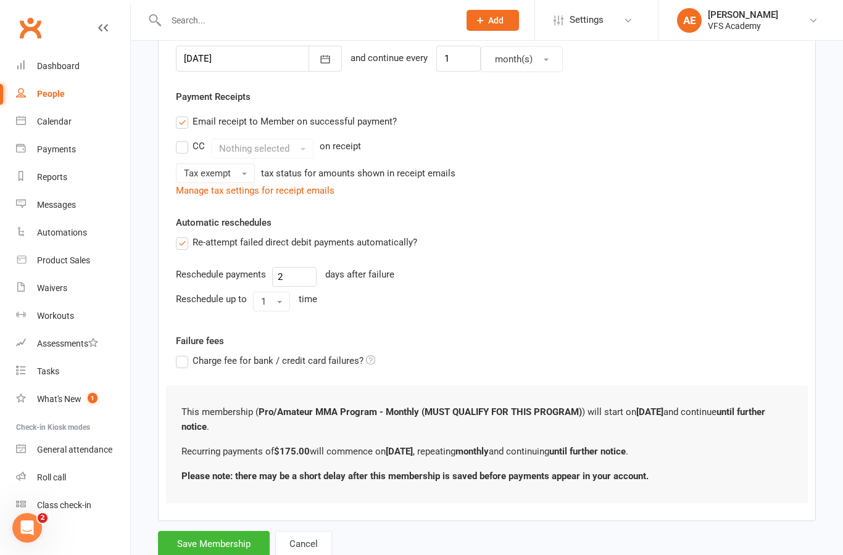
click at [313, 548] on button "Cancel" at bounding box center [303, 544] width 57 height 26
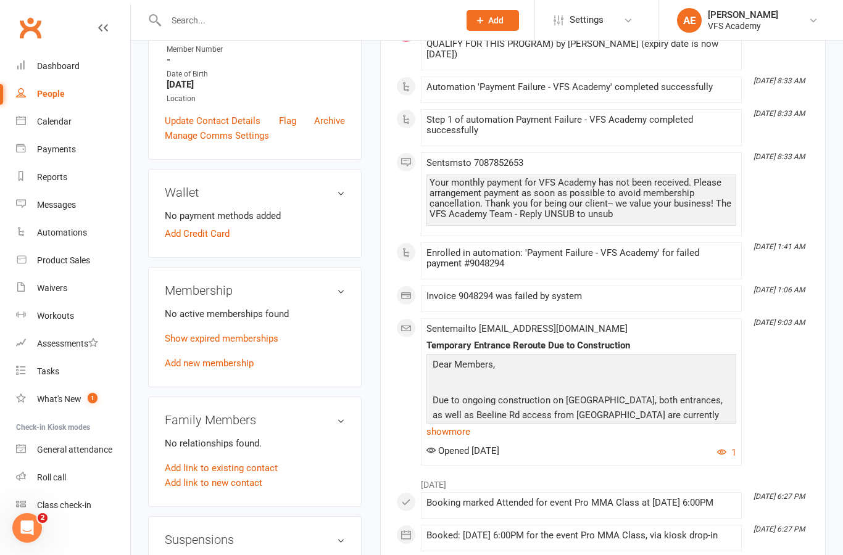
scroll to position [242, 0]
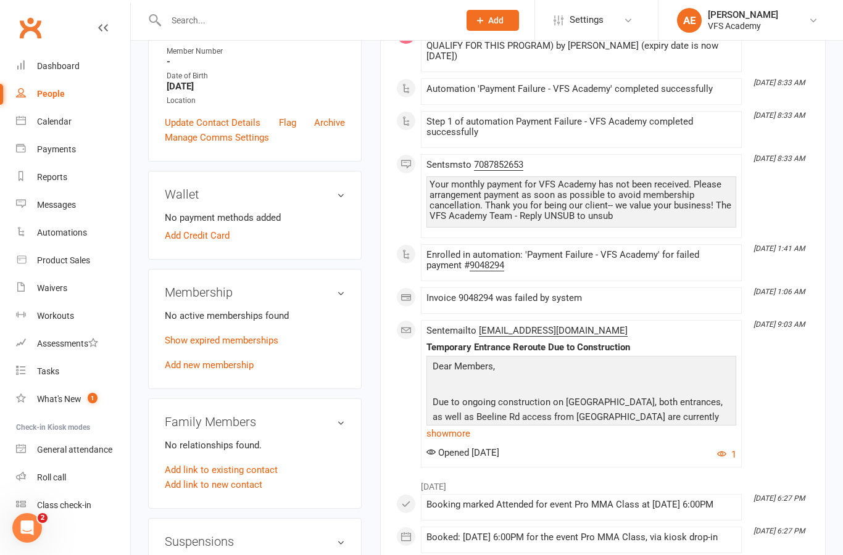
click at [162, 363] on div "Membership No active memberships found Show expired memberships Add new members…" at bounding box center [255, 329] width 214 height 120
click at [183, 363] on link "Add new membership" at bounding box center [209, 365] width 89 height 11
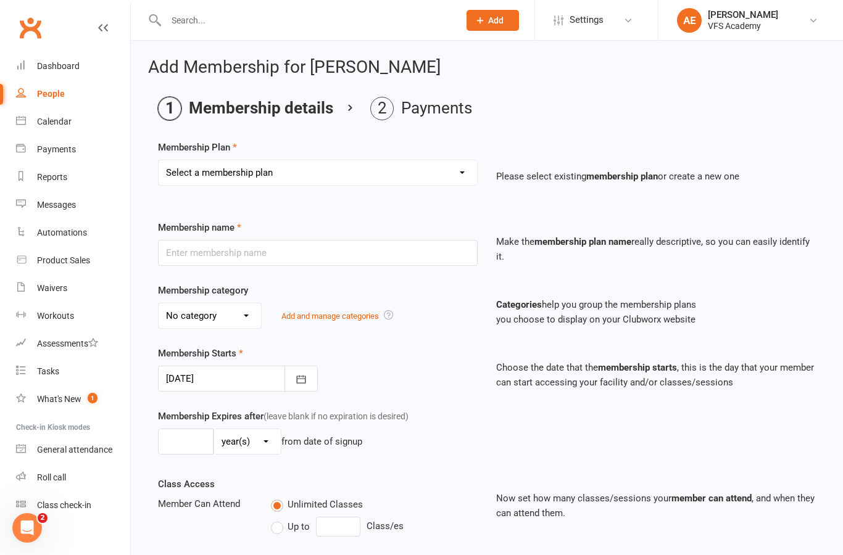
click at [429, 164] on select "Select a membership plan Create new Membership Plan Kid's Monthly Unlimited Kid…" at bounding box center [318, 172] width 318 height 25
select select "7"
type input "Pro/Amateur MMA Program - Monthly (MUST QUALIFY FOR THIS PROGRAM)"
select select "6"
type input "0"
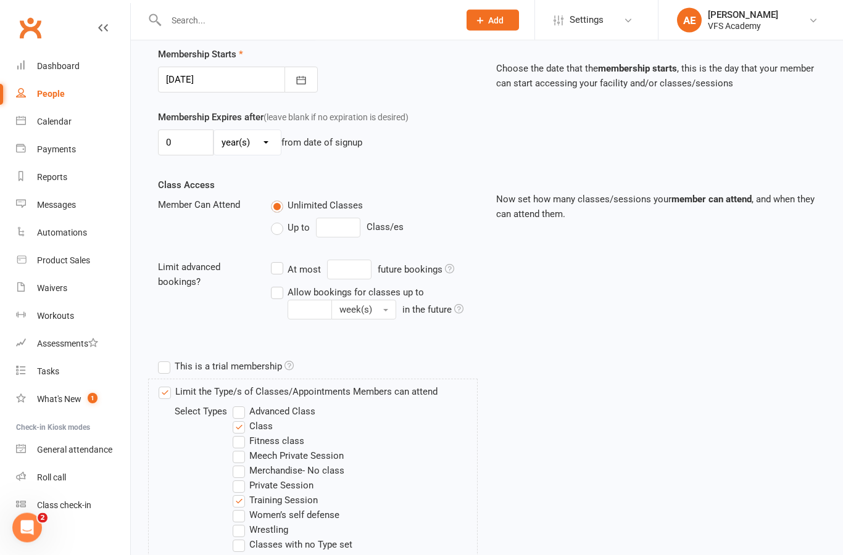
scroll to position [442, 0]
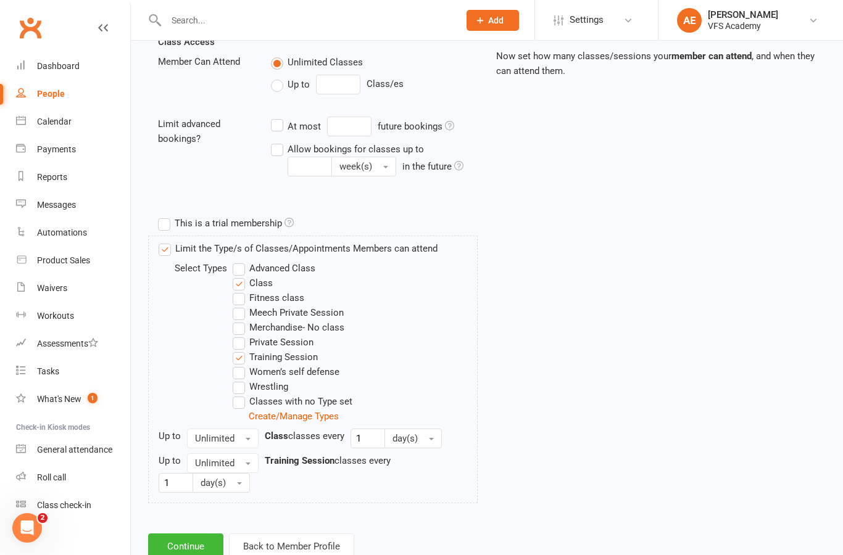
click at [181, 546] on button "Continue" at bounding box center [185, 547] width 75 height 26
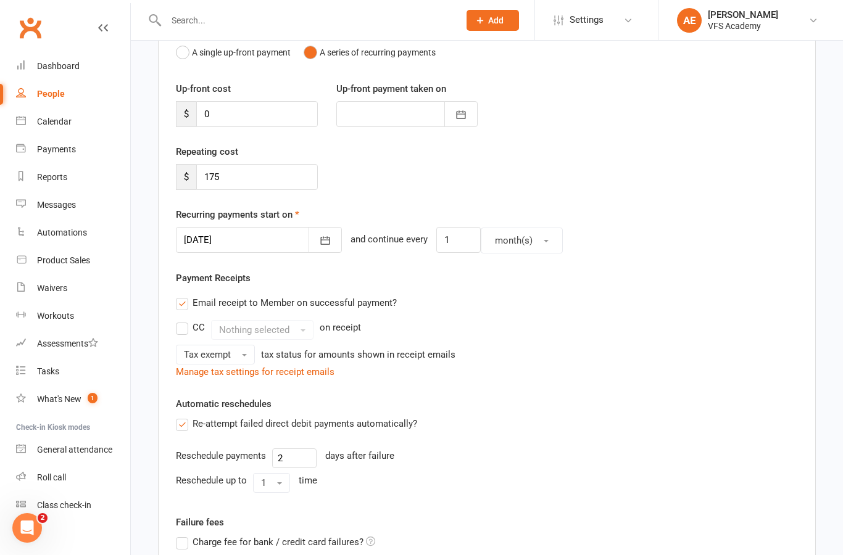
scroll to position [317, 0]
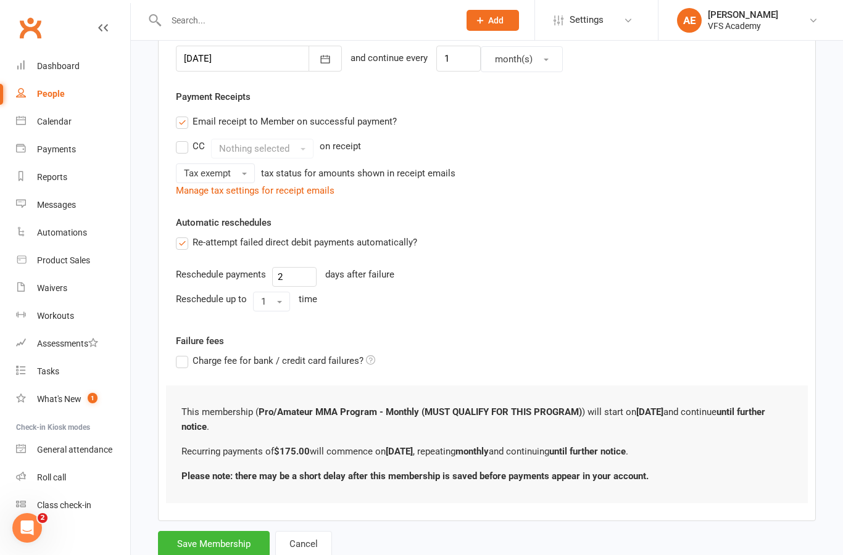
click at [185, 538] on button "Save Membership" at bounding box center [214, 544] width 112 height 26
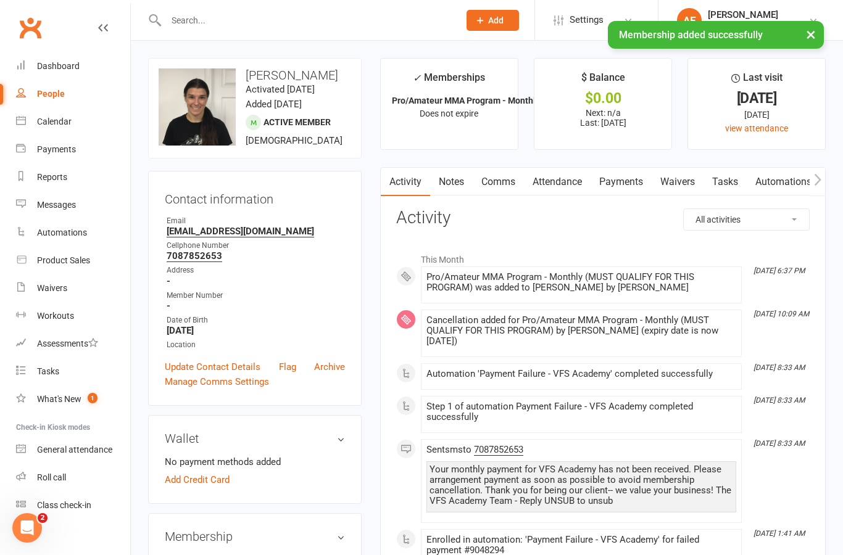
click at [643, 183] on link "Payments" at bounding box center [621, 182] width 61 height 28
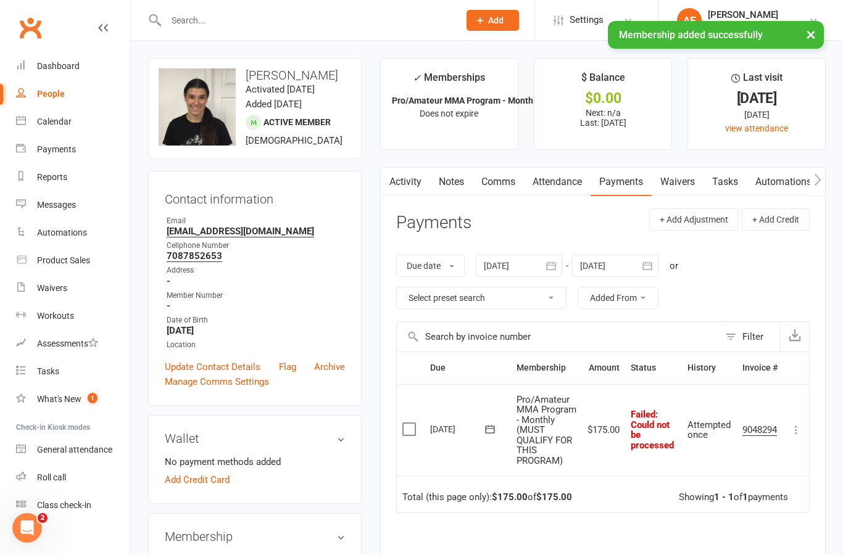
click at [799, 436] on icon at bounding box center [796, 430] width 12 height 12
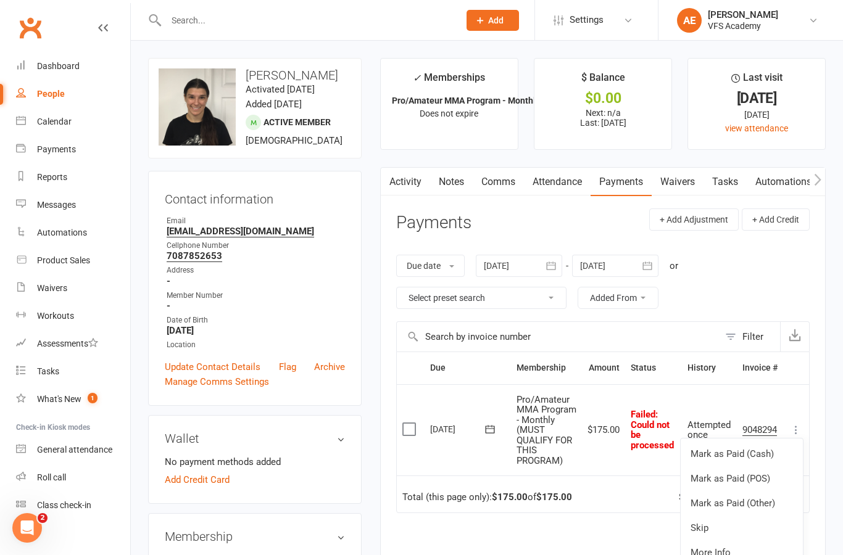
click at [716, 504] on link "Mark as Paid (Other)" at bounding box center [742, 503] width 122 height 25
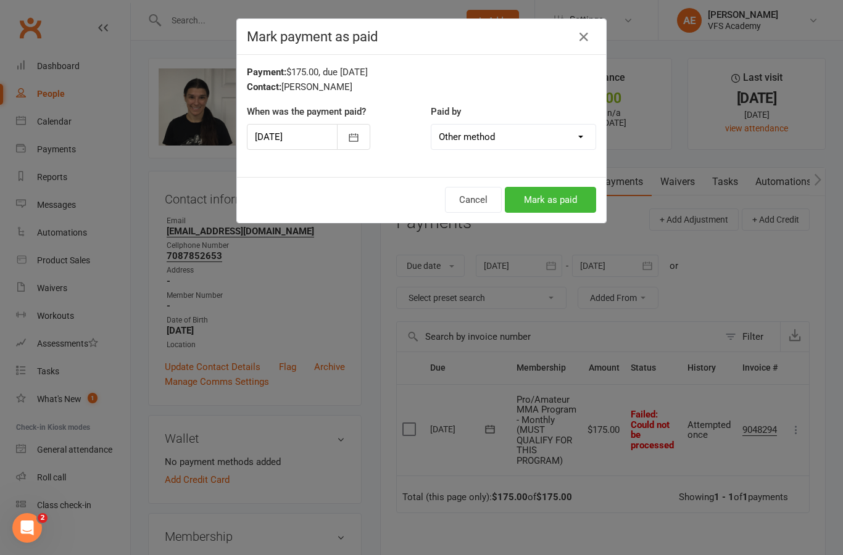
click at [474, 203] on button "Cancel" at bounding box center [473, 200] width 57 height 26
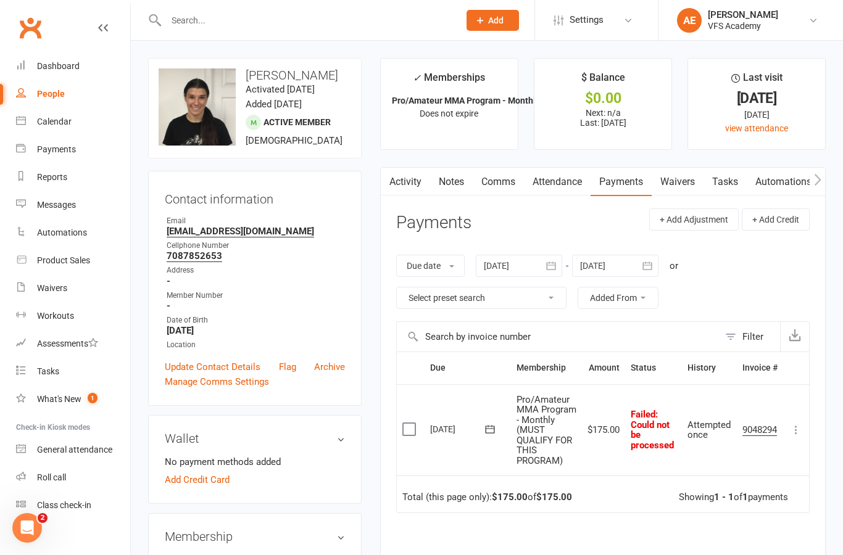
click at [798, 438] on button at bounding box center [796, 430] width 15 height 15
click at [713, 531] on link "Skip" at bounding box center [742, 528] width 122 height 25
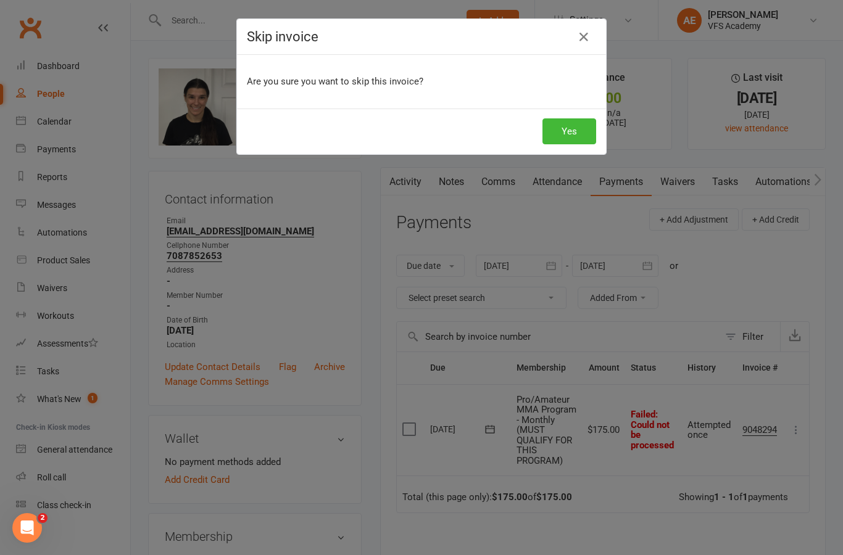
click at [574, 127] on button "Yes" at bounding box center [569, 131] width 54 height 26
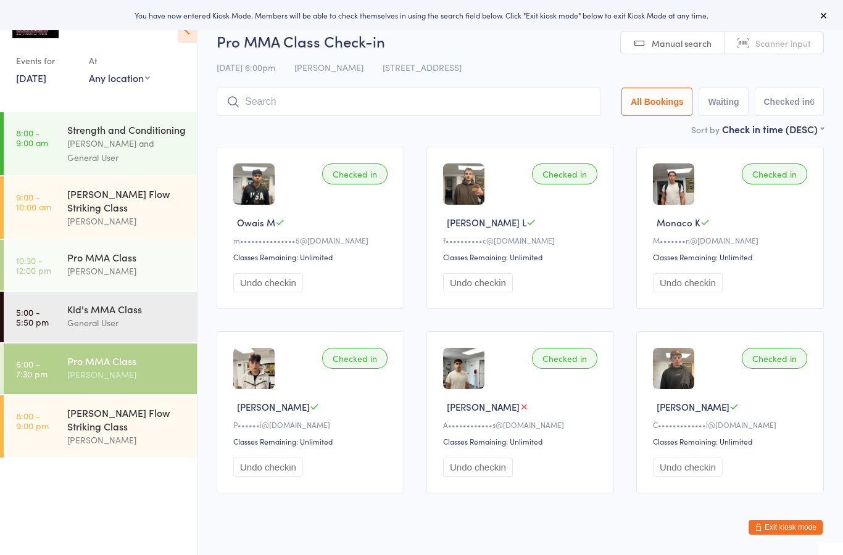
click at [505, 110] on input "search" at bounding box center [409, 102] width 384 height 28
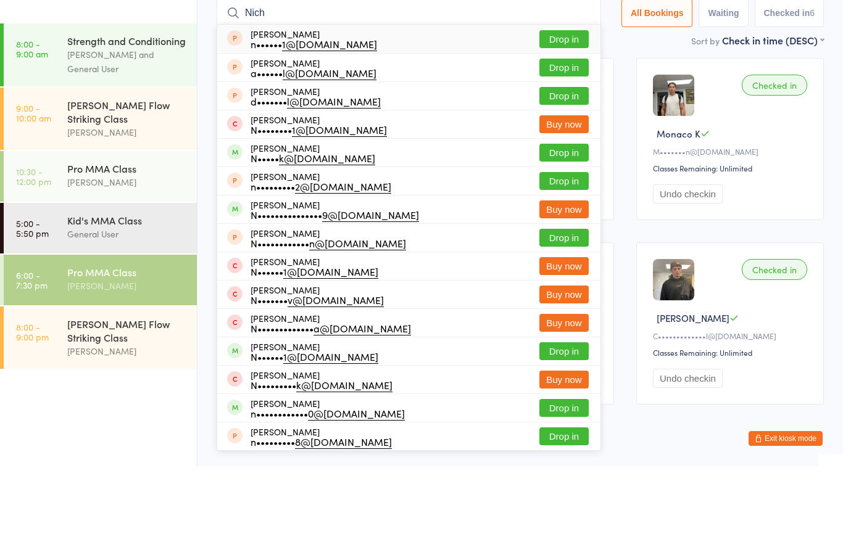
type input "Nich"
click at [558, 233] on button "Drop in" at bounding box center [563, 242] width 49 height 18
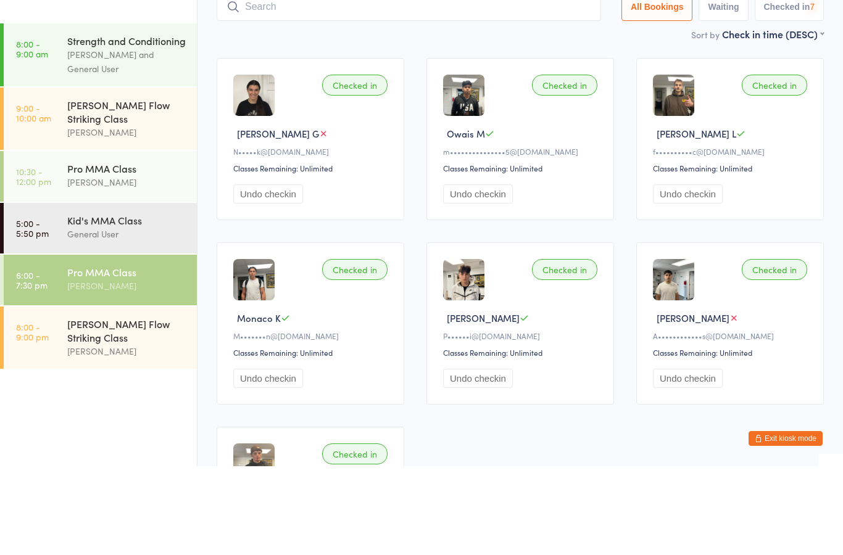
scroll to position [89, 0]
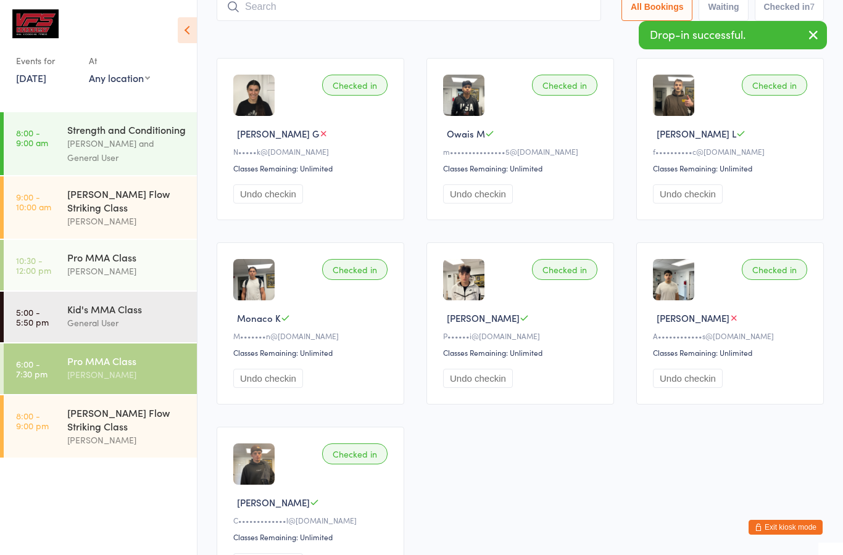
click at [790, 529] on button "Exit kiosk mode" at bounding box center [786, 527] width 74 height 15
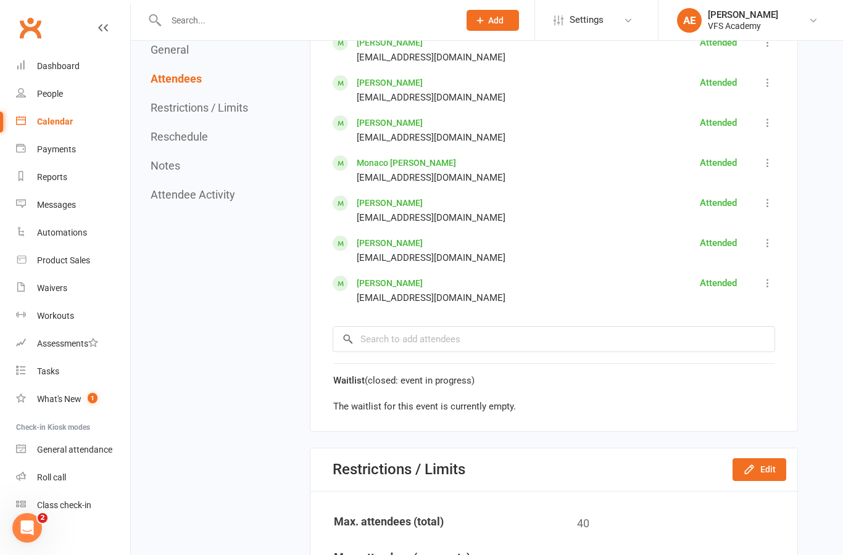
scroll to position [708, 0]
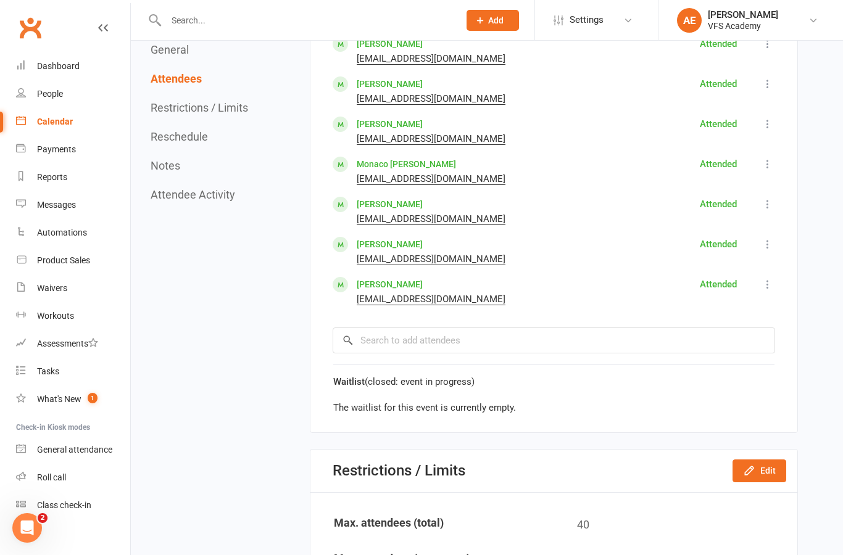
click at [403, 49] on link "[PERSON_NAME]" at bounding box center [390, 44] width 66 height 10
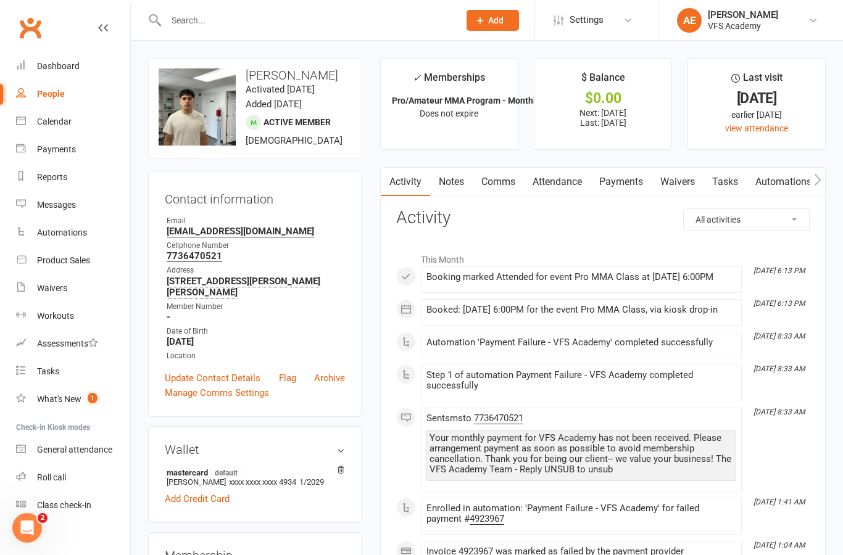
click at [636, 173] on link "Payments" at bounding box center [621, 182] width 61 height 28
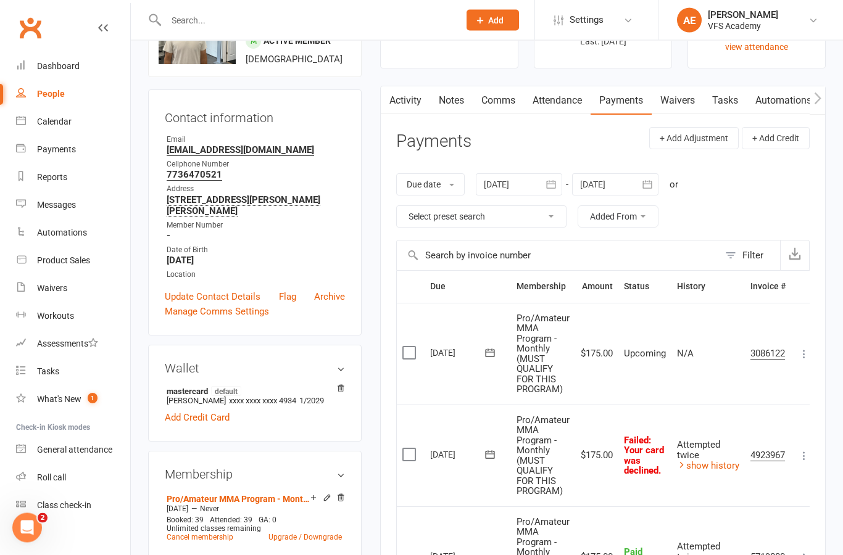
click at [809, 450] on icon at bounding box center [804, 456] width 12 height 12
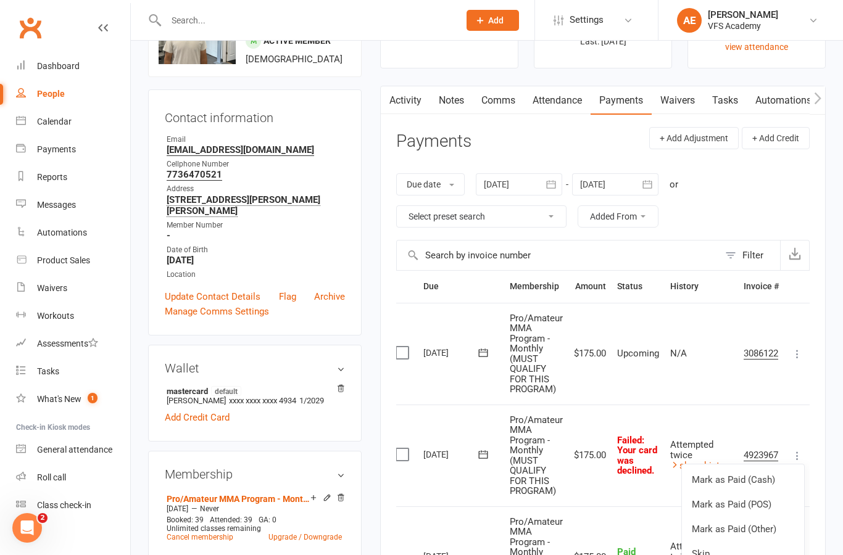
click at [761, 531] on link "Mark as Paid (Other)" at bounding box center [743, 529] width 122 height 25
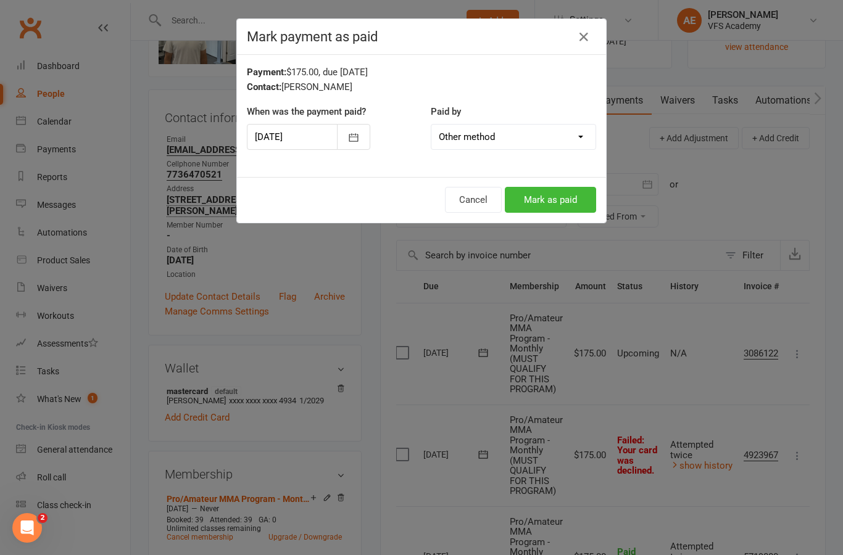
click at [543, 206] on button "Mark as paid" at bounding box center [550, 200] width 91 height 26
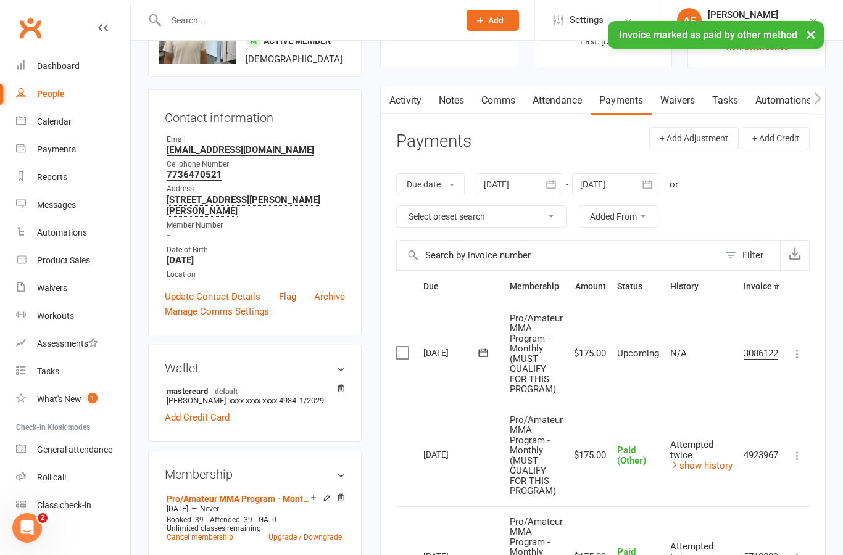
click at [65, 65] on div "Dashboard" at bounding box center [58, 66] width 43 height 10
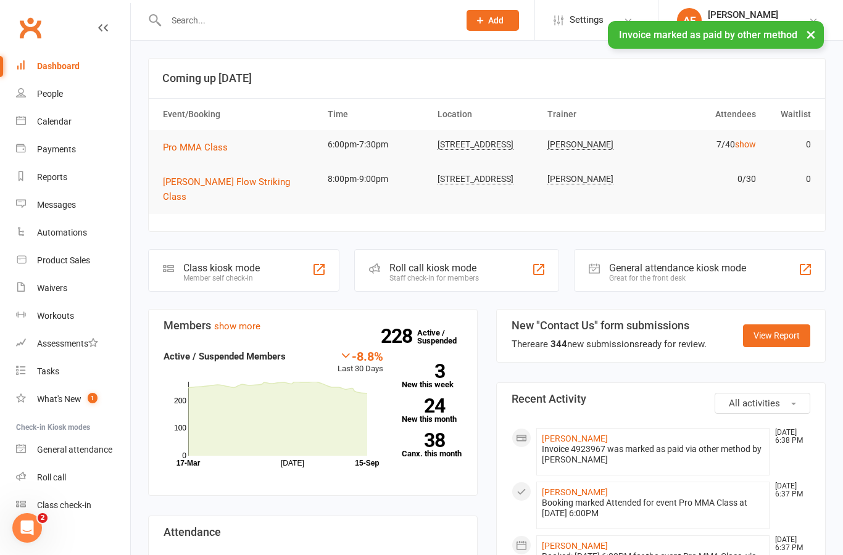
click at [289, 265] on div "Class kiosk mode Member self check-in" at bounding box center [243, 270] width 191 height 43
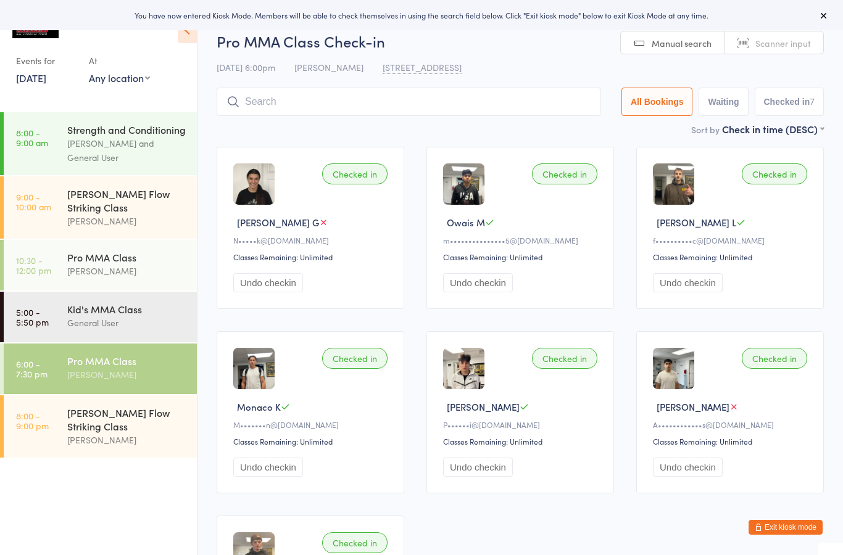
click at [535, 104] on input "search" at bounding box center [409, 102] width 384 height 28
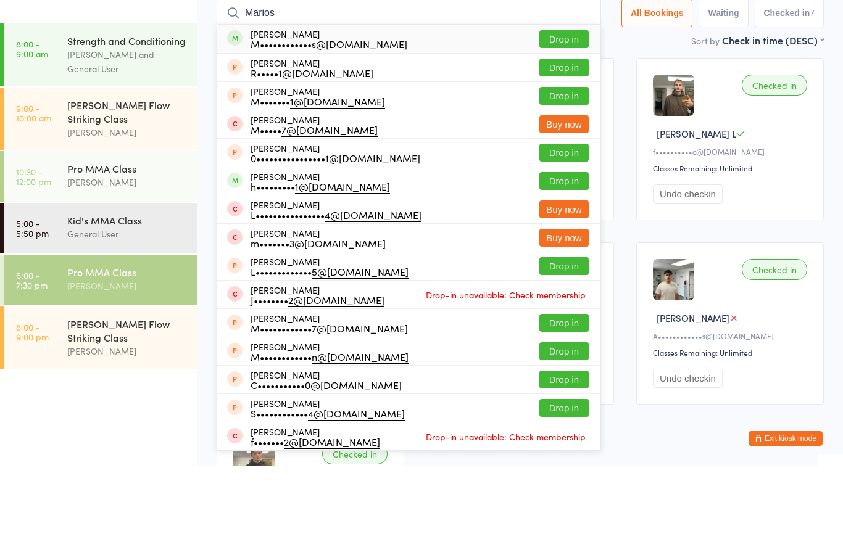
type input "Marios"
click at [554, 119] on button "Drop in" at bounding box center [563, 128] width 49 height 18
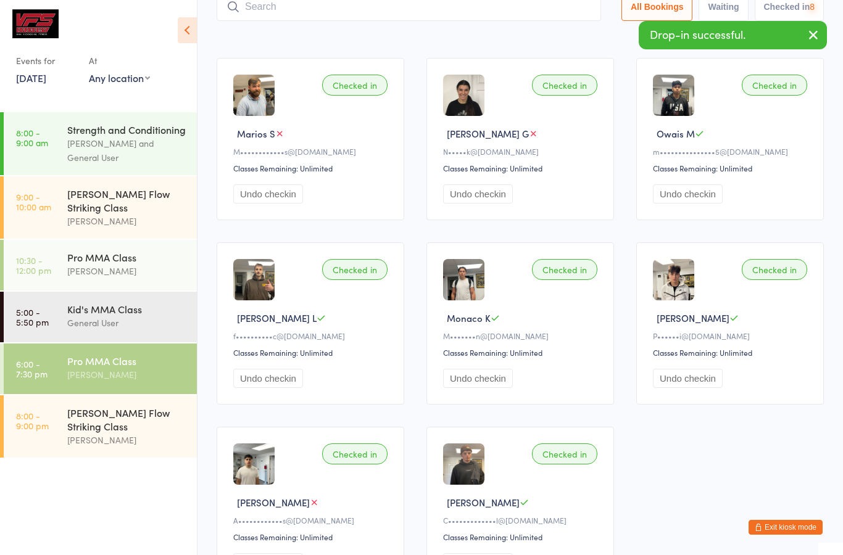
click at [792, 534] on button "Exit kiosk mode" at bounding box center [786, 527] width 74 height 15
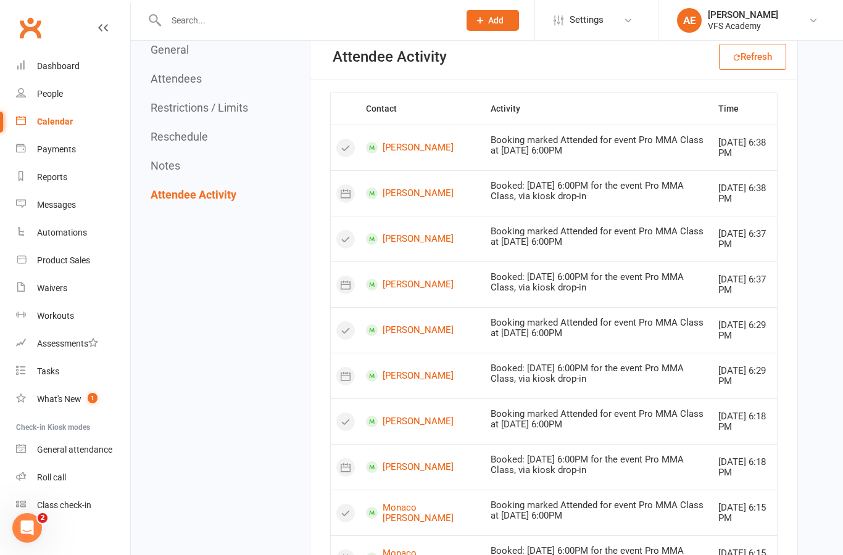
click at [409, 148] on link "[PERSON_NAME]" at bounding box center [423, 148] width 114 height 12
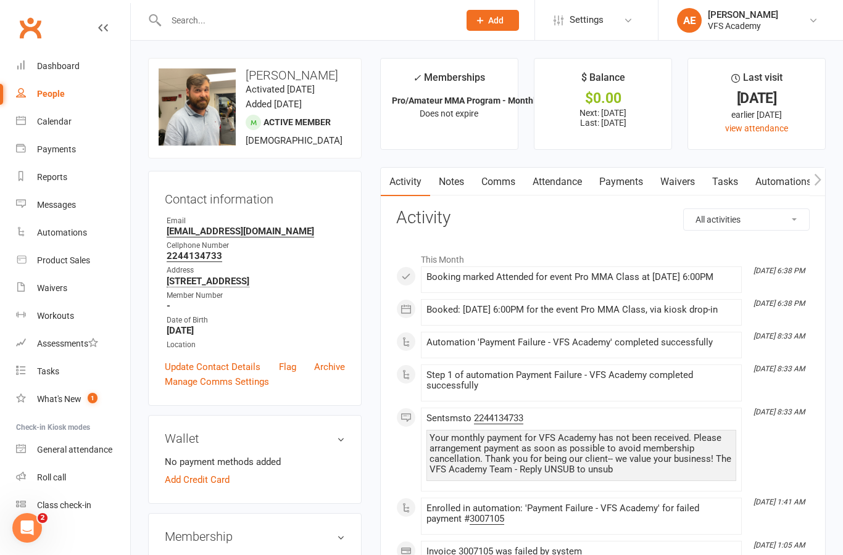
click at [634, 187] on link "Payments" at bounding box center [621, 182] width 61 height 28
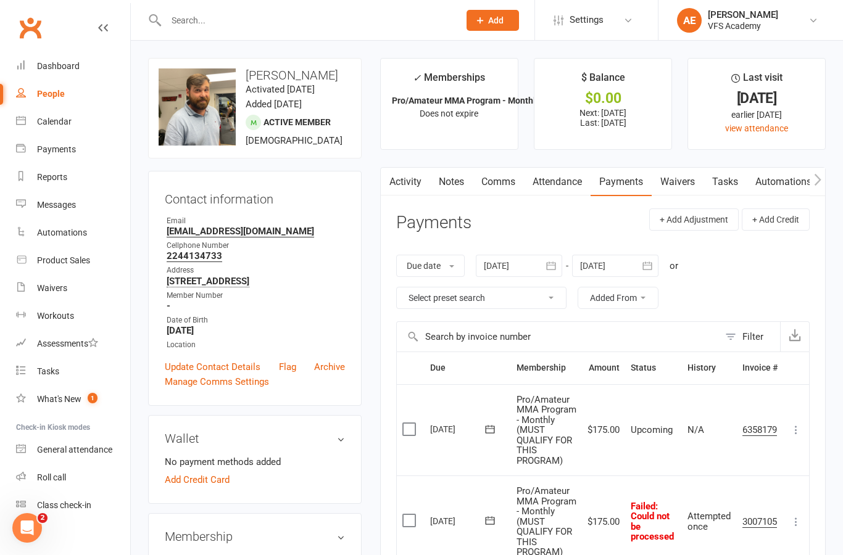
click at [797, 528] on icon at bounding box center [796, 522] width 12 height 12
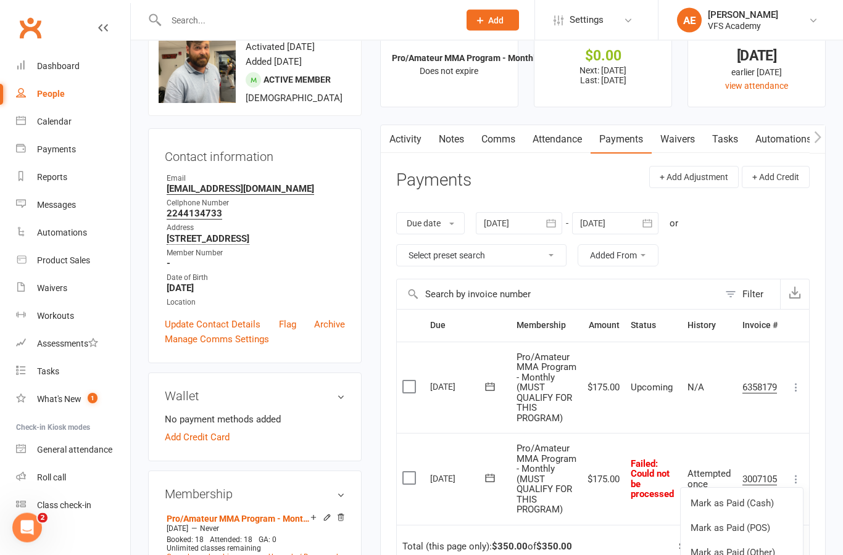
scroll to position [43, 0]
click at [753, 555] on link "Mark as Paid (Other)" at bounding box center [742, 553] width 122 height 25
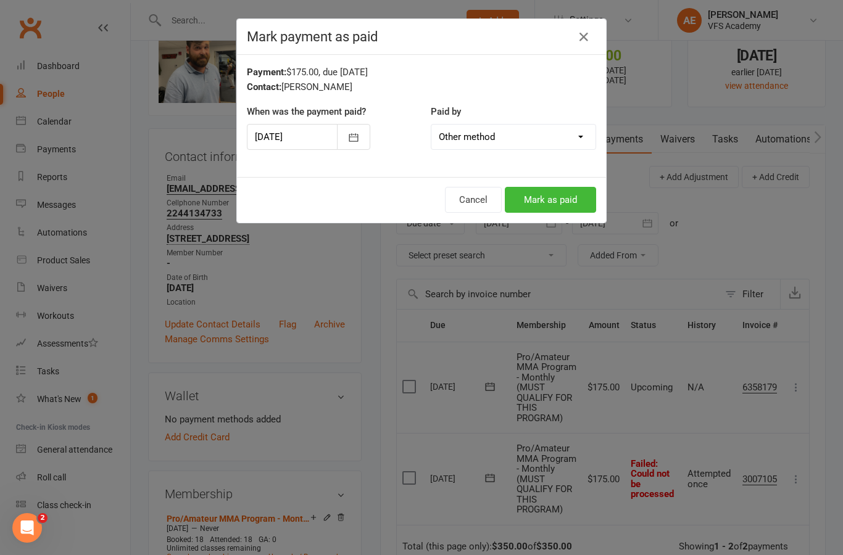
click at [541, 194] on button "Mark as paid" at bounding box center [550, 200] width 91 height 26
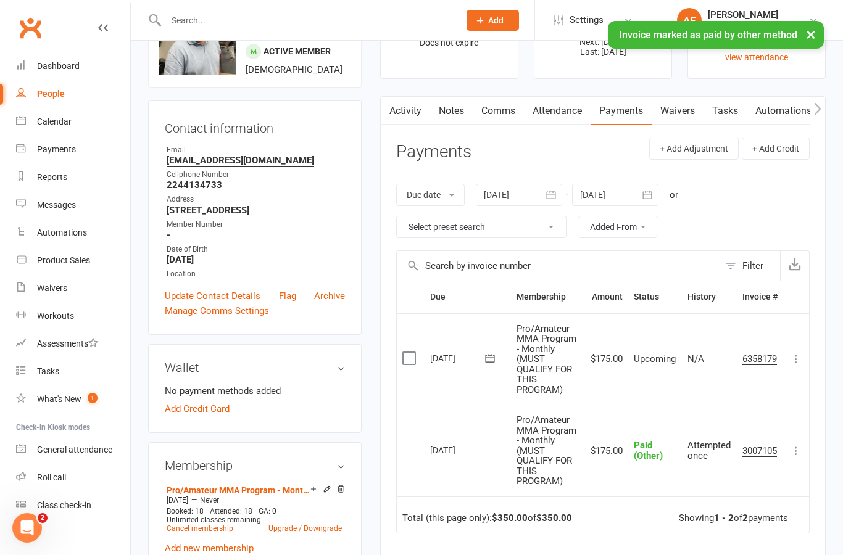
scroll to position [71, 0]
click at [59, 69] on div "Dashboard" at bounding box center [58, 66] width 43 height 10
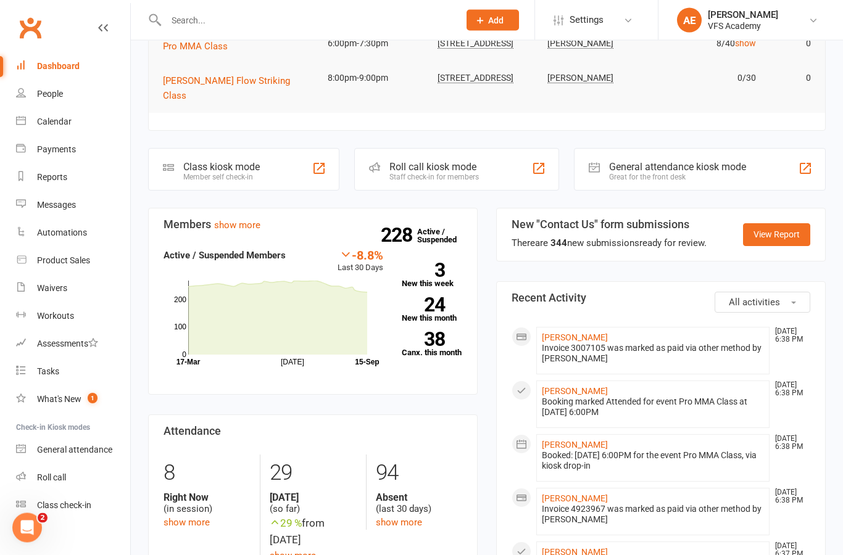
scroll to position [36, 0]
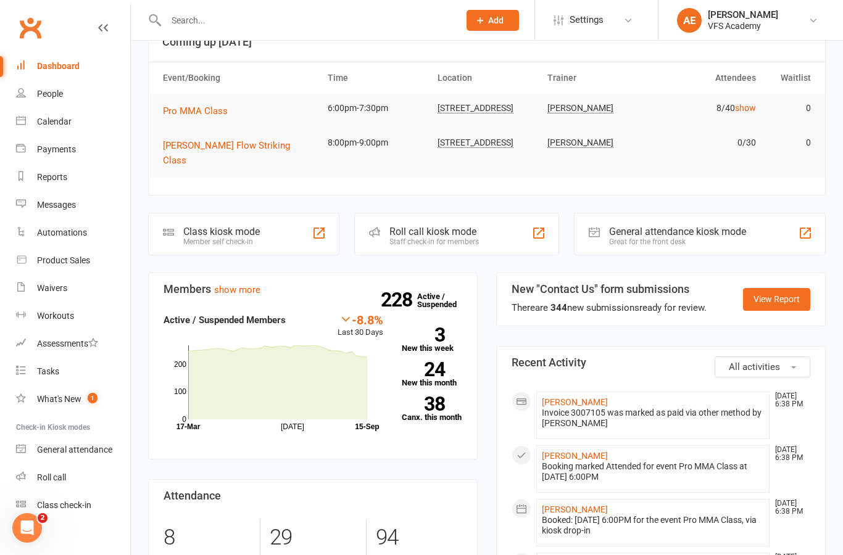
click at [251, 238] on div "Member self check-in" at bounding box center [221, 242] width 77 height 9
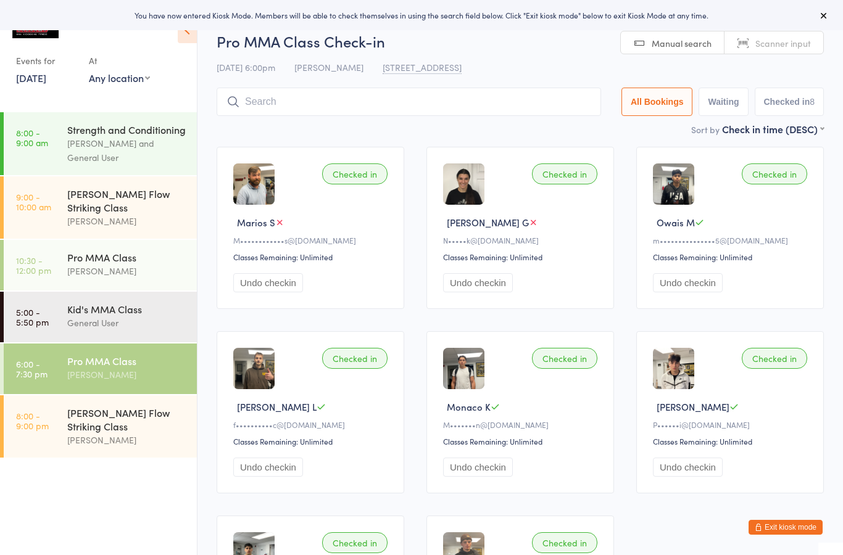
click at [516, 115] on input "search" at bounding box center [409, 102] width 384 height 28
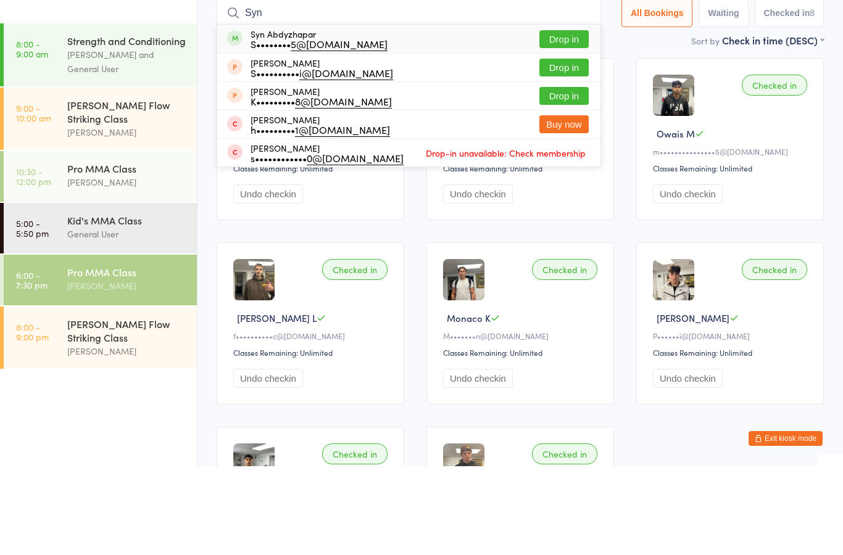
type input "Syn"
click at [558, 119] on button "Drop in" at bounding box center [563, 128] width 49 height 18
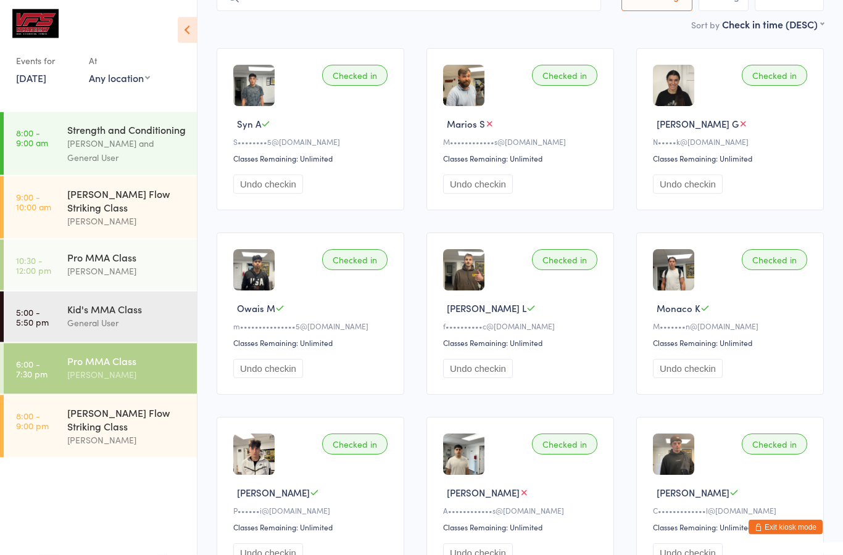
scroll to position [89, 0]
